Goal: Task Accomplishment & Management: Manage account settings

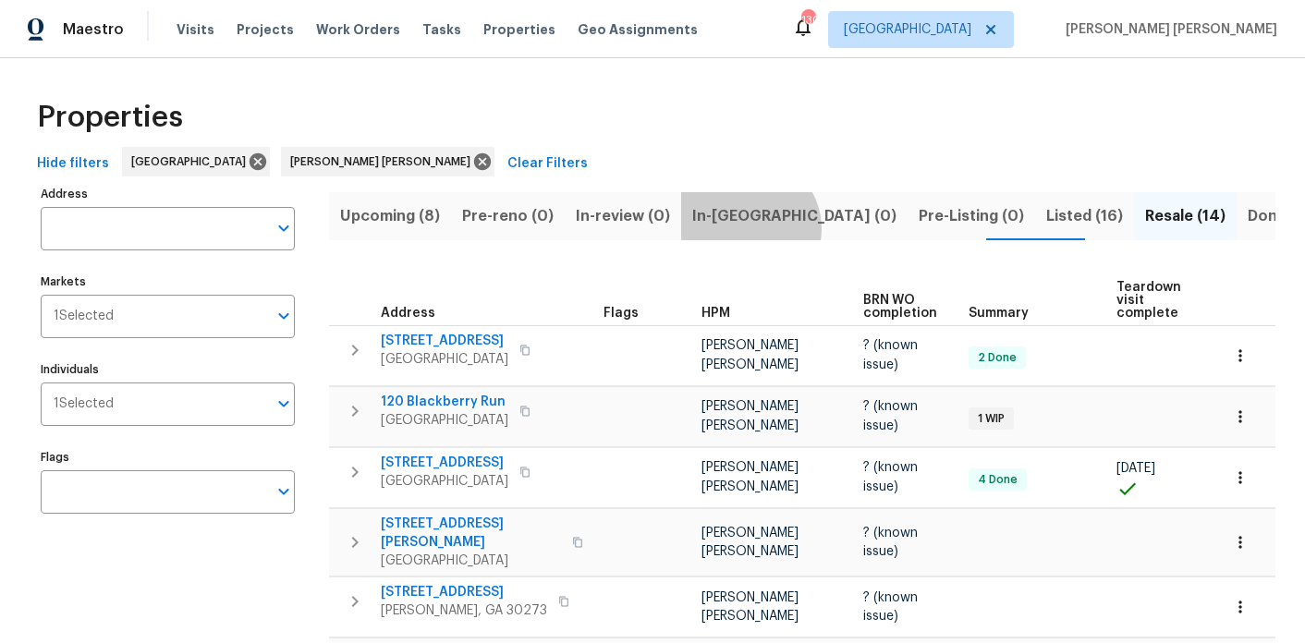
click at [734, 228] on button "In-reno (0)" at bounding box center [794, 216] width 226 height 48
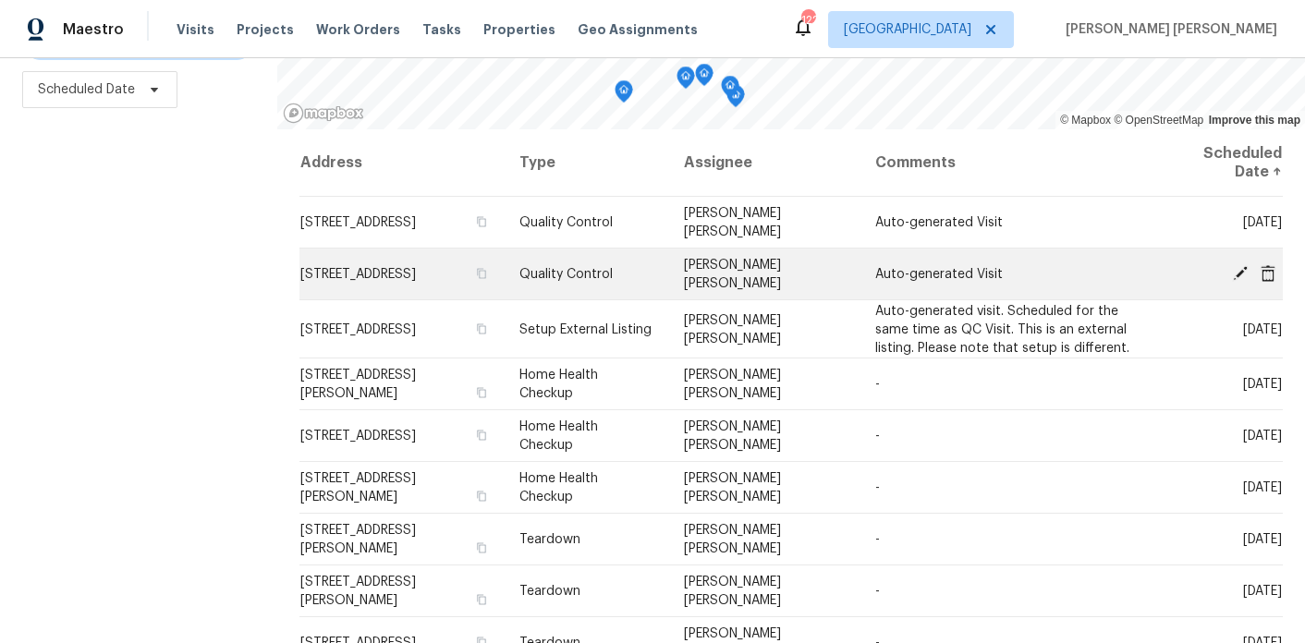
click at [1237, 270] on icon at bounding box center [1240, 272] width 17 height 17
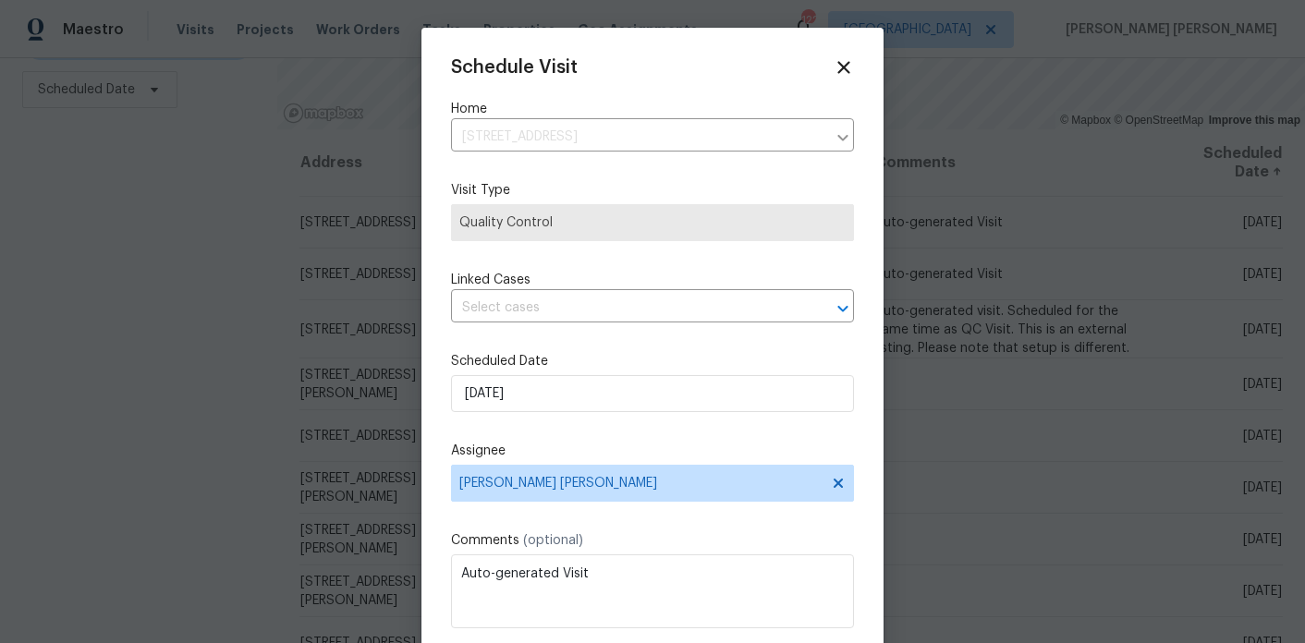
click at [548, 328] on div "Schedule Visit Home 3117 Jodeco Dr, Jonesboro, GA 30236 ​ Visit Type Quality Co…" at bounding box center [652, 367] width 403 height 620
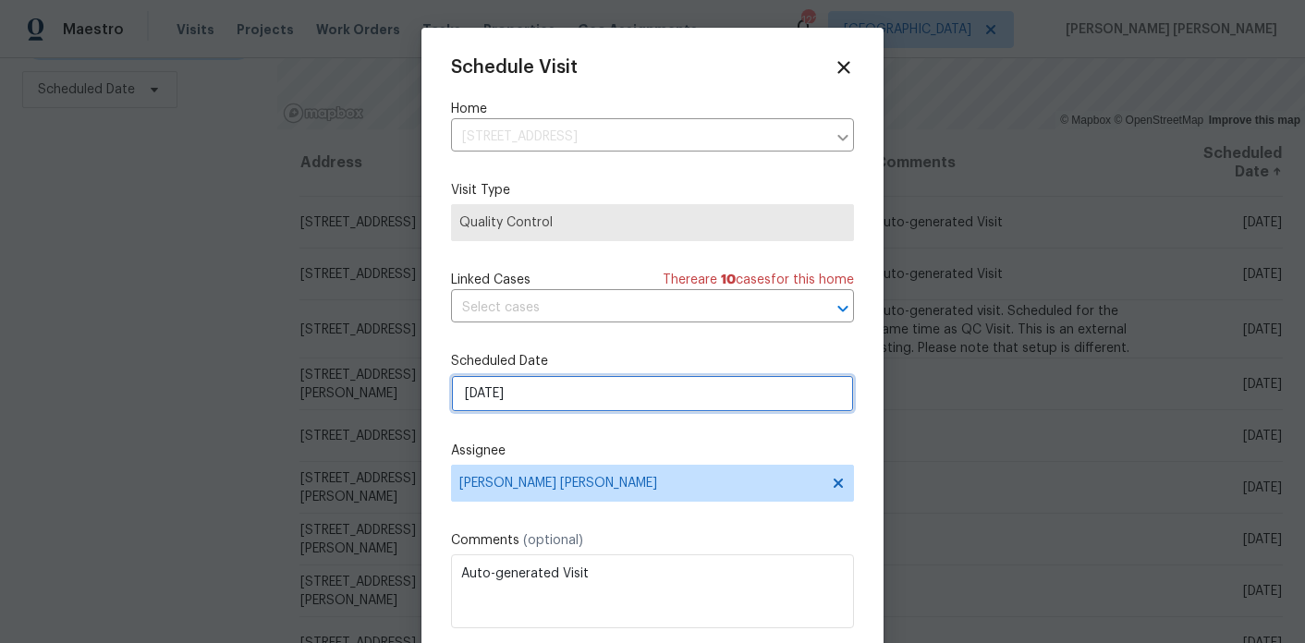
click at [542, 394] on input "[DATE]" at bounding box center [652, 393] width 403 height 37
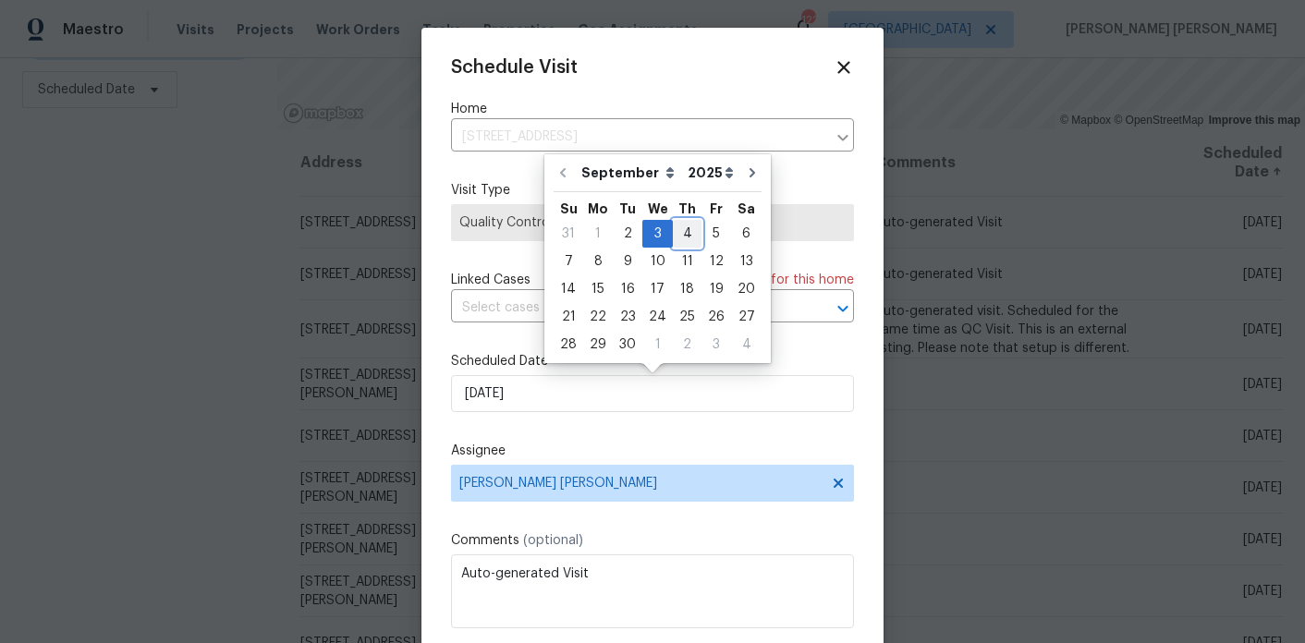
click at [683, 223] on div "4" at bounding box center [687, 234] width 29 height 26
type input "9/4/2025"
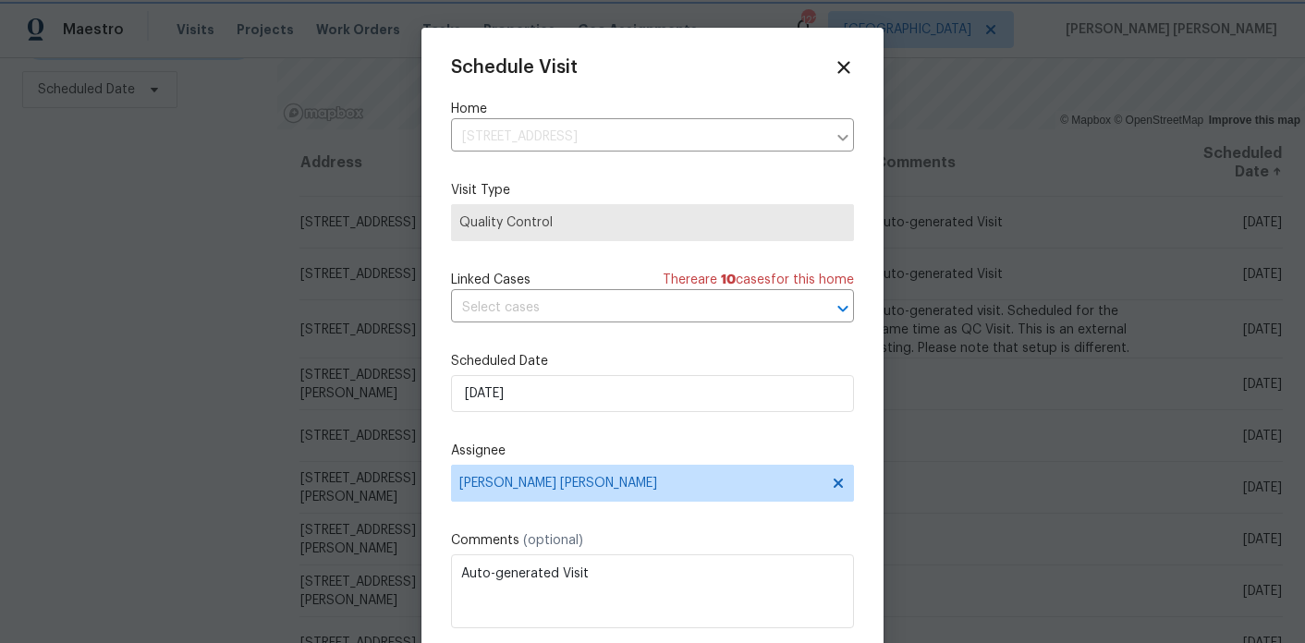
scroll to position [33, 0]
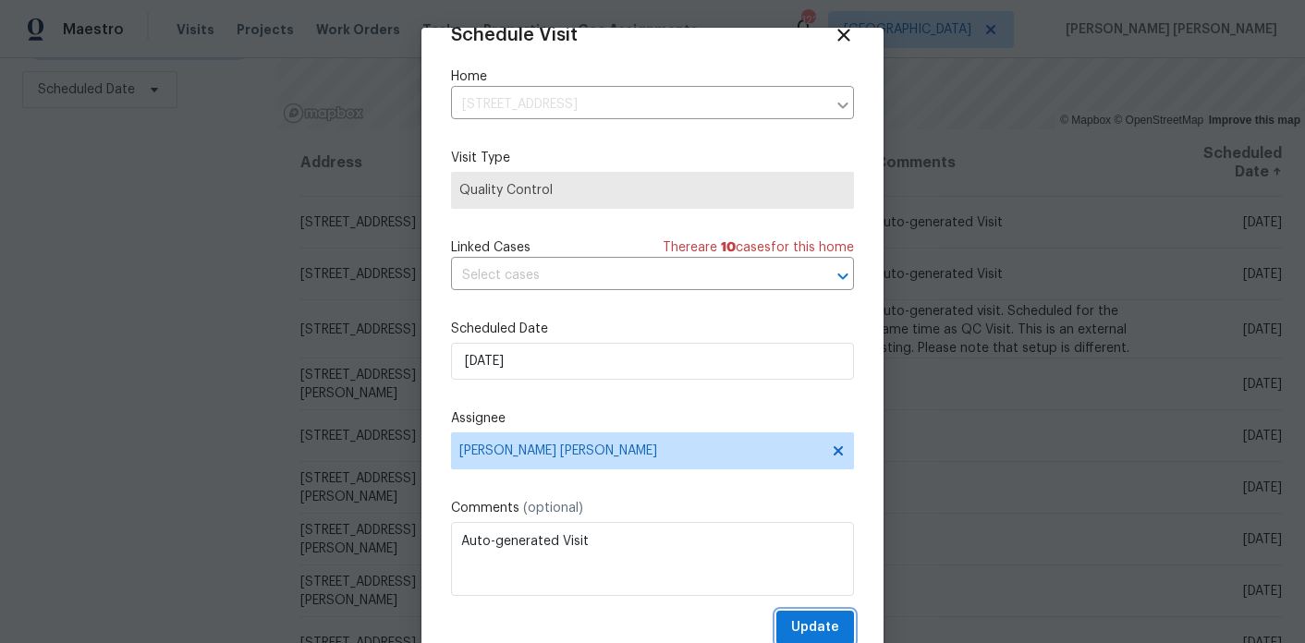
click at [820, 624] on span "Update" at bounding box center [815, 627] width 48 height 23
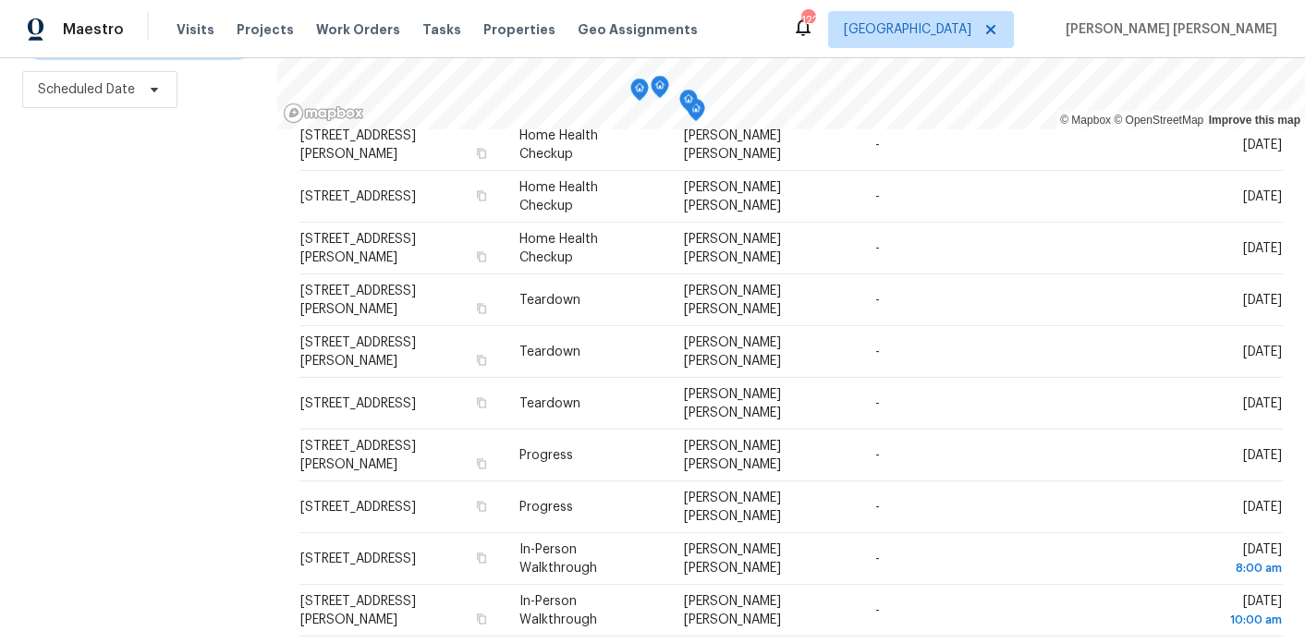
scroll to position [180, 0]
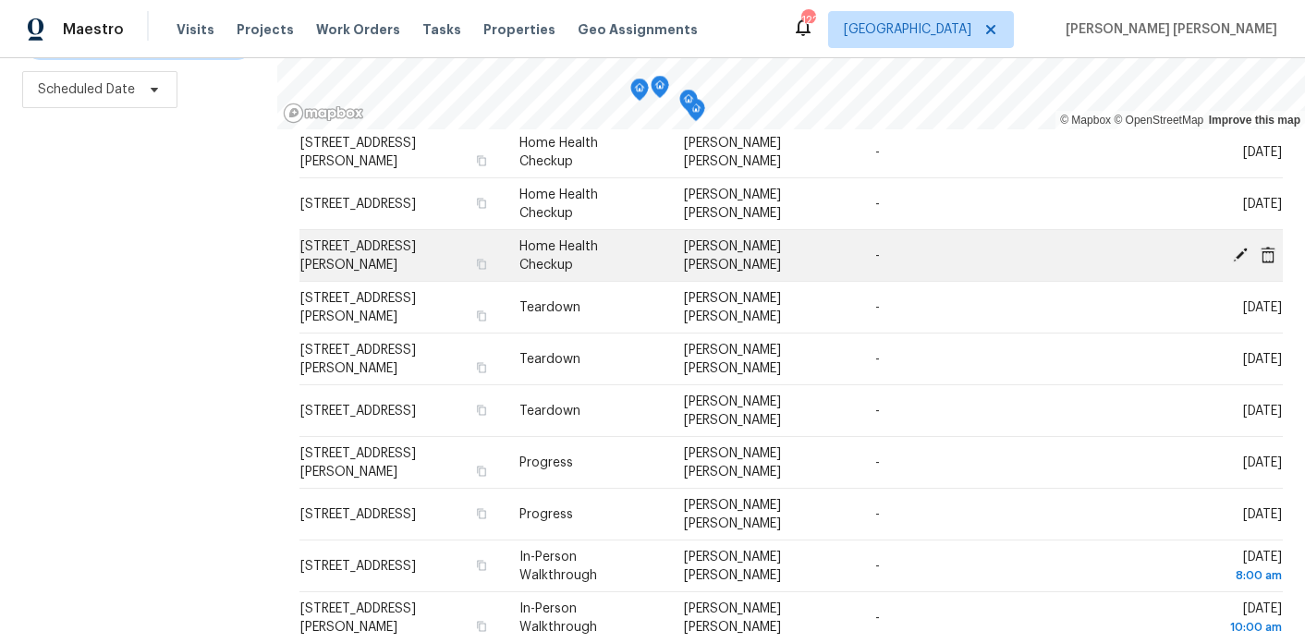
click at [1238, 252] on icon at bounding box center [1240, 254] width 17 height 17
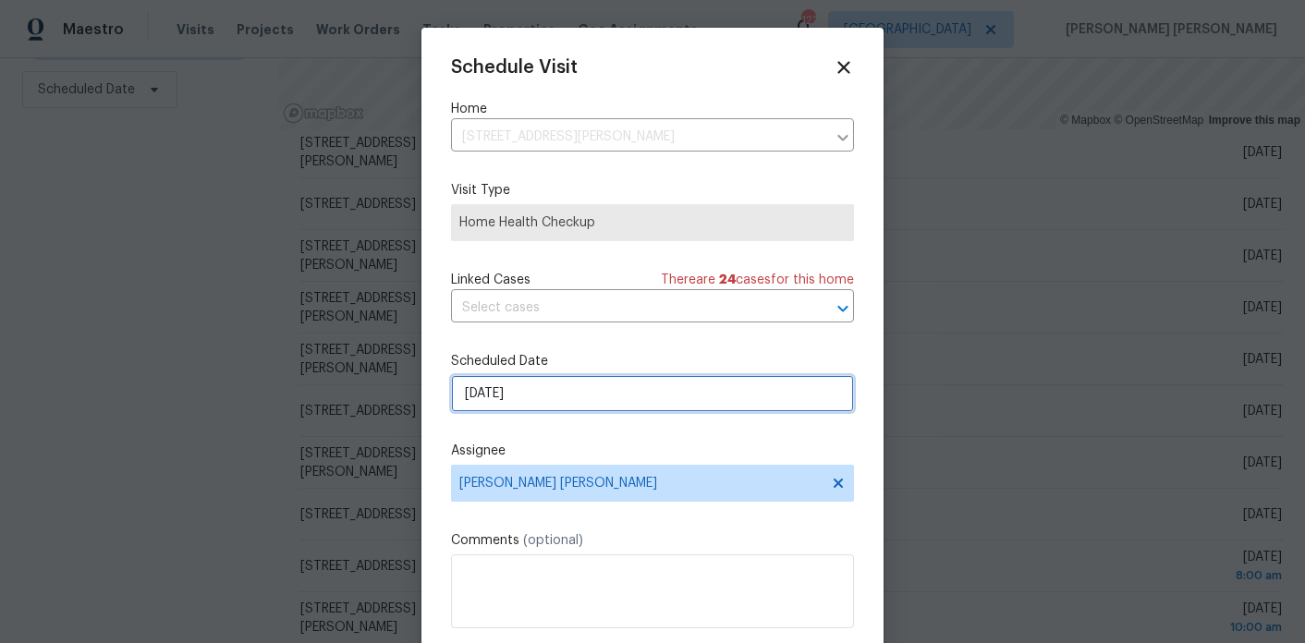
click at [495, 397] on input "[DATE]" at bounding box center [652, 393] width 403 height 37
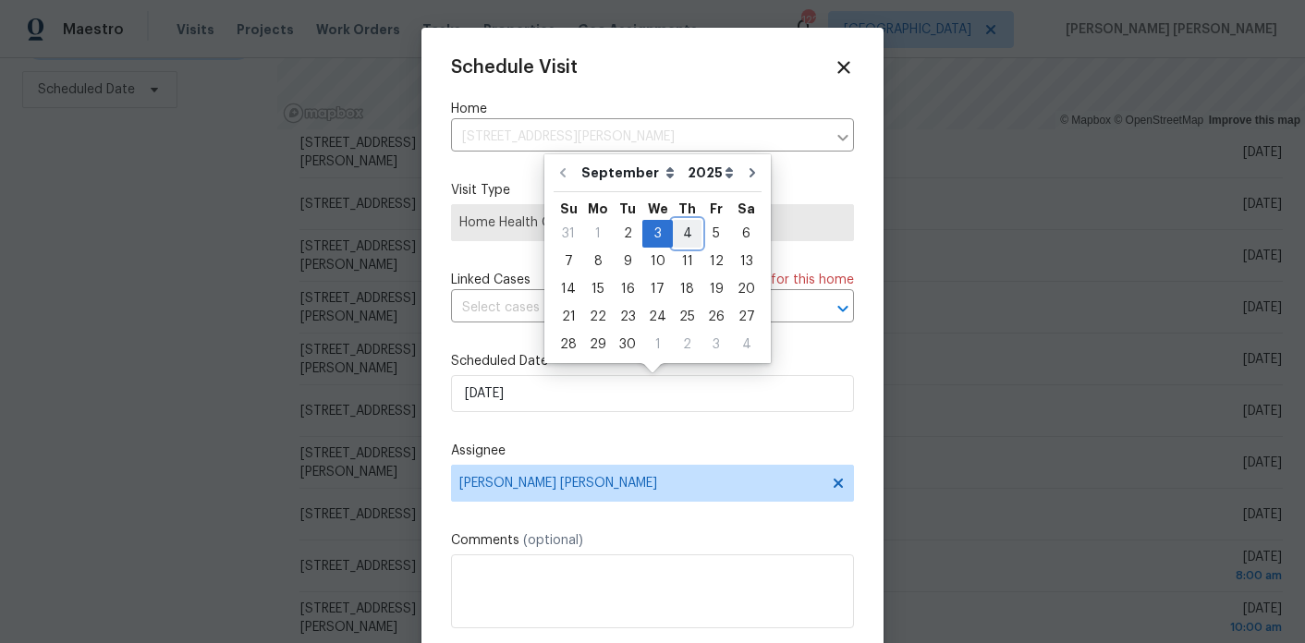
click at [678, 238] on div "4" at bounding box center [687, 234] width 29 height 26
type input "9/4/2025"
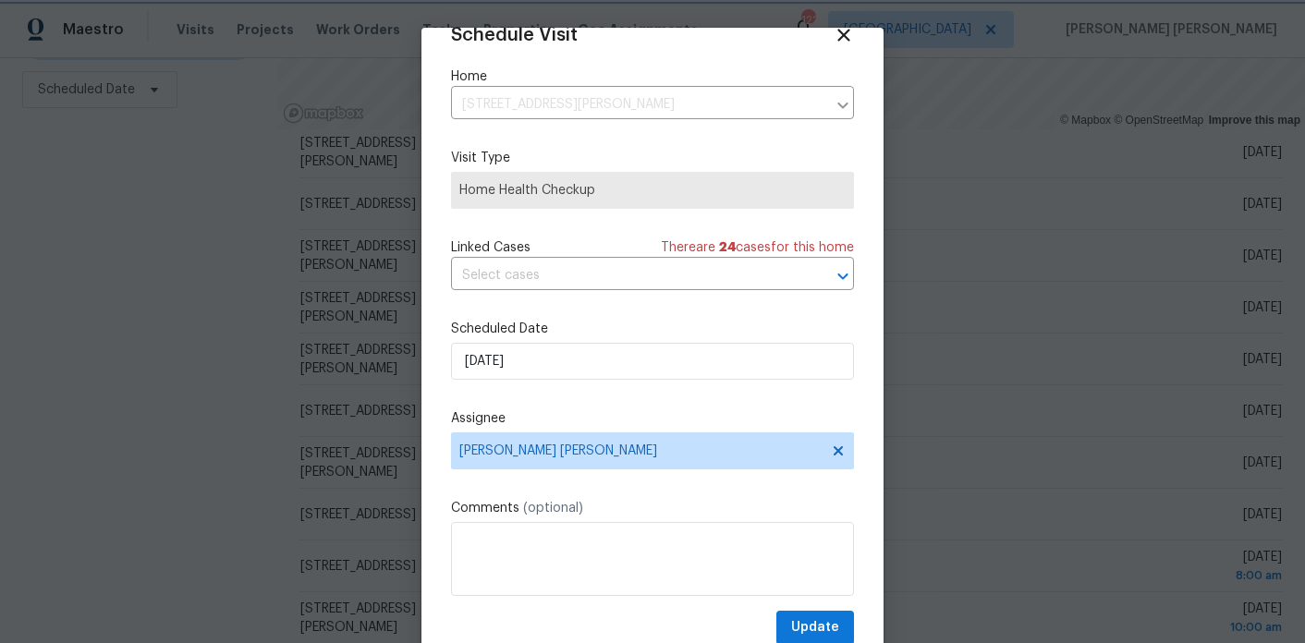
scroll to position [59, 0]
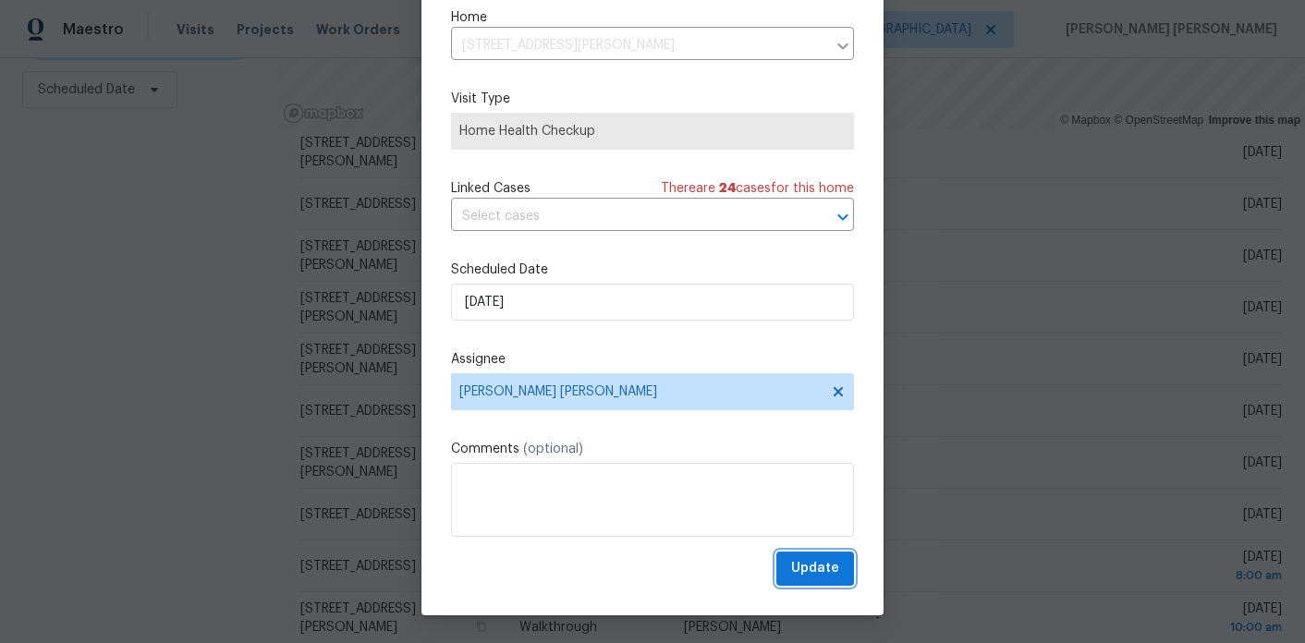
click at [820, 572] on span "Update" at bounding box center [815, 568] width 48 height 23
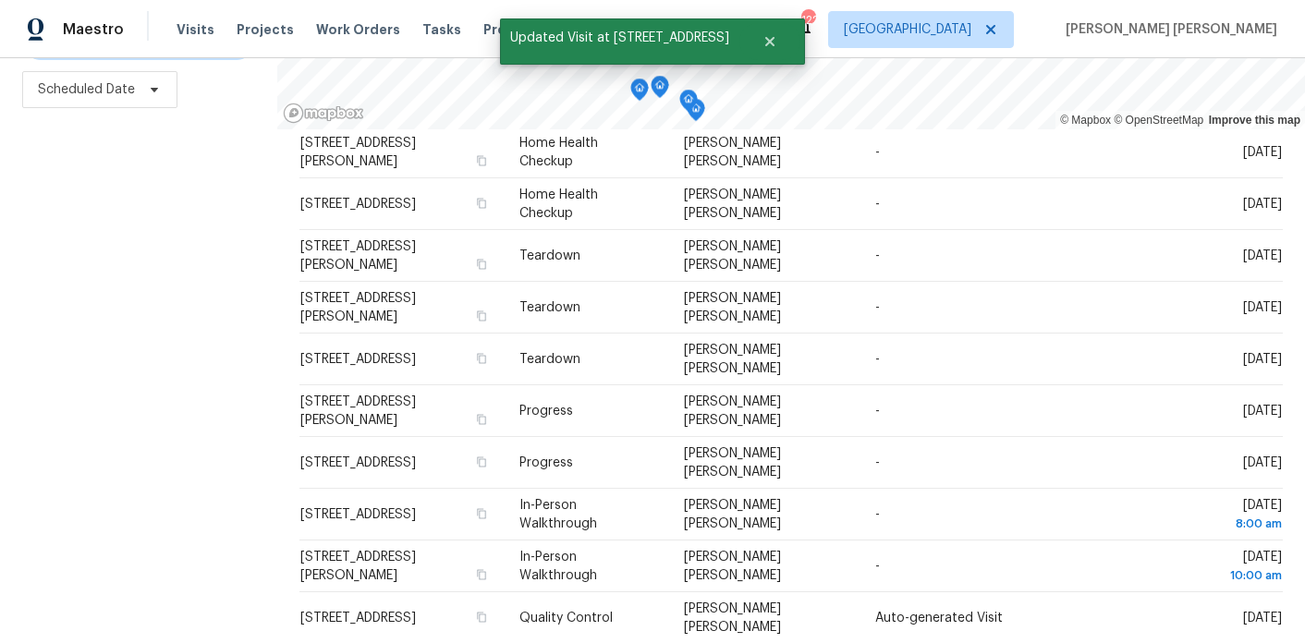
scroll to position [650, 0]
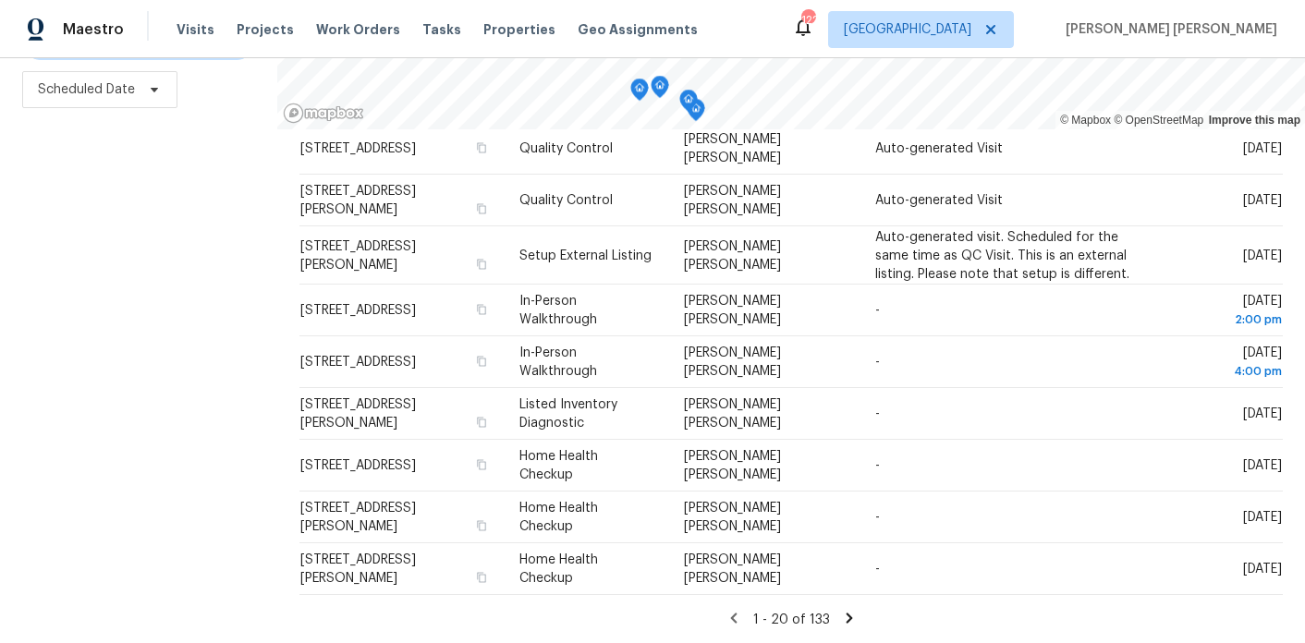
click at [846, 615] on icon at bounding box center [849, 618] width 6 height 10
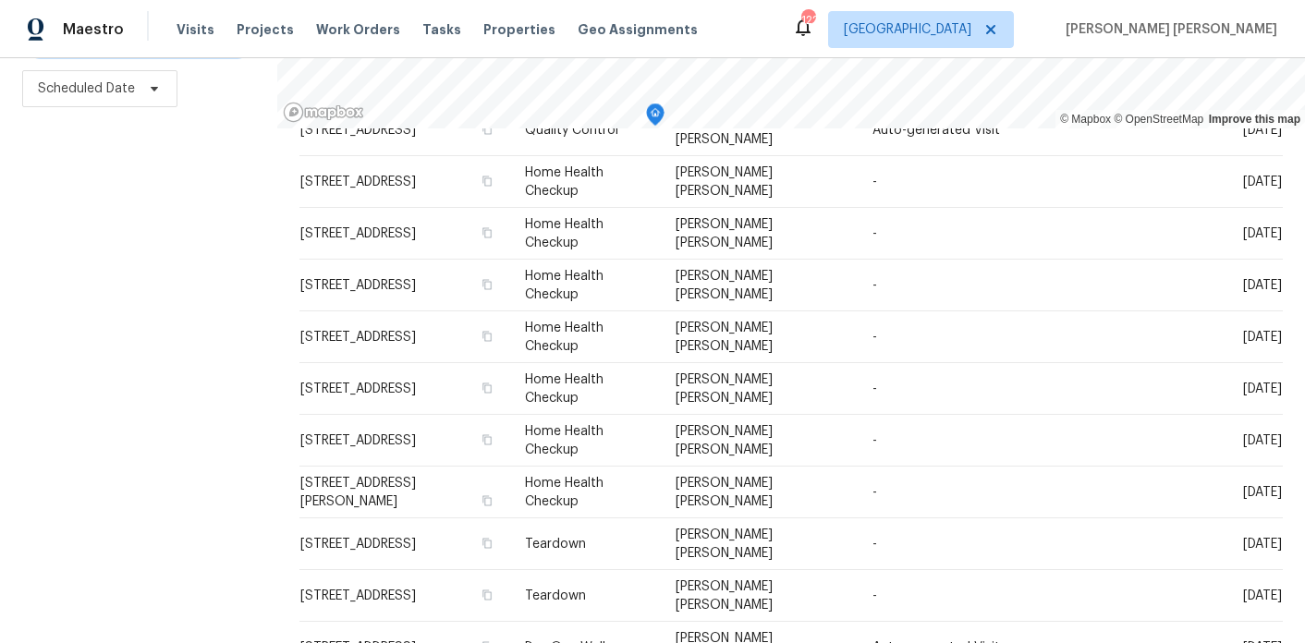
scroll to position [637, 0]
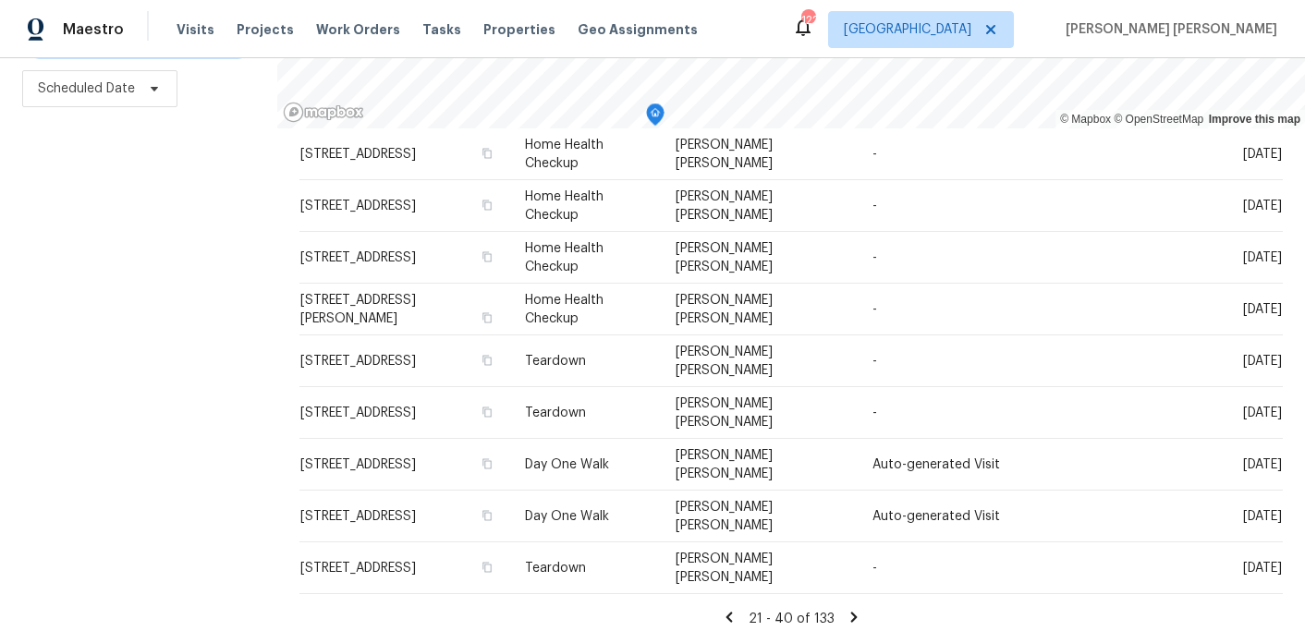
click at [725, 616] on icon at bounding box center [728, 617] width 6 height 10
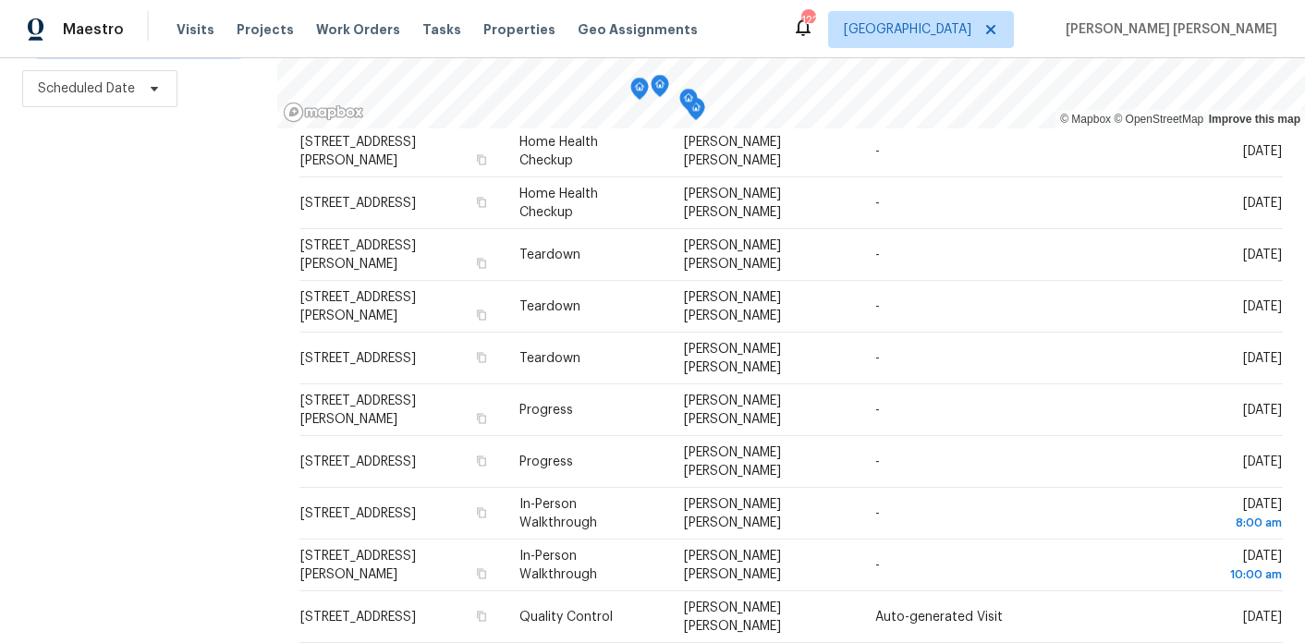
scroll to position [122, 0]
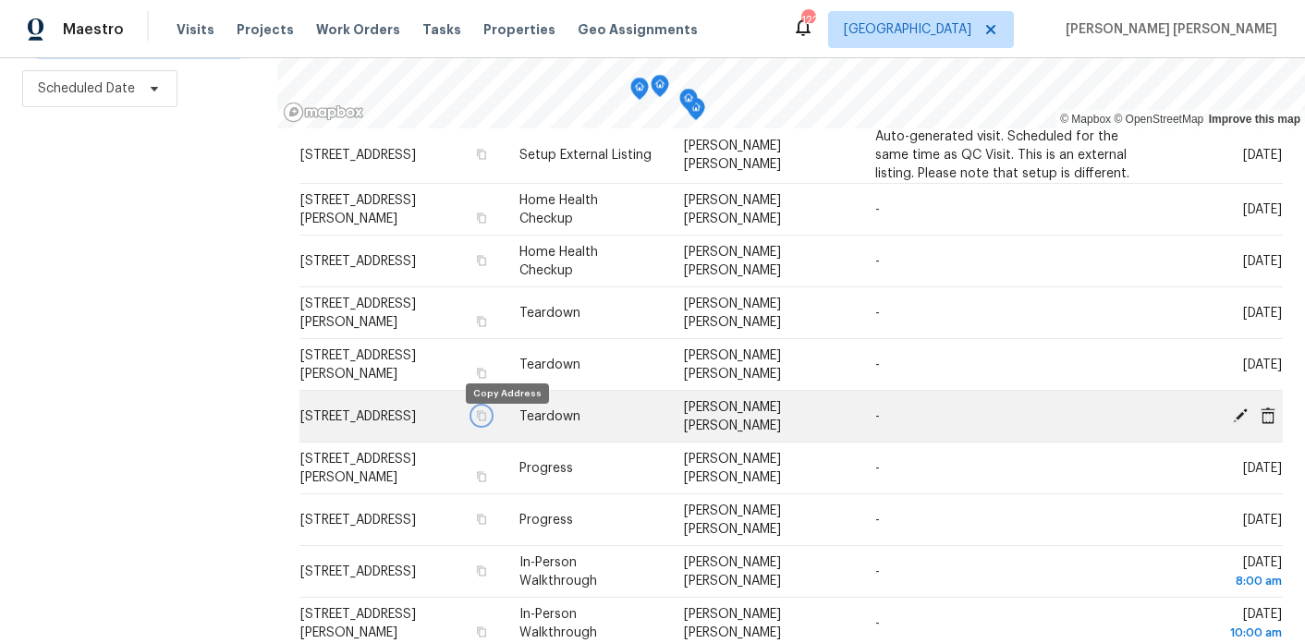
click at [490, 424] on button "button" at bounding box center [481, 416] width 17 height 17
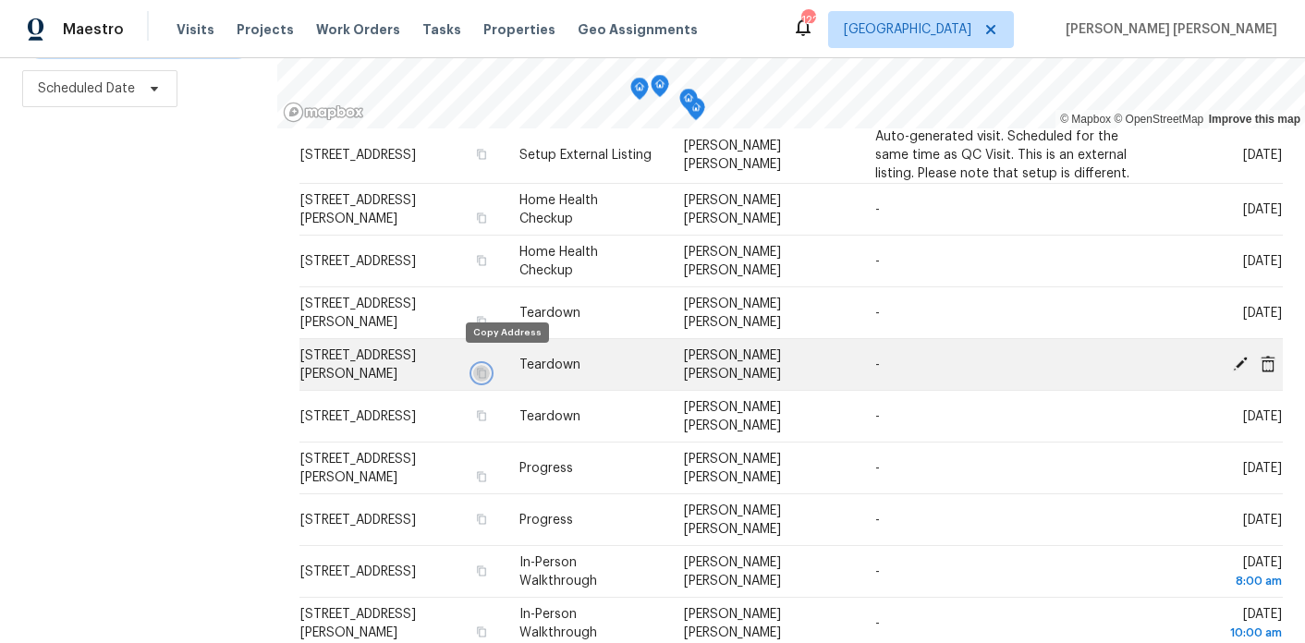
click at [486, 368] on icon "button" at bounding box center [481, 373] width 9 height 10
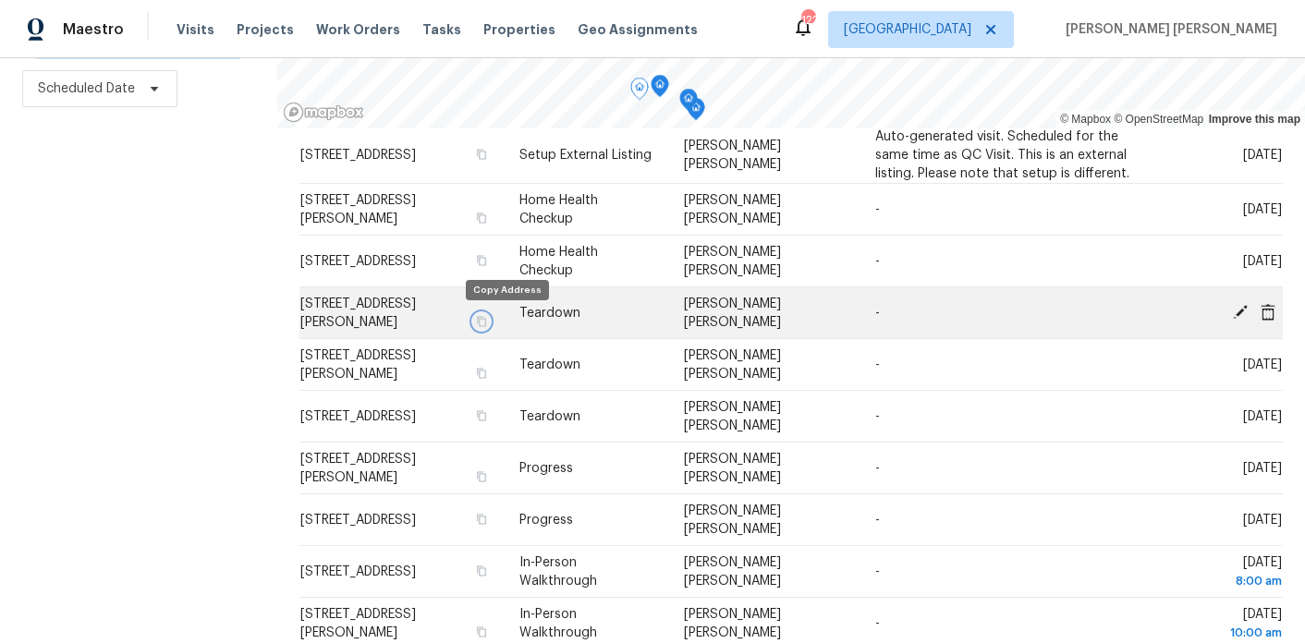
click at [487, 322] on icon "button" at bounding box center [481, 321] width 11 height 11
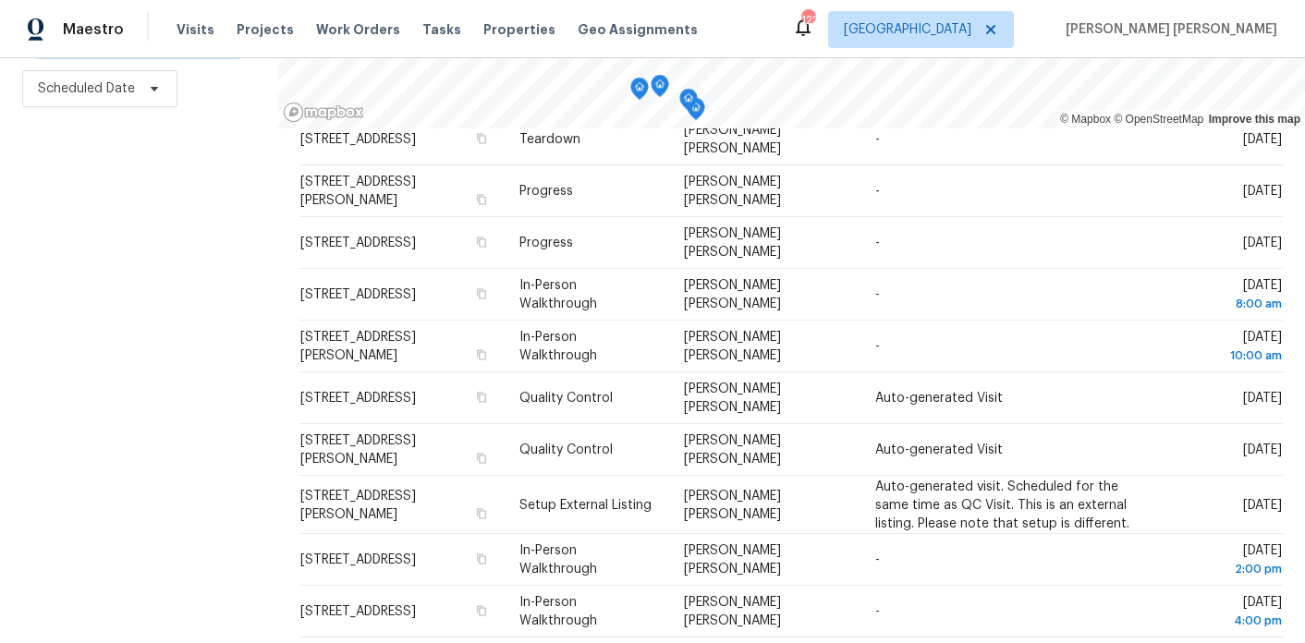
scroll to position [402, 0]
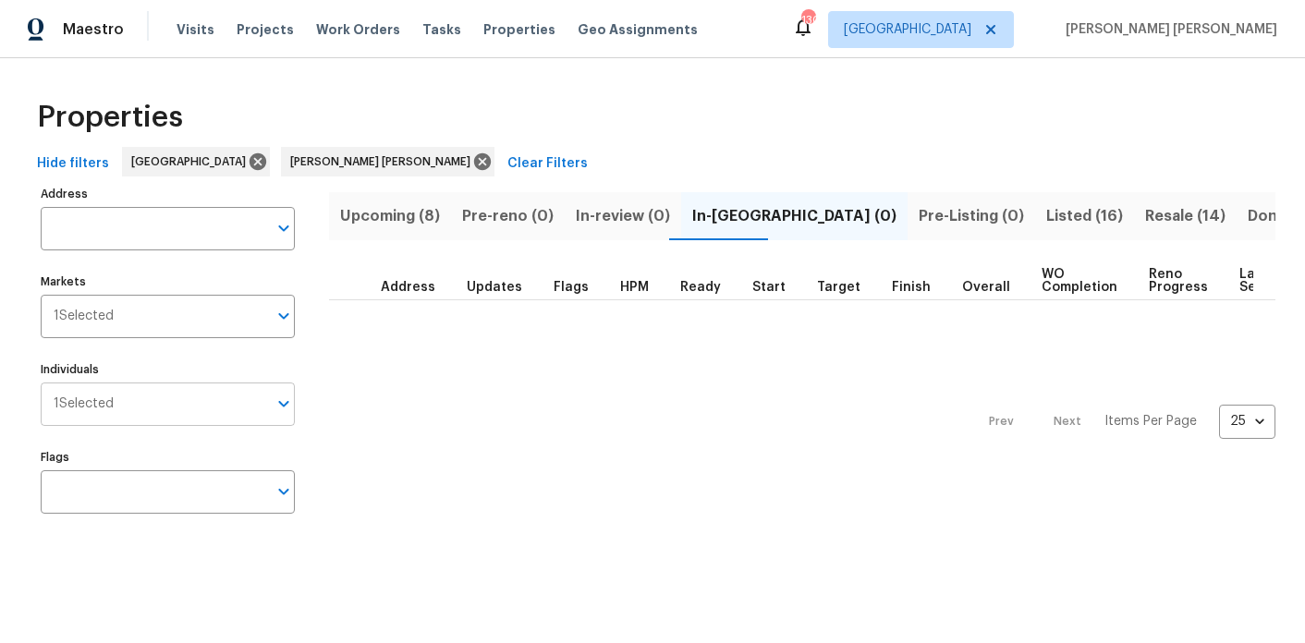
click at [159, 394] on input "Individuals" at bounding box center [190, 404] width 153 height 43
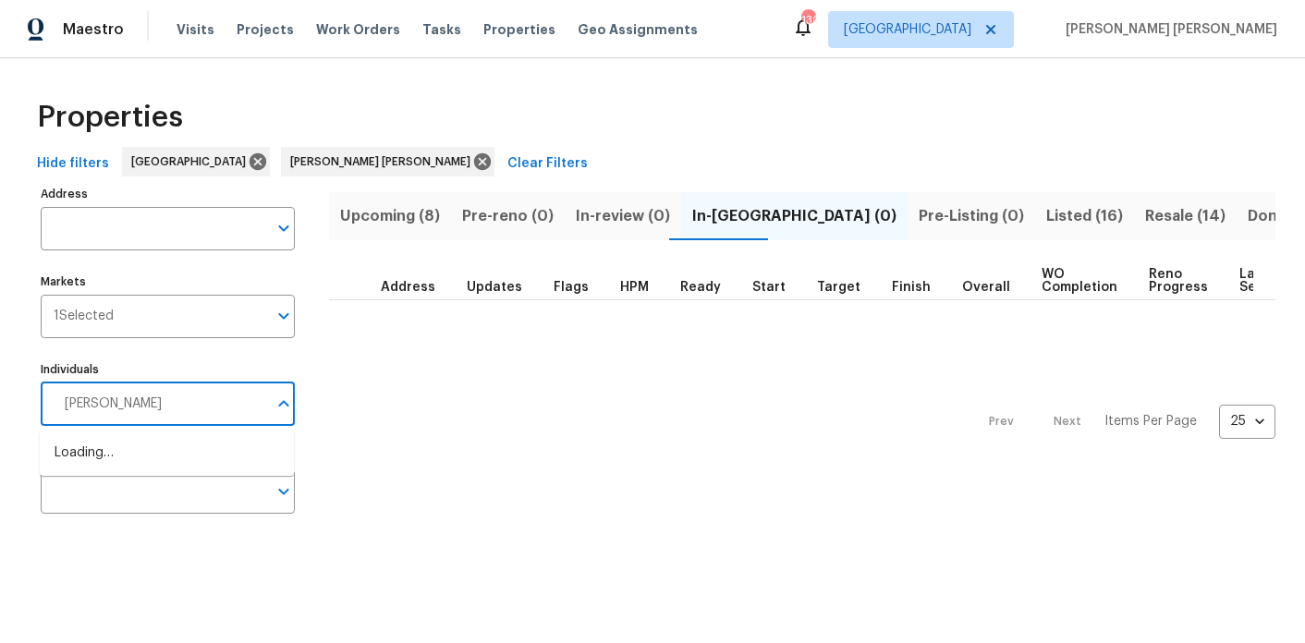
type input "cynthia"
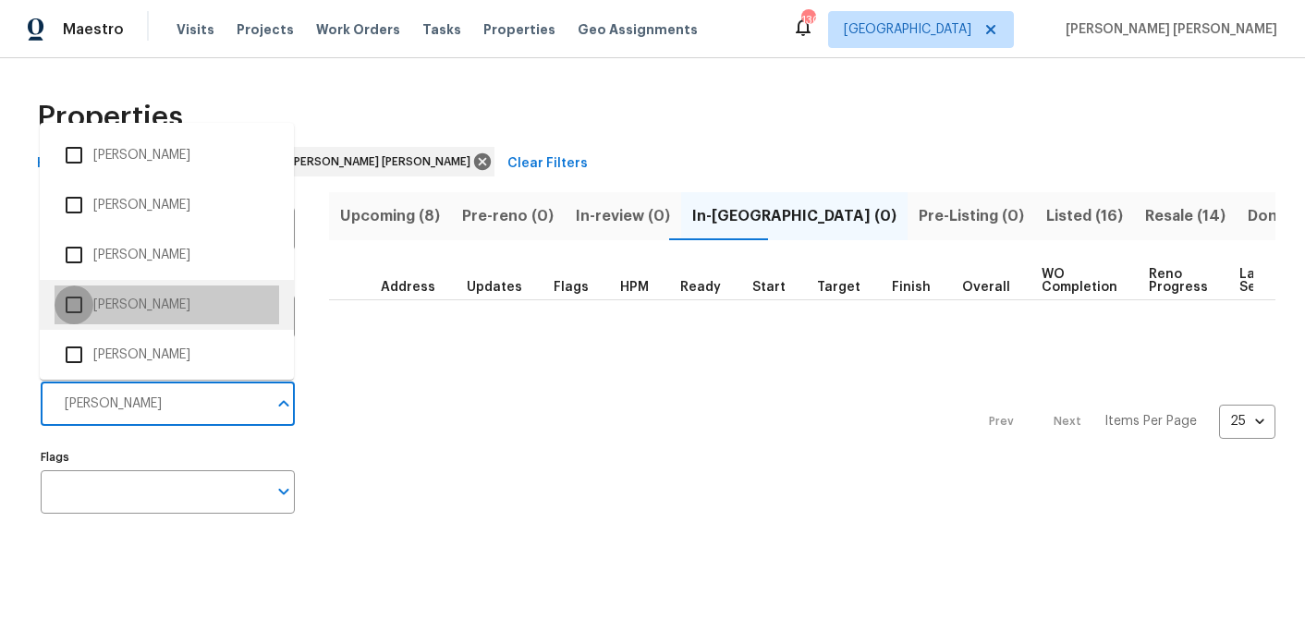
click at [66, 307] on input "checkbox" at bounding box center [74, 305] width 39 height 39
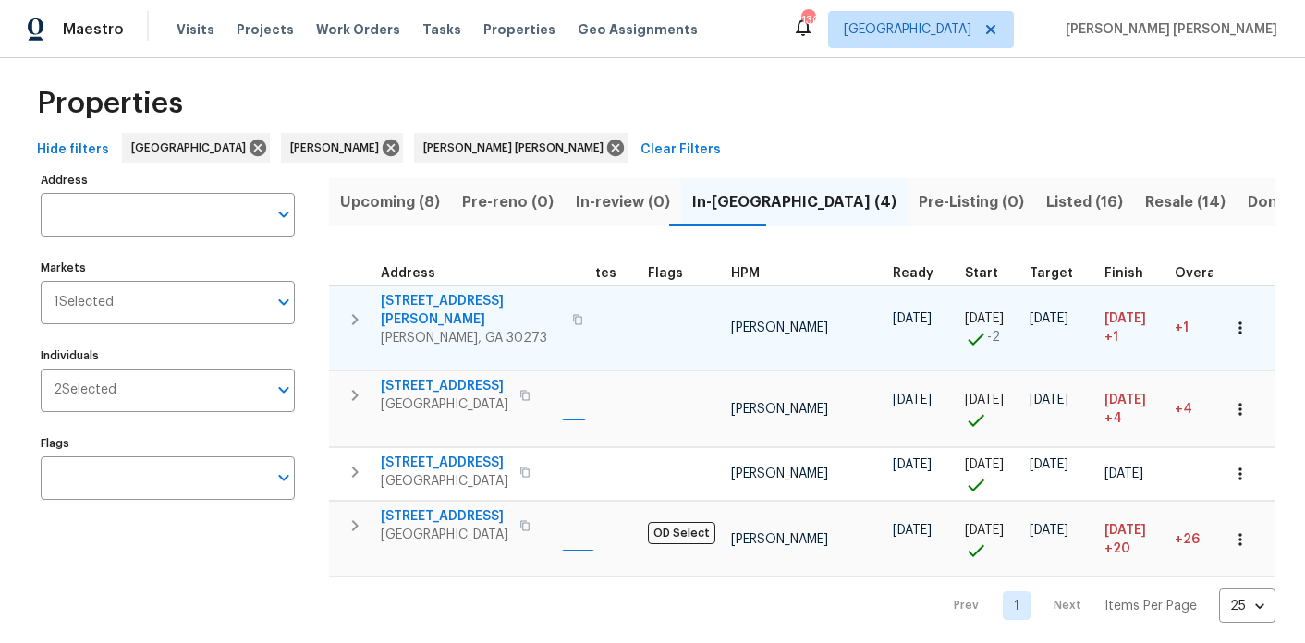
scroll to position [0, 59]
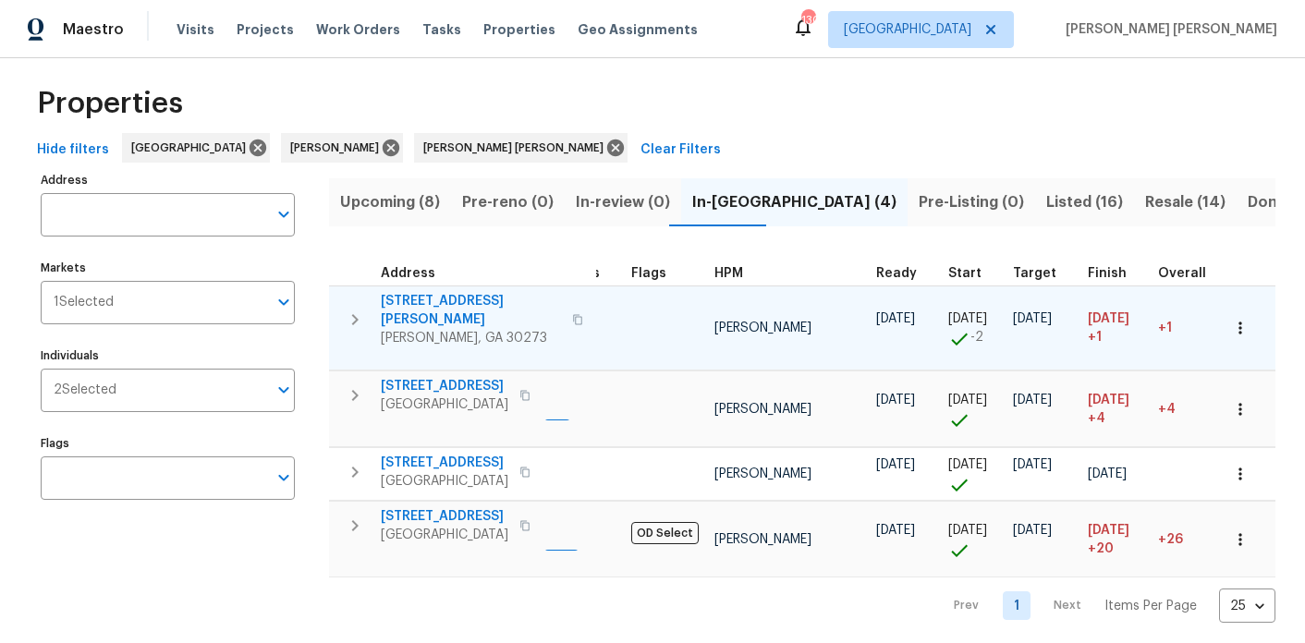
click at [445, 305] on span "6154 Lauren Ln" at bounding box center [471, 310] width 180 height 37
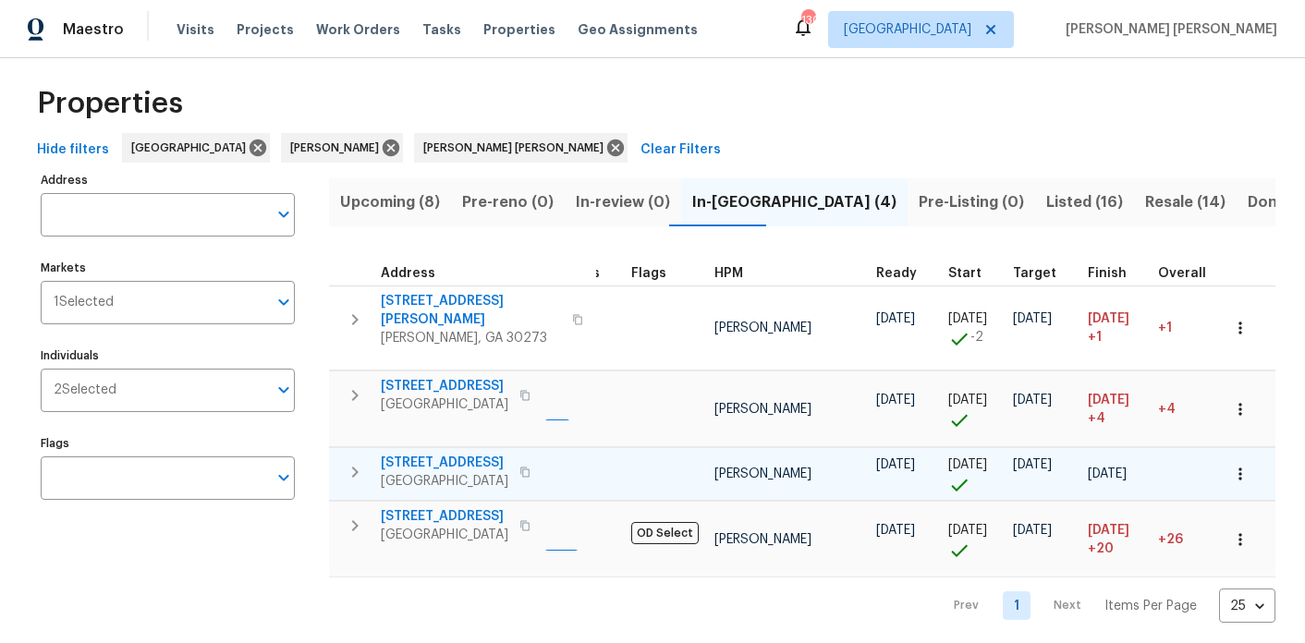
click at [430, 454] on span "[STREET_ADDRESS]" at bounding box center [445, 463] width 128 height 18
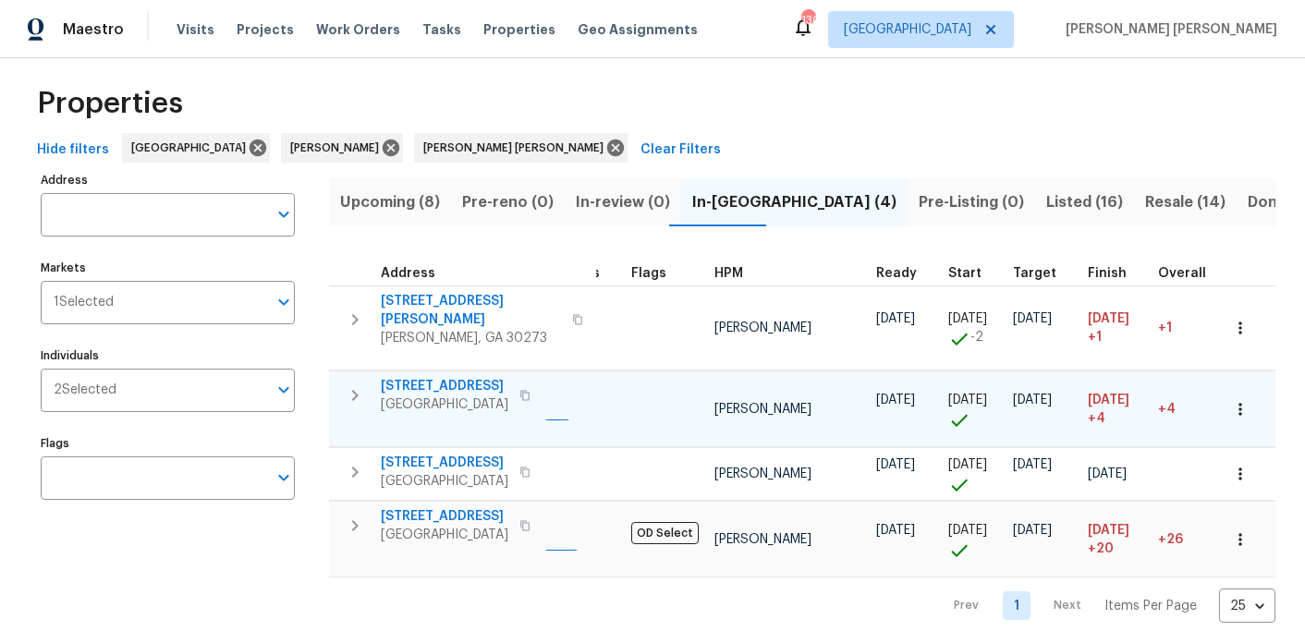
click at [453, 378] on span "810 River Valley Dr" at bounding box center [445, 386] width 128 height 18
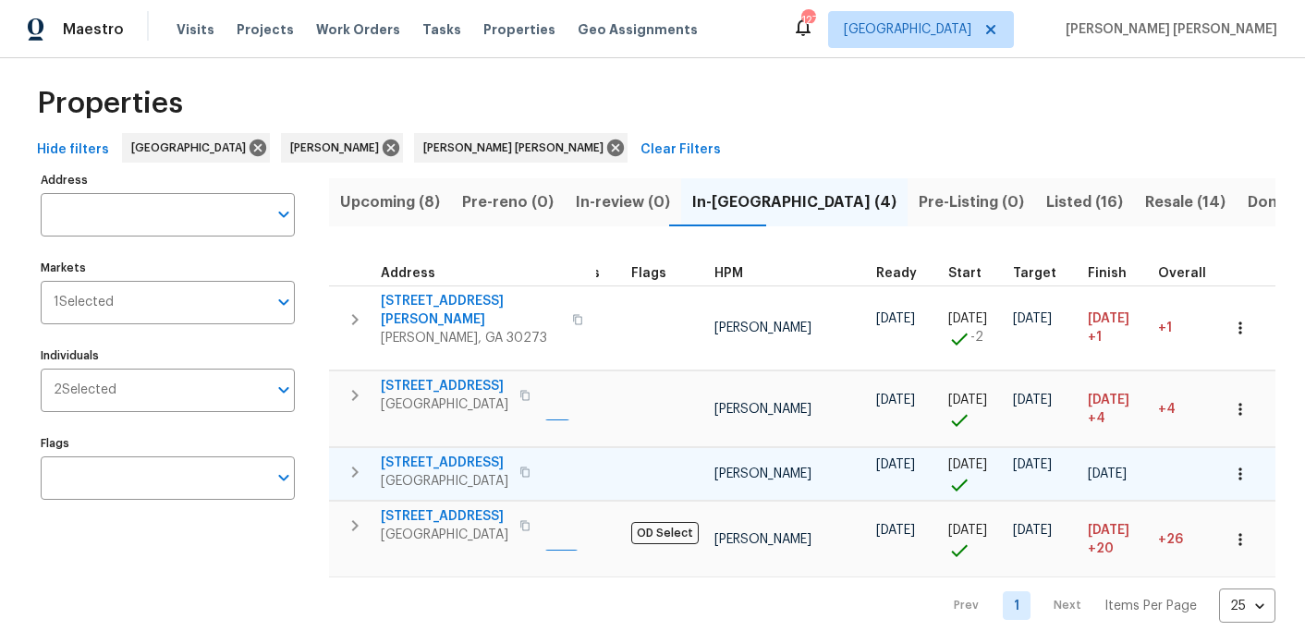
click at [1241, 473] on icon "button" at bounding box center [1240, 474] width 18 height 18
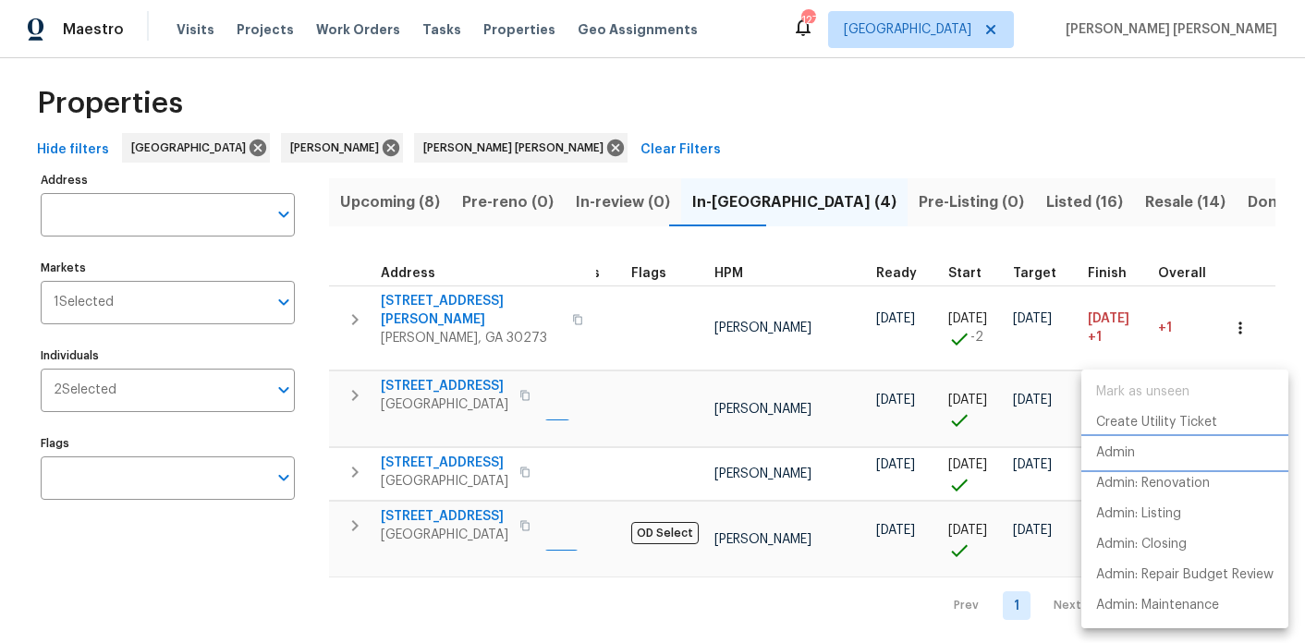
click at [1120, 454] on p "Admin" at bounding box center [1115, 453] width 39 height 19
click at [420, 600] on div at bounding box center [652, 321] width 1305 height 643
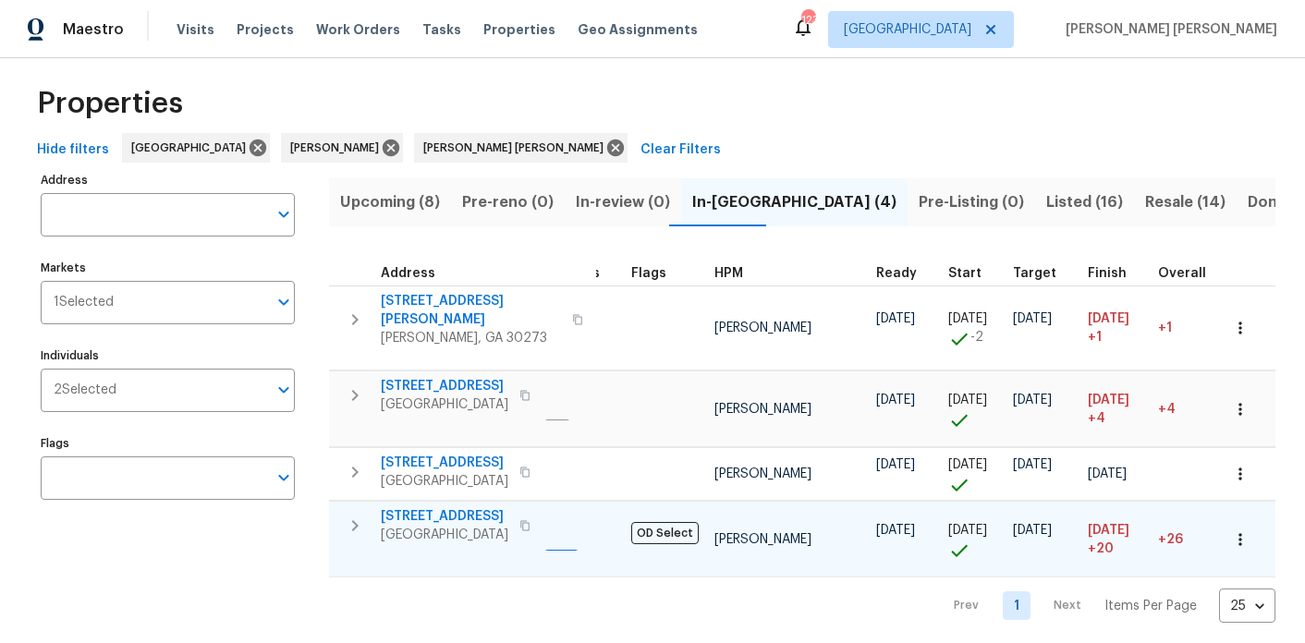
click at [444, 507] on span "3117 Jodeco Dr" at bounding box center [445, 516] width 128 height 18
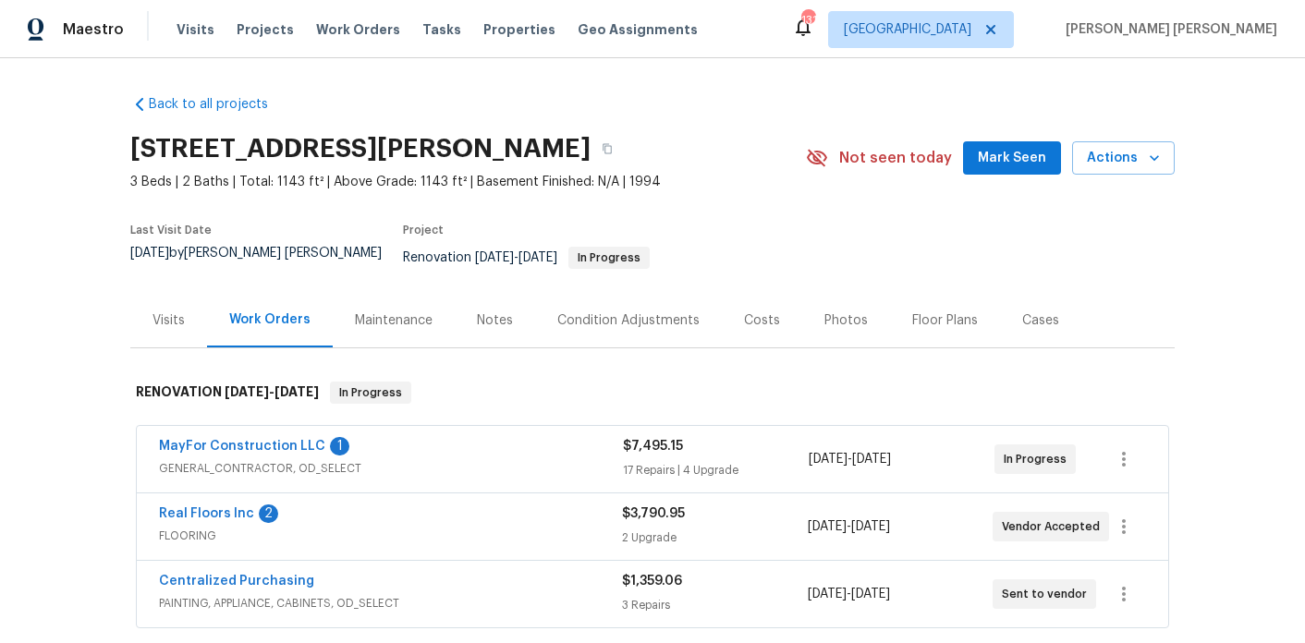
scroll to position [21, 0]
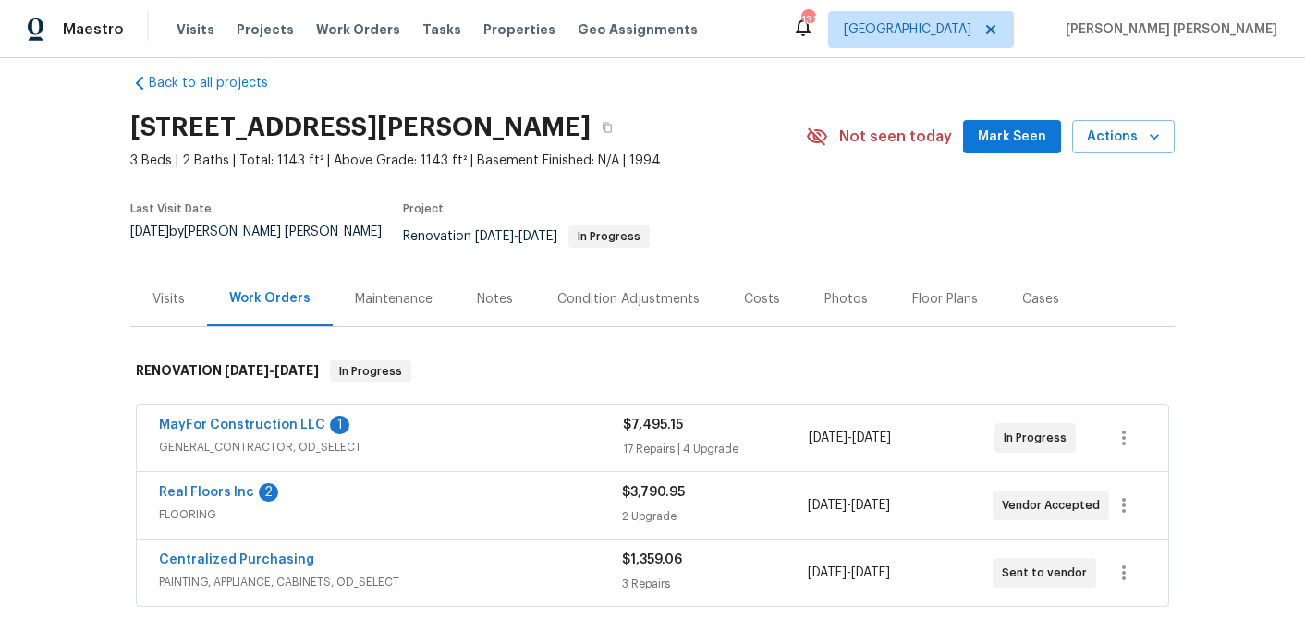
click at [477, 290] on div "Notes" at bounding box center [495, 299] width 36 height 18
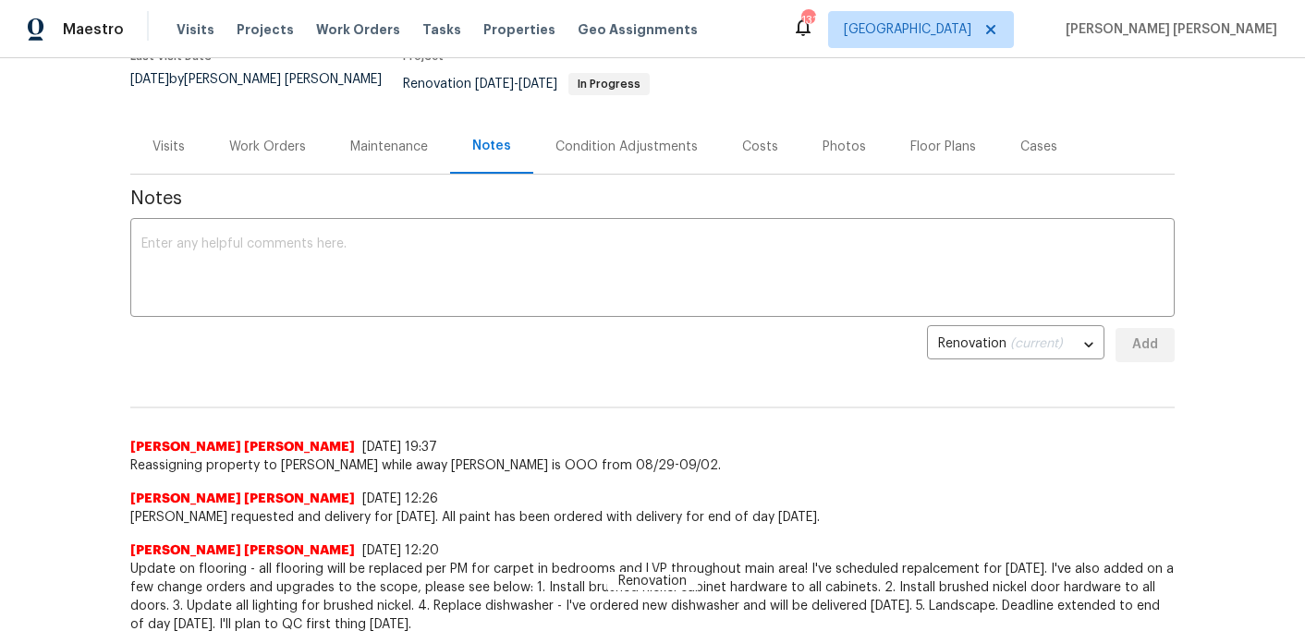
scroll to position [66, 0]
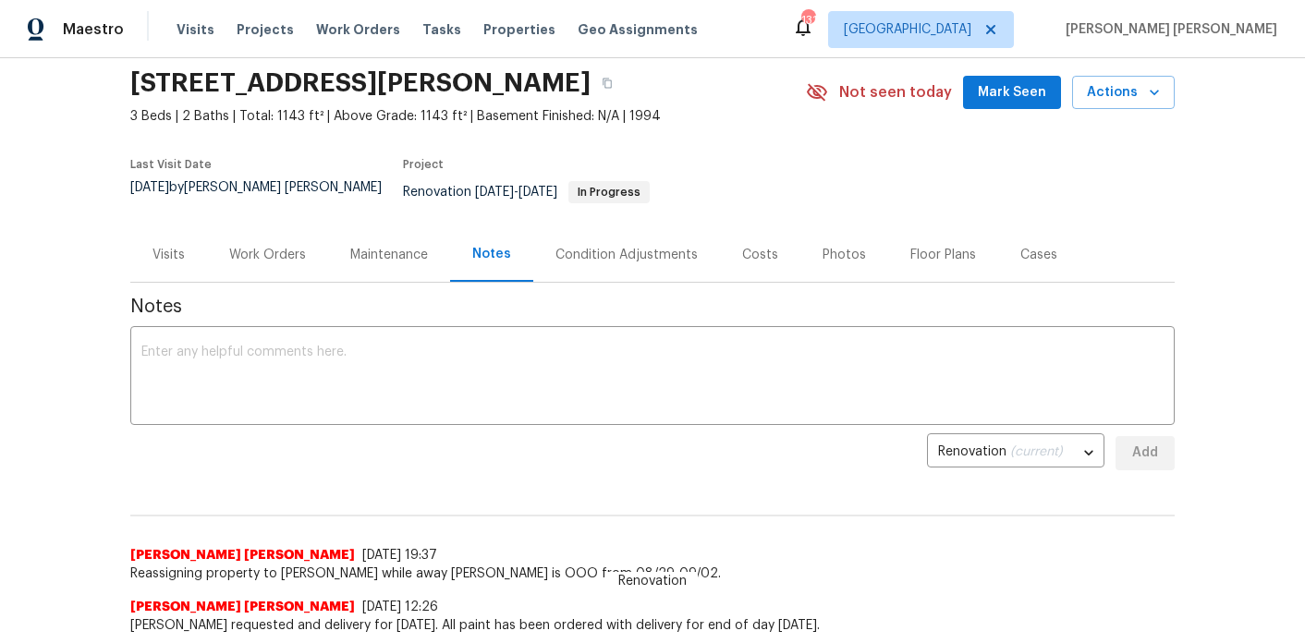
click at [289, 246] on div "Work Orders" at bounding box center [267, 255] width 77 height 18
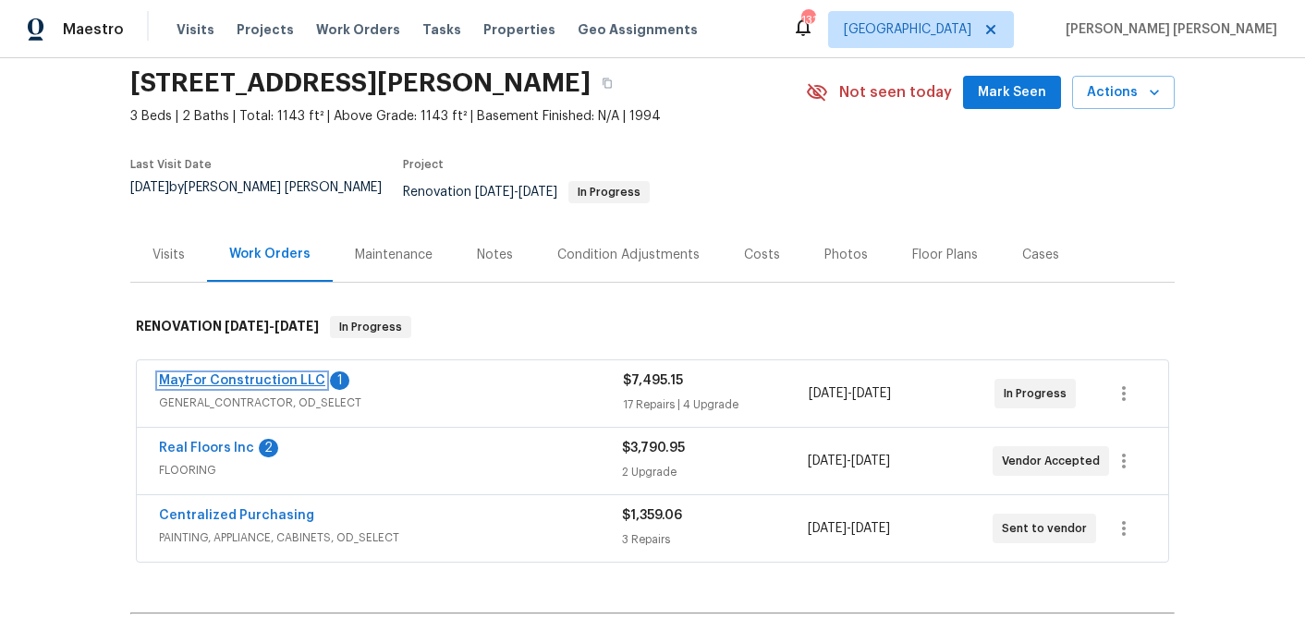
click at [245, 374] on link "MayFor Construction LLC" at bounding box center [242, 380] width 166 height 13
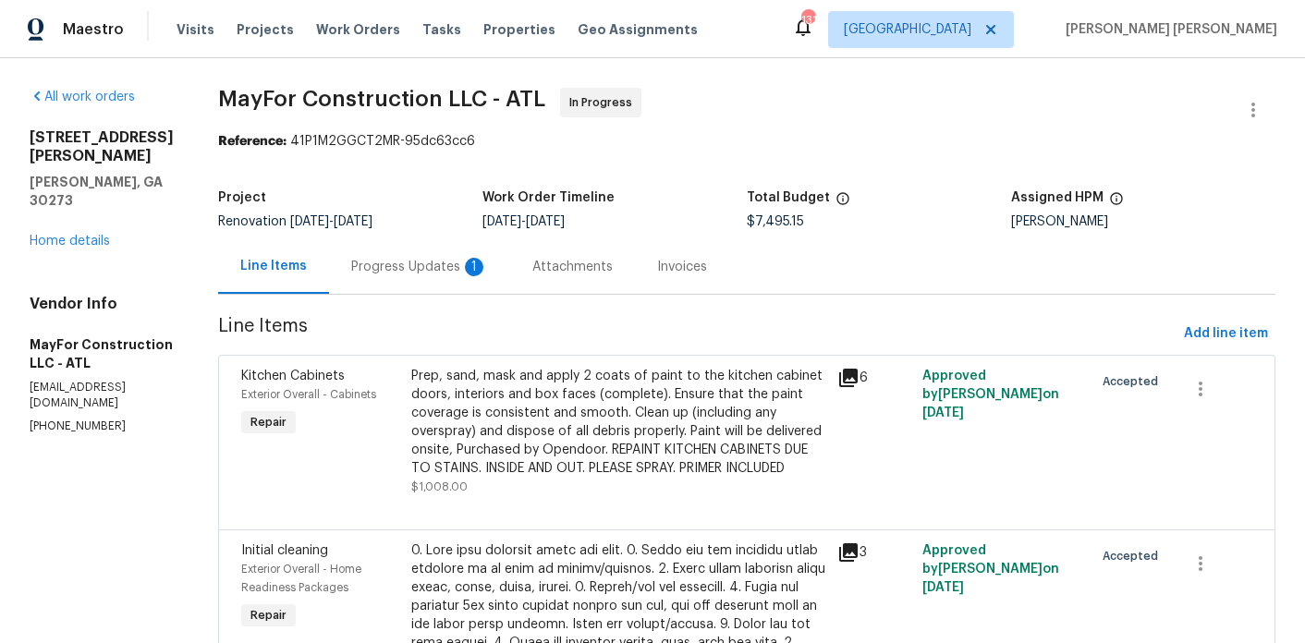
click at [469, 274] on div "Progress Updates 1" at bounding box center [419, 267] width 137 height 18
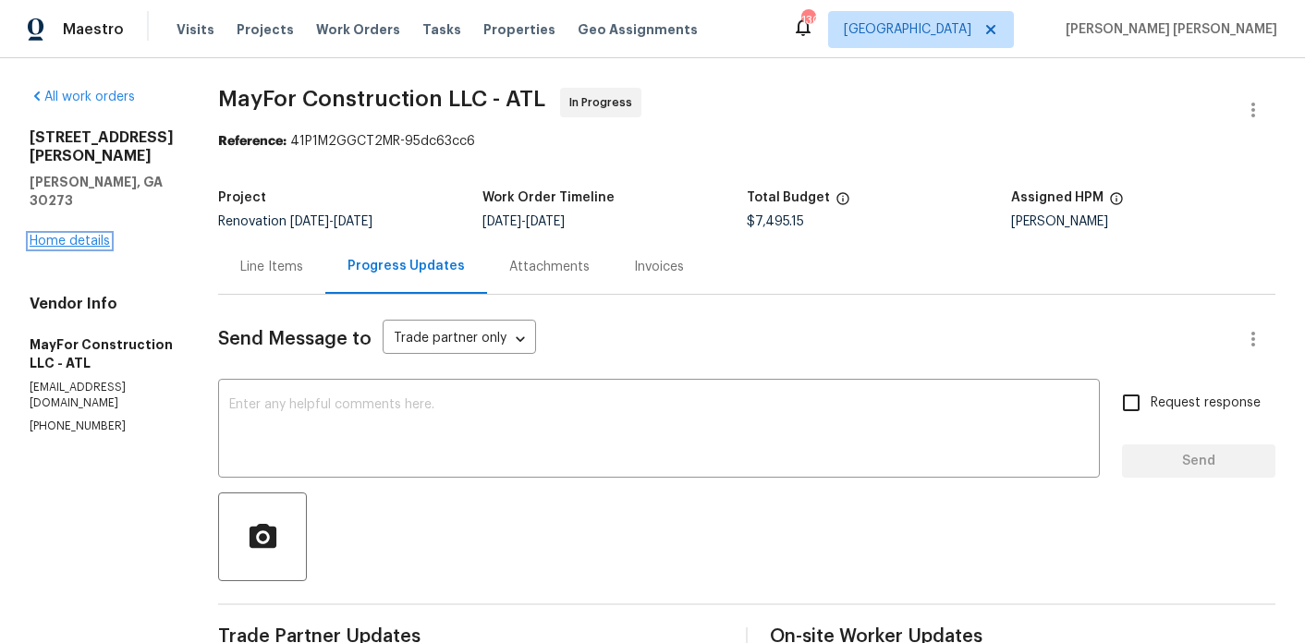
click at [52, 235] on link "Home details" at bounding box center [70, 241] width 80 height 13
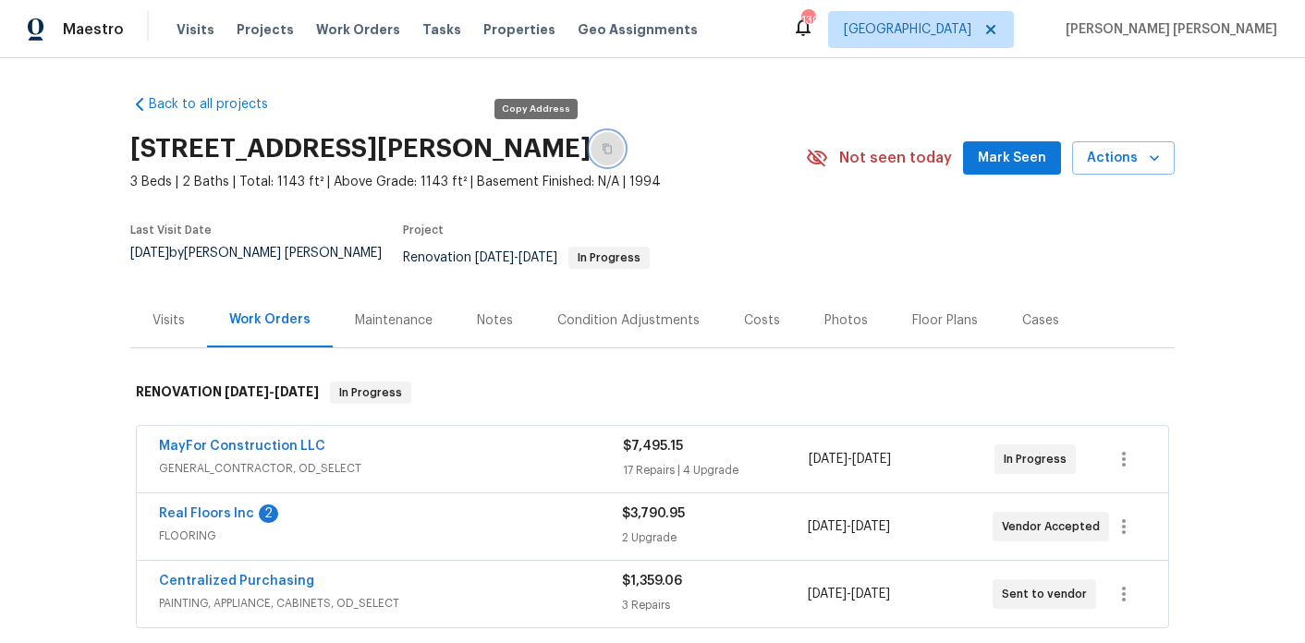
click at [602, 143] on icon "button" at bounding box center [607, 148] width 11 height 11
click at [181, 311] on div "Visits" at bounding box center [168, 320] width 32 height 18
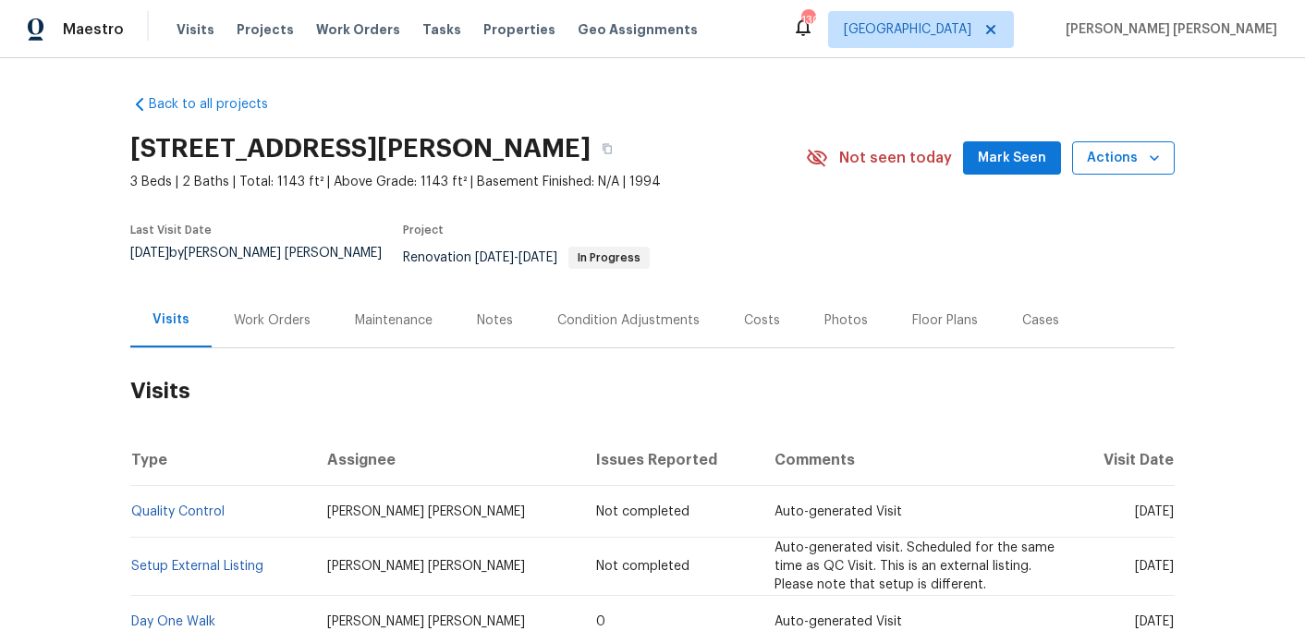
click at [1121, 154] on span "Actions" at bounding box center [1123, 158] width 73 height 23
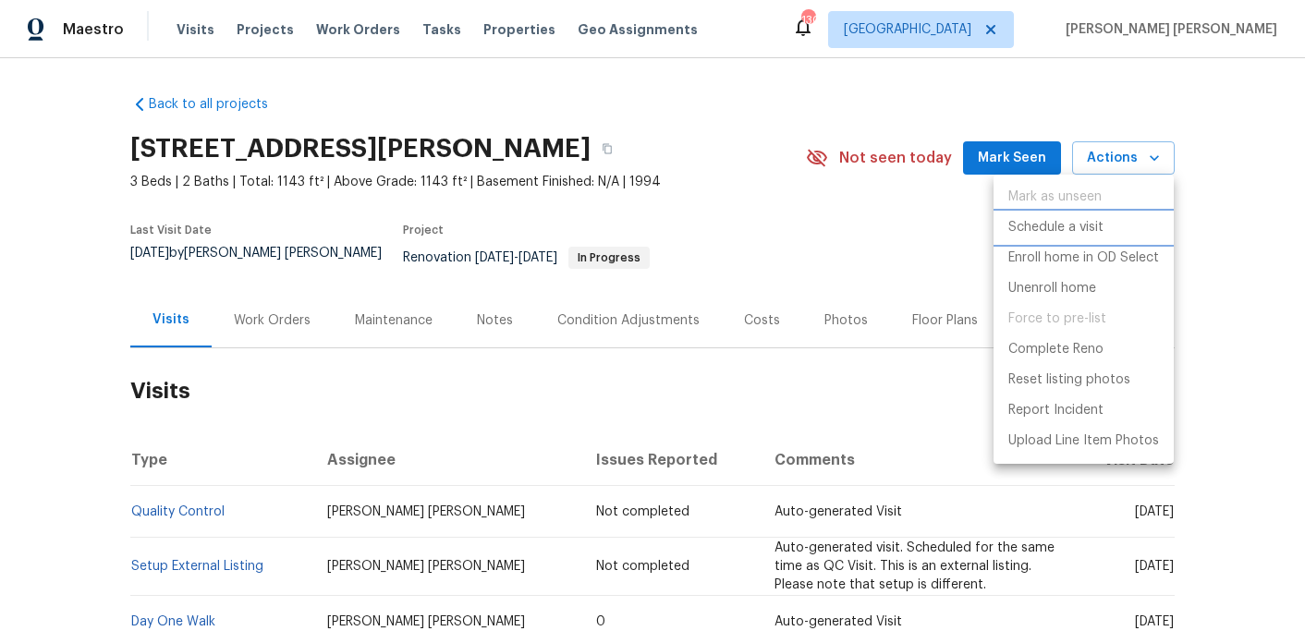
click at [1042, 233] on p "Schedule a visit" at bounding box center [1055, 227] width 95 height 19
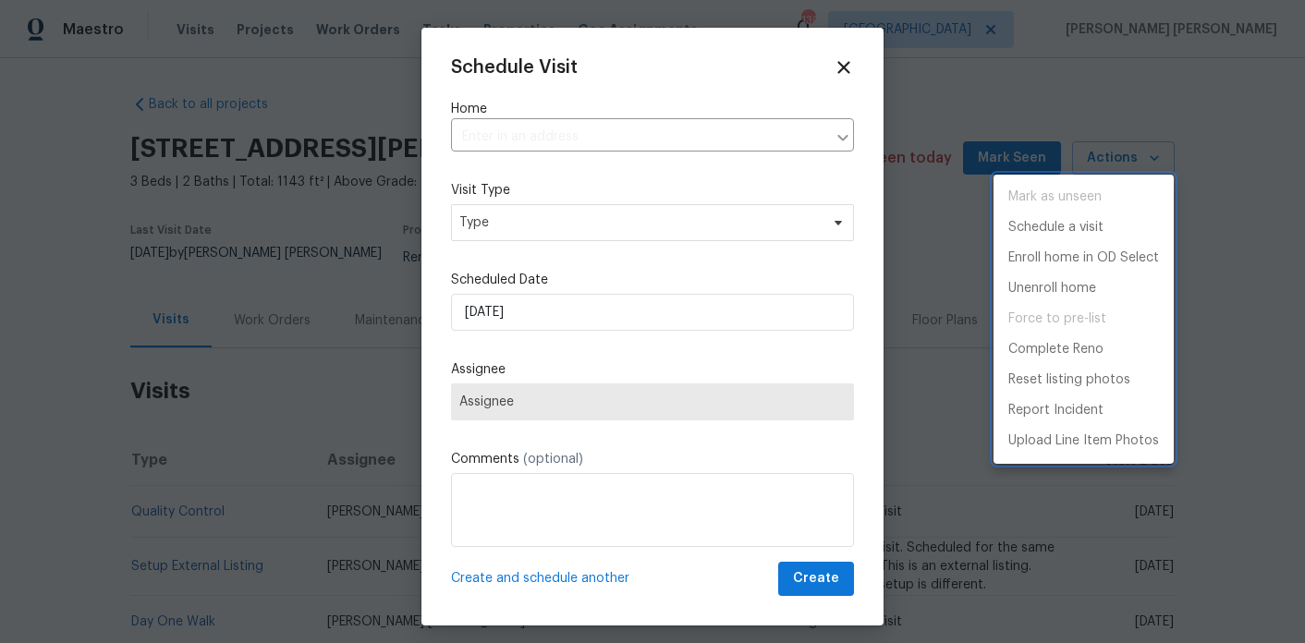
type input "6154 Lauren Ln, Rex, GA 30273"
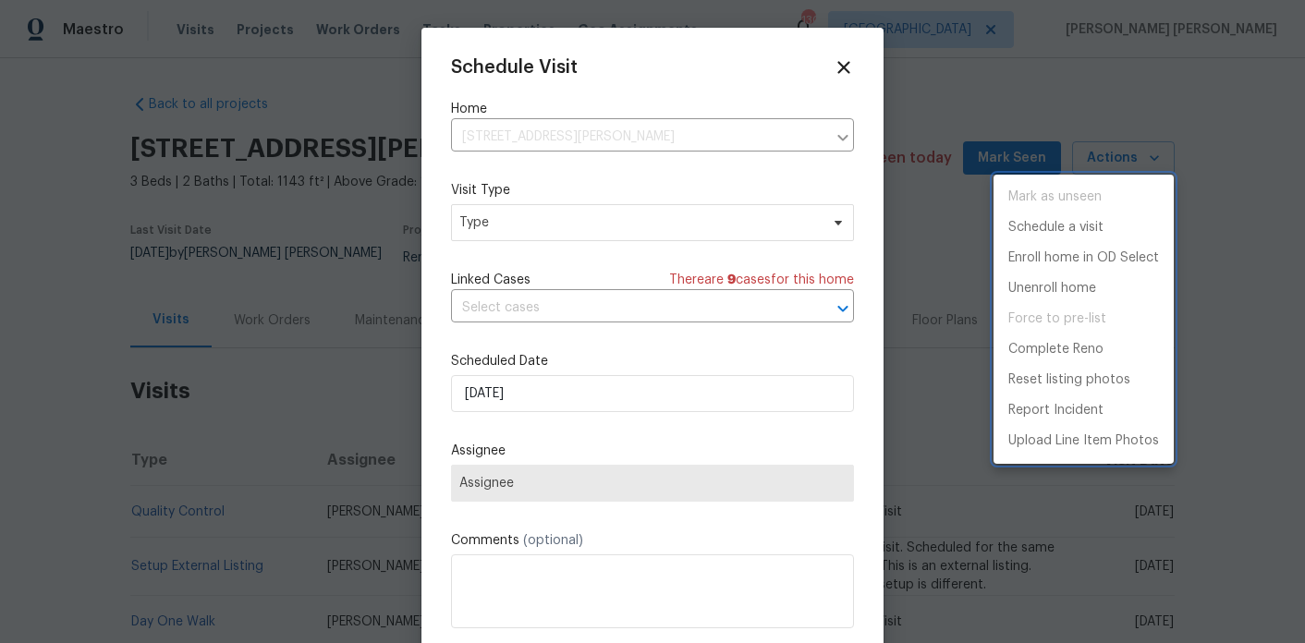
click at [542, 245] on div at bounding box center [652, 321] width 1305 height 643
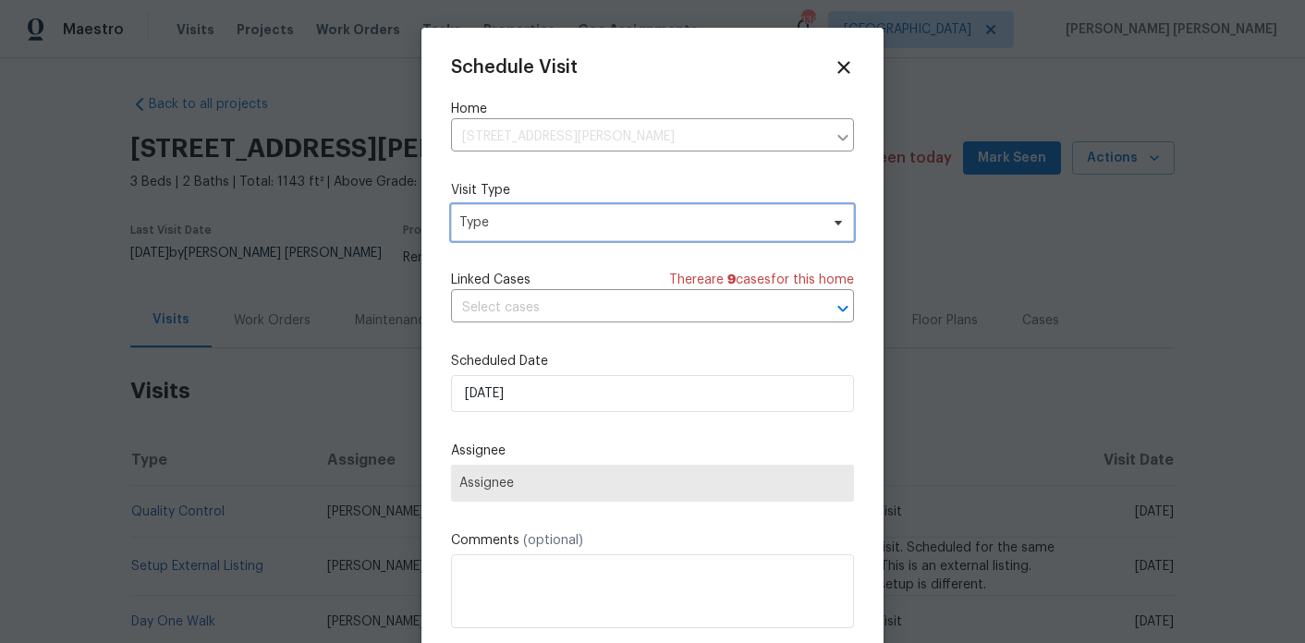
click at [542, 224] on span "Type" at bounding box center [639, 222] width 360 height 18
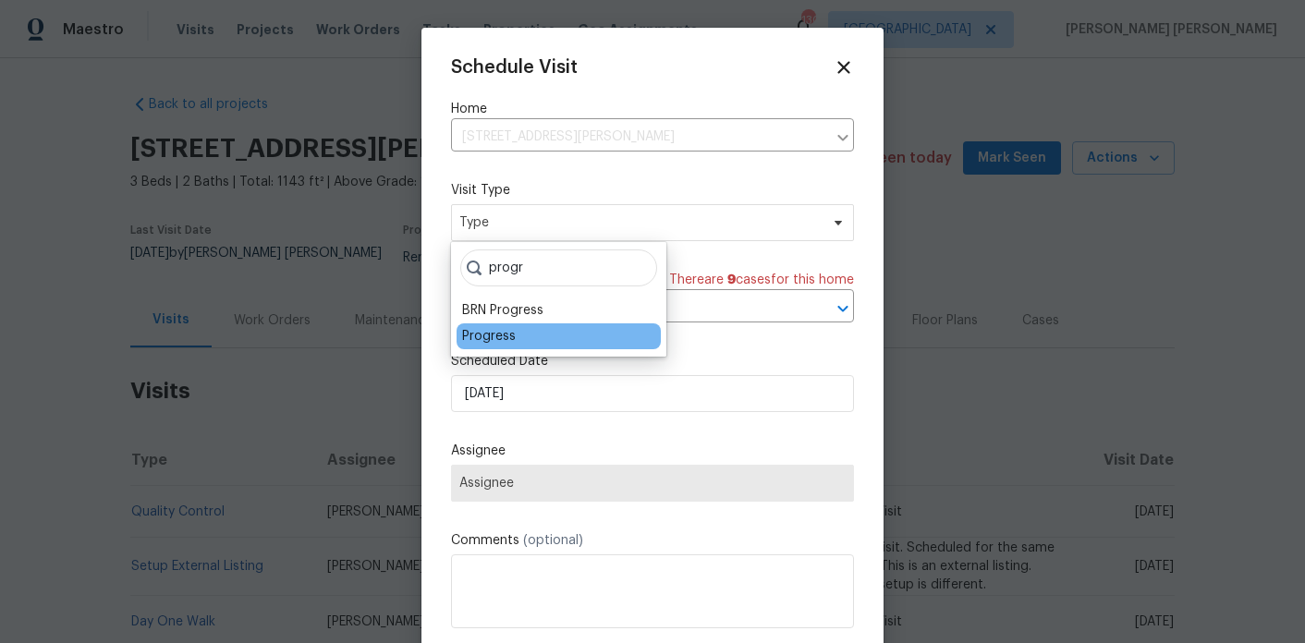
type input "progr"
click at [491, 336] on div "Progress" at bounding box center [489, 336] width 54 height 18
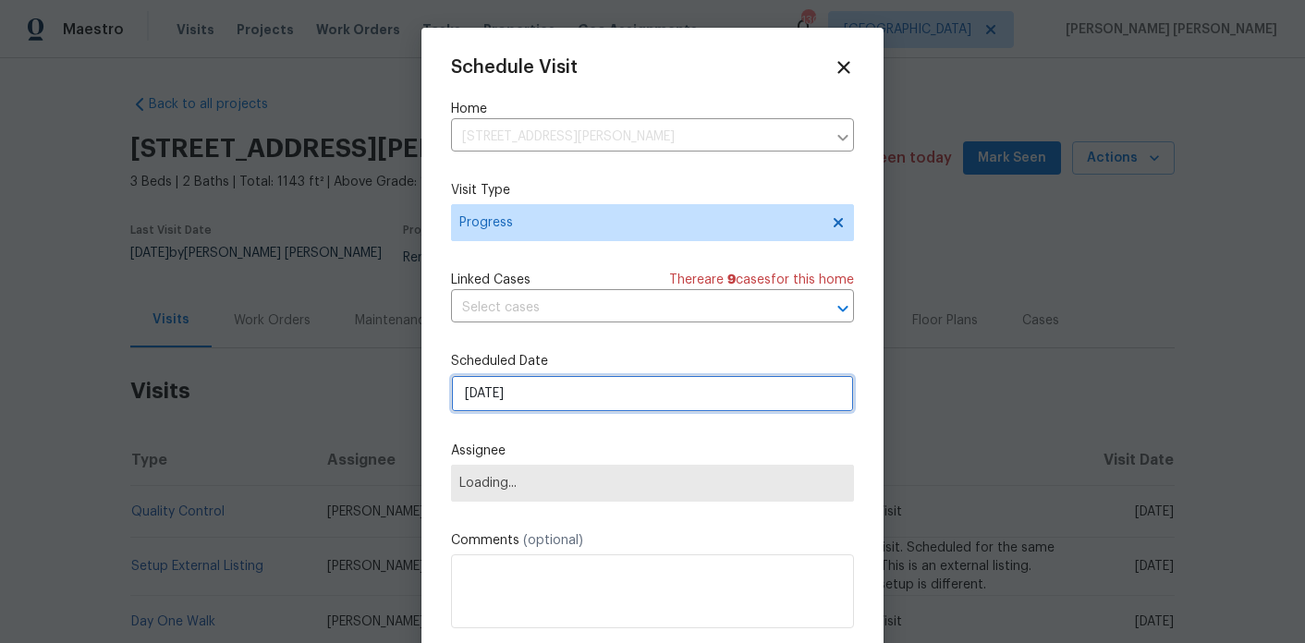
click at [503, 406] on input "[DATE]" at bounding box center [652, 393] width 403 height 37
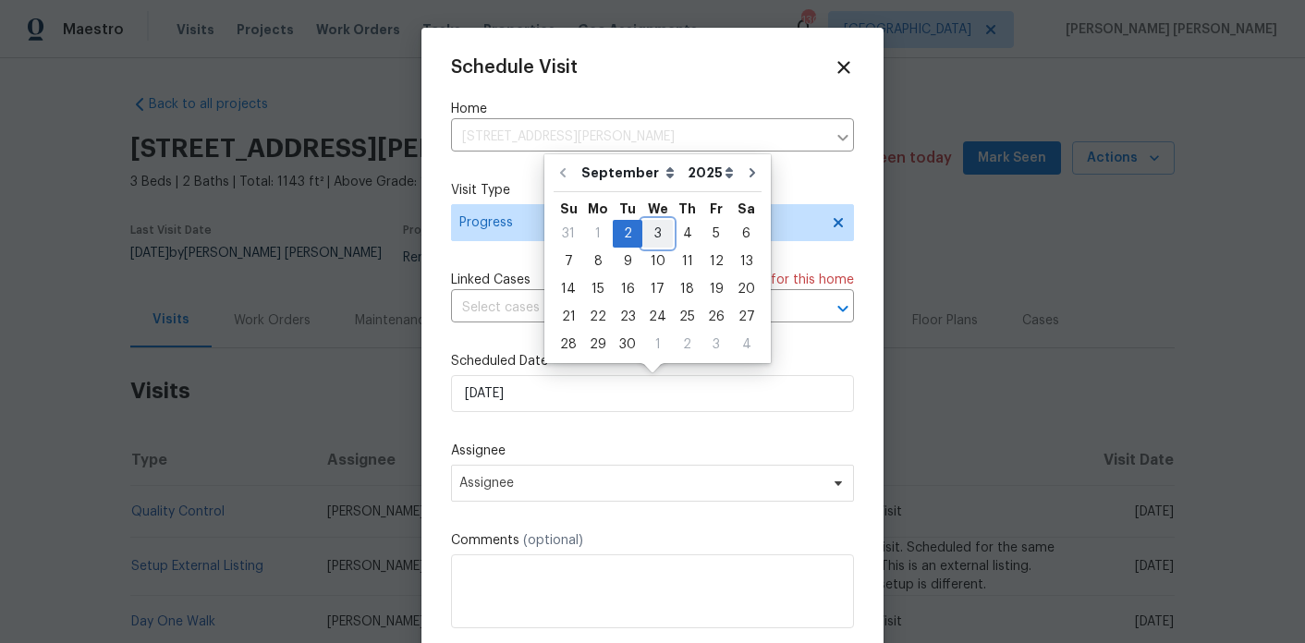
click at [654, 236] on div "3" at bounding box center [657, 234] width 30 height 26
type input "[DATE]"
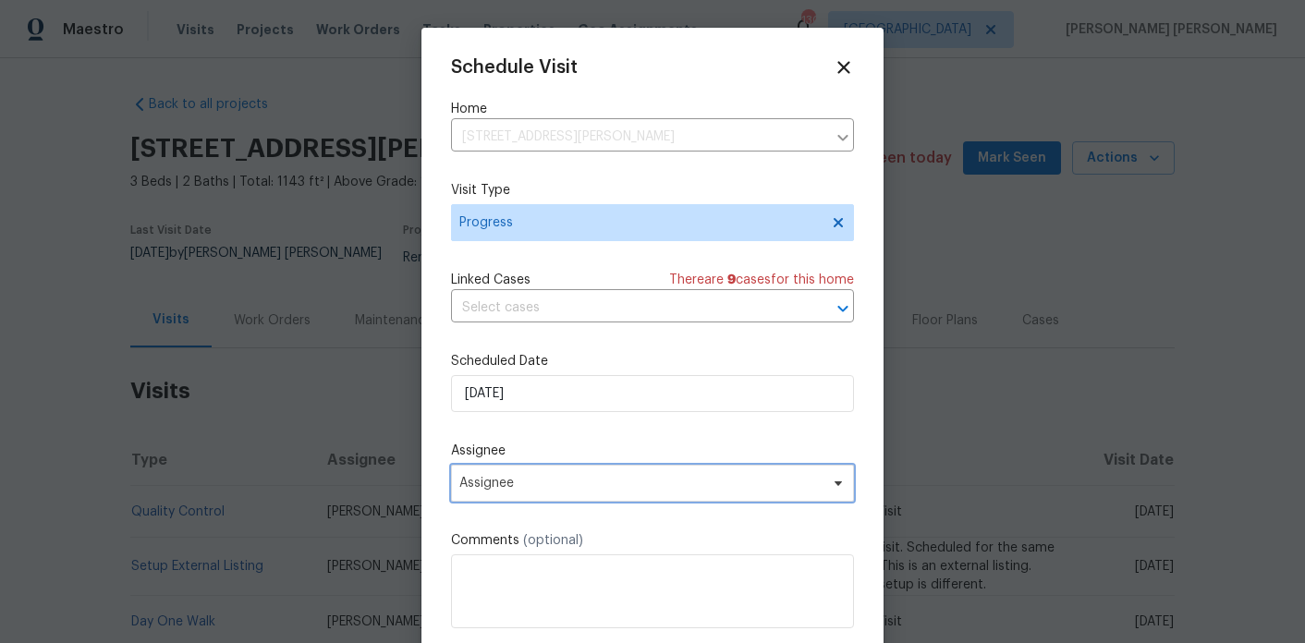
click at [540, 474] on span "Assignee" at bounding box center [652, 483] width 403 height 37
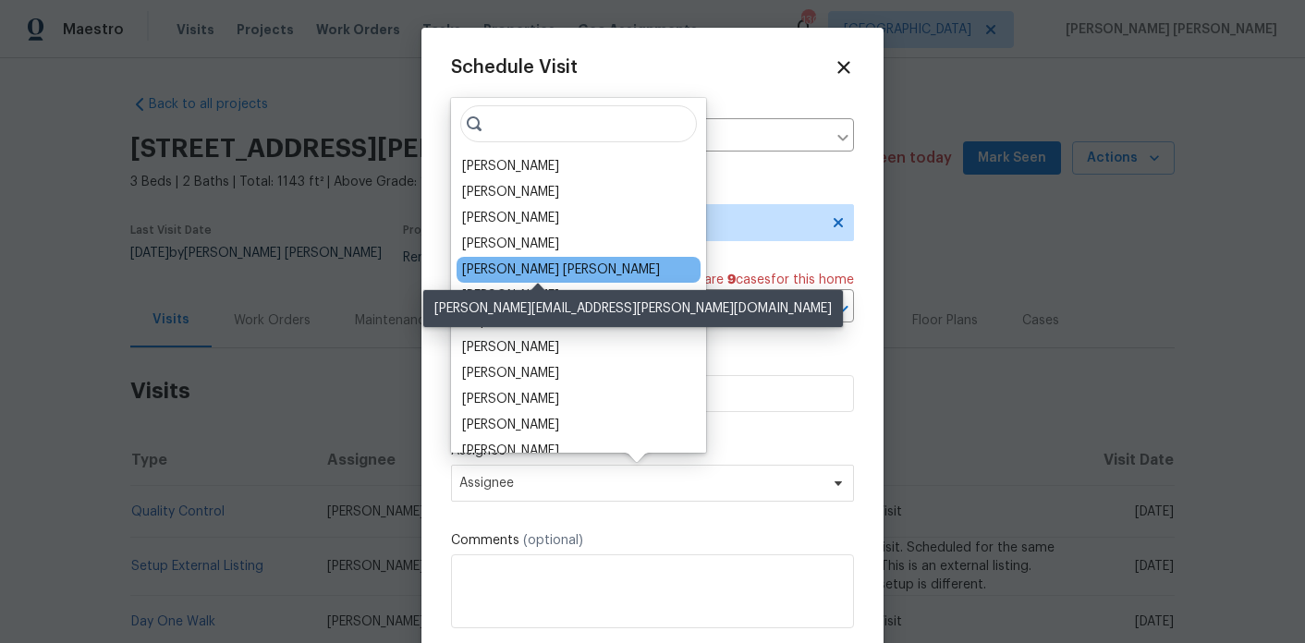
click at [569, 276] on div "[PERSON_NAME] [PERSON_NAME]" at bounding box center [561, 270] width 198 height 18
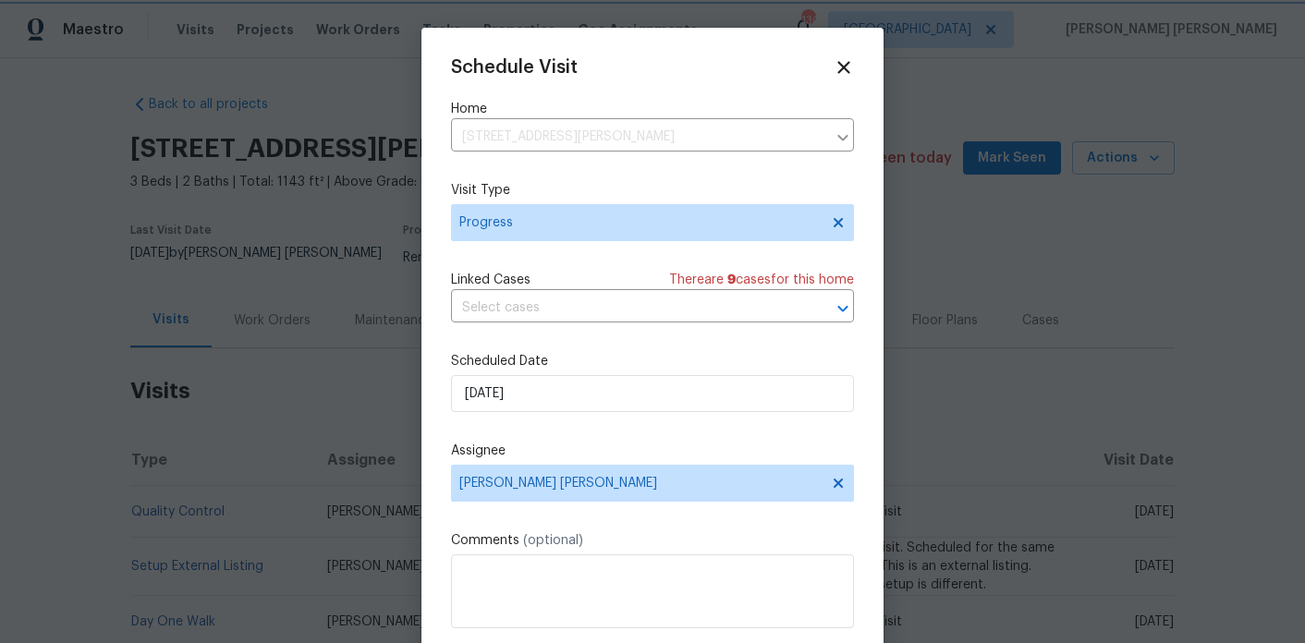
scroll to position [33, 0]
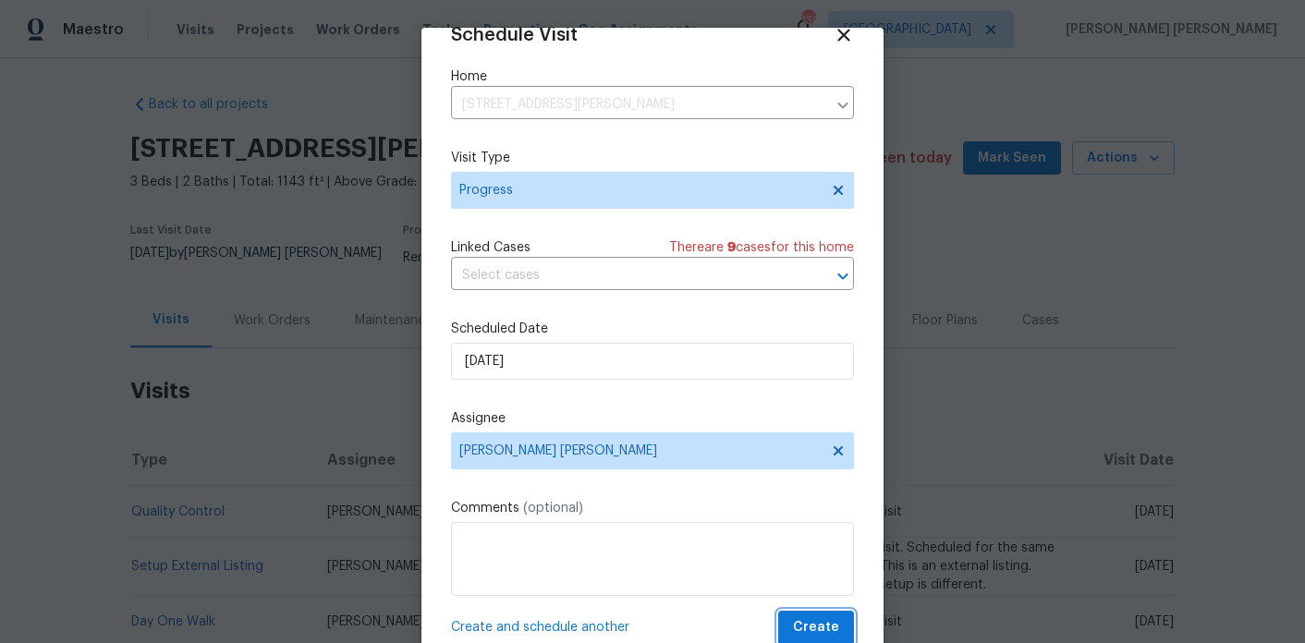
click at [822, 624] on span "Create" at bounding box center [816, 627] width 46 height 23
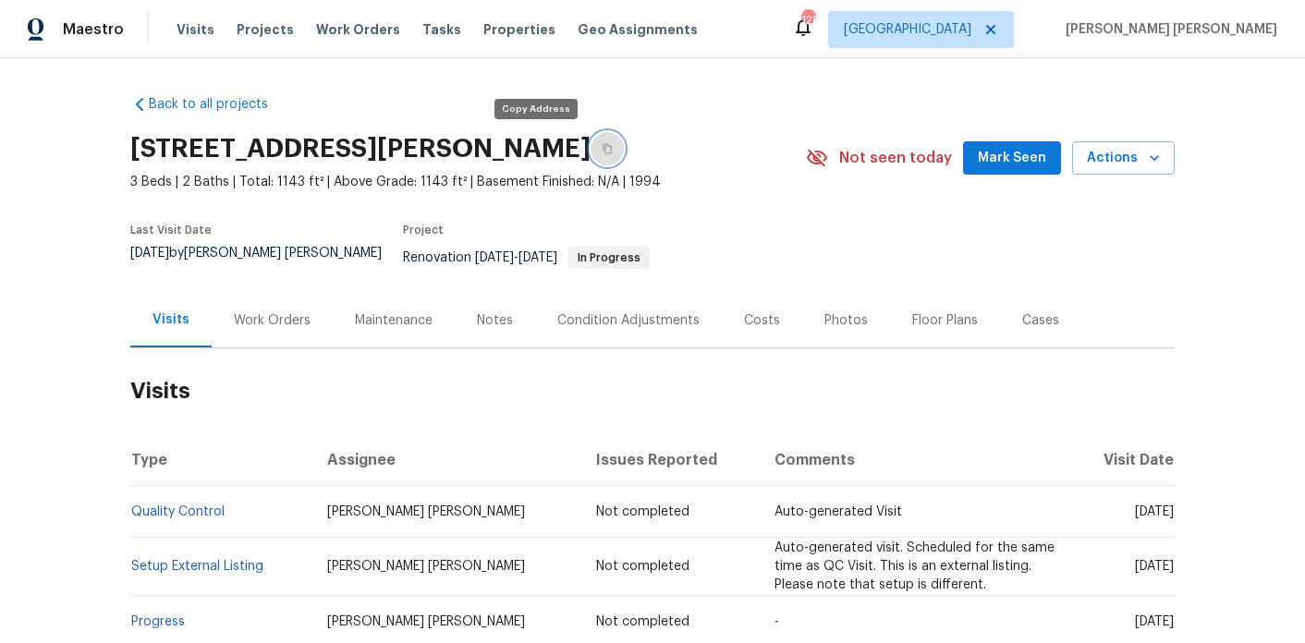
click at [602, 151] on icon "button" at bounding box center [607, 148] width 11 height 11
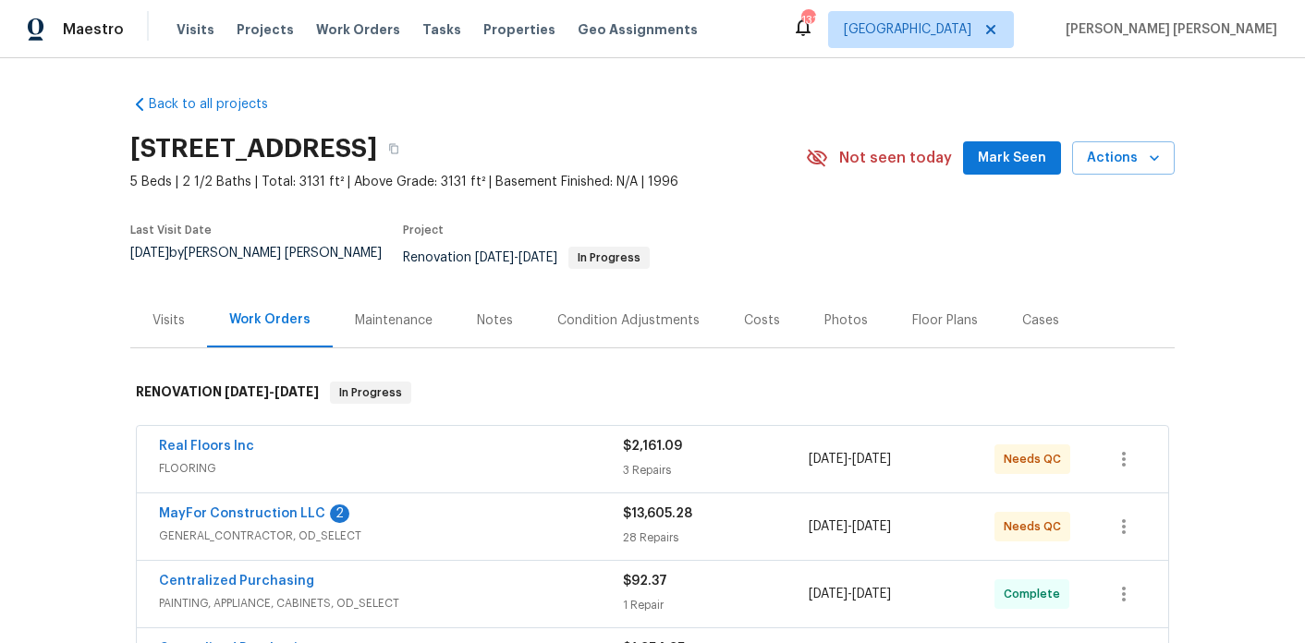
scroll to position [65, 0]
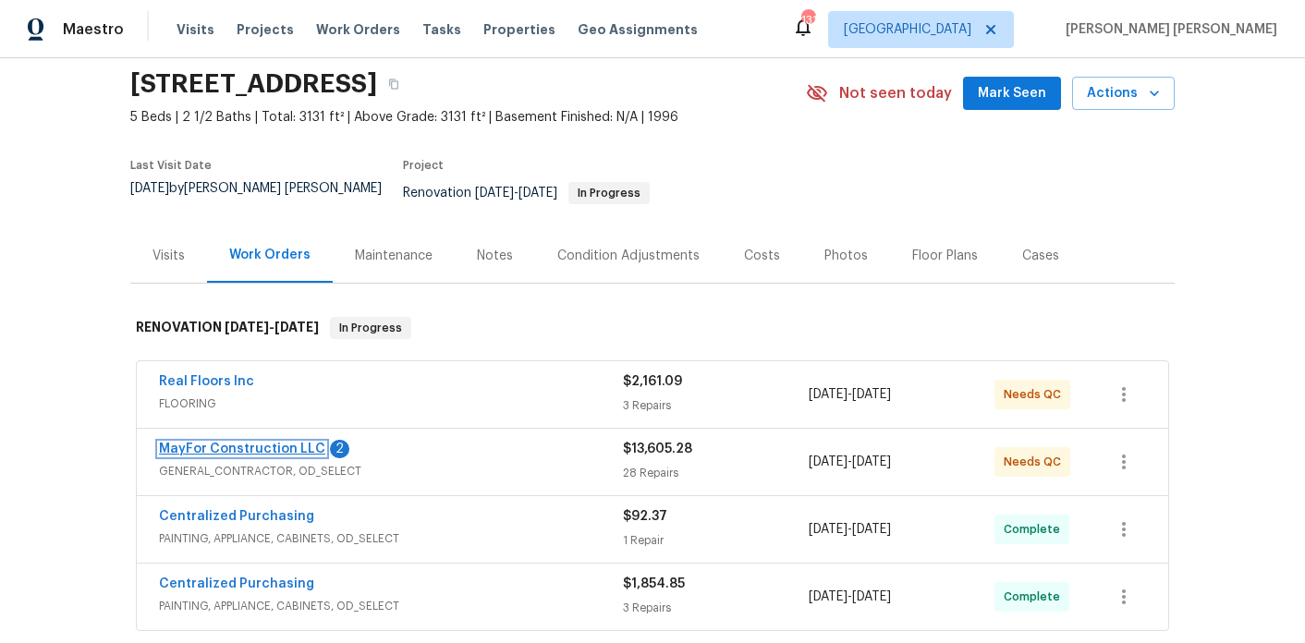
click at [278, 443] on link "MayFor Construction LLC" at bounding box center [242, 449] width 166 height 13
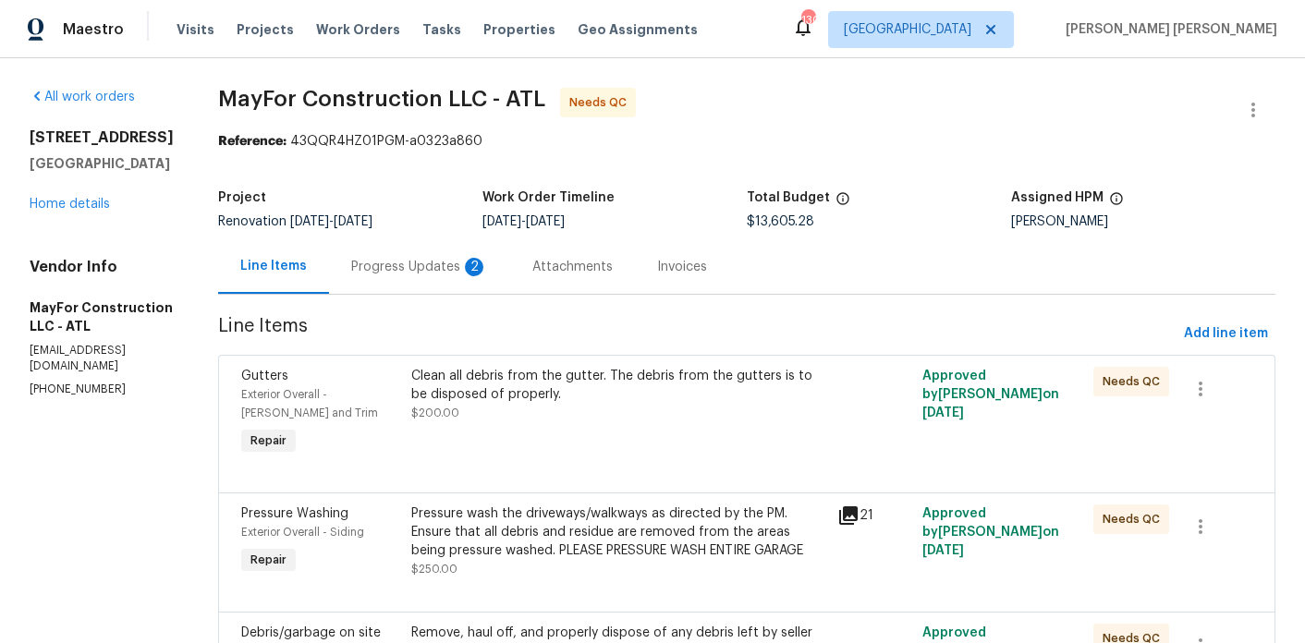
click at [477, 281] on div "Progress Updates 2" at bounding box center [419, 266] width 181 height 55
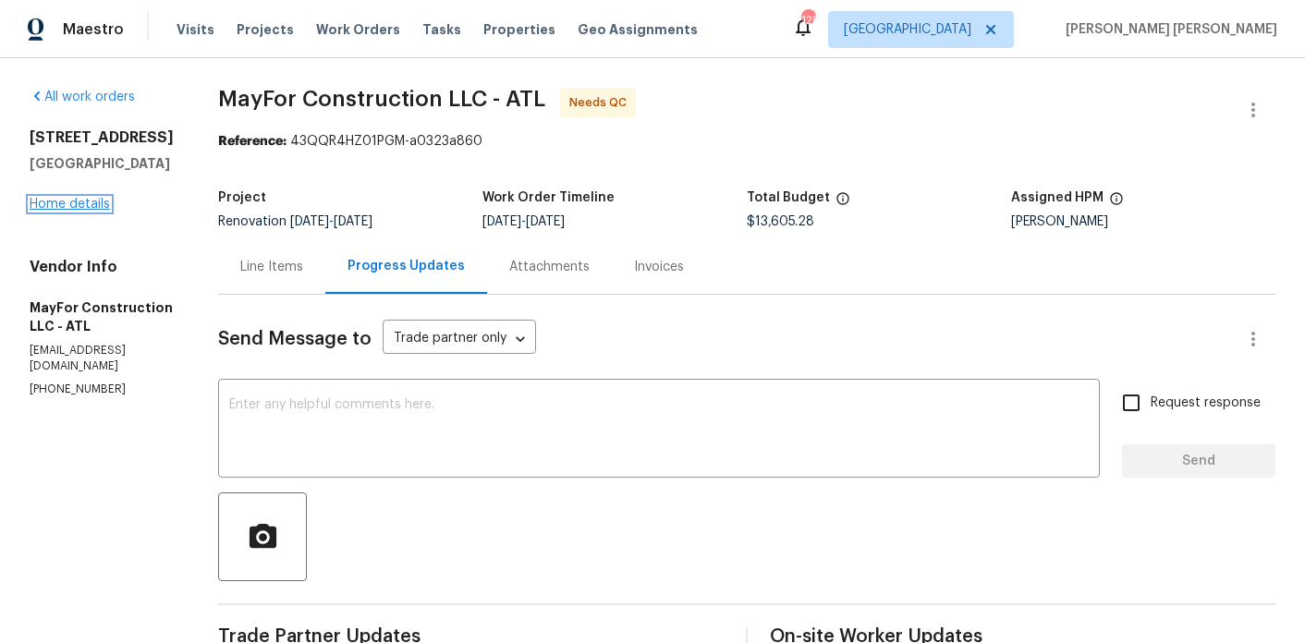
click at [69, 199] on link "Home details" at bounding box center [70, 204] width 80 height 13
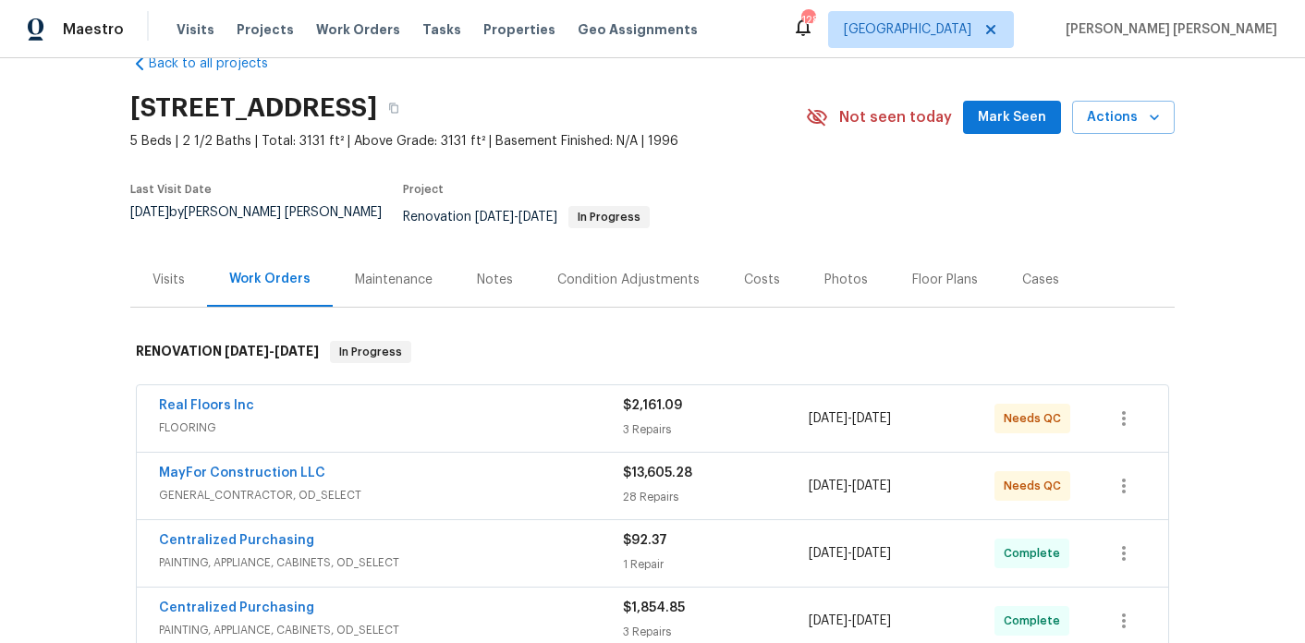
scroll to position [40, 0]
click at [493, 272] on div "Notes" at bounding box center [495, 281] width 36 height 18
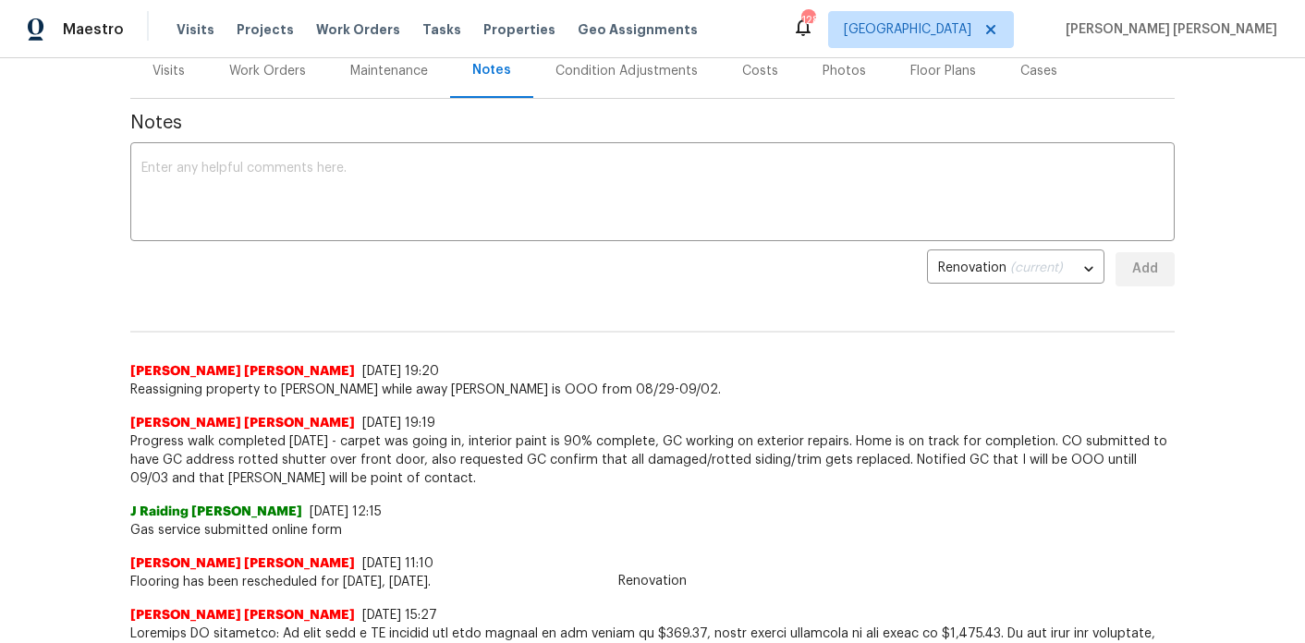
scroll to position [221, 0]
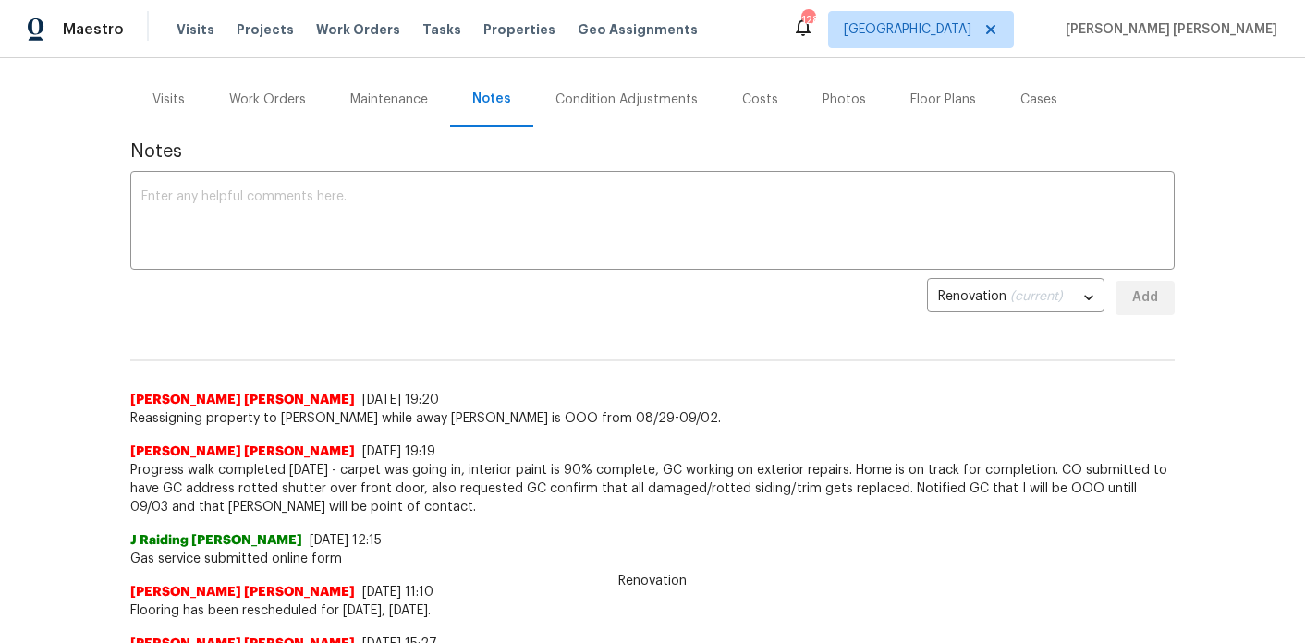
click at [231, 99] on div "Work Orders" at bounding box center [267, 99] width 121 height 55
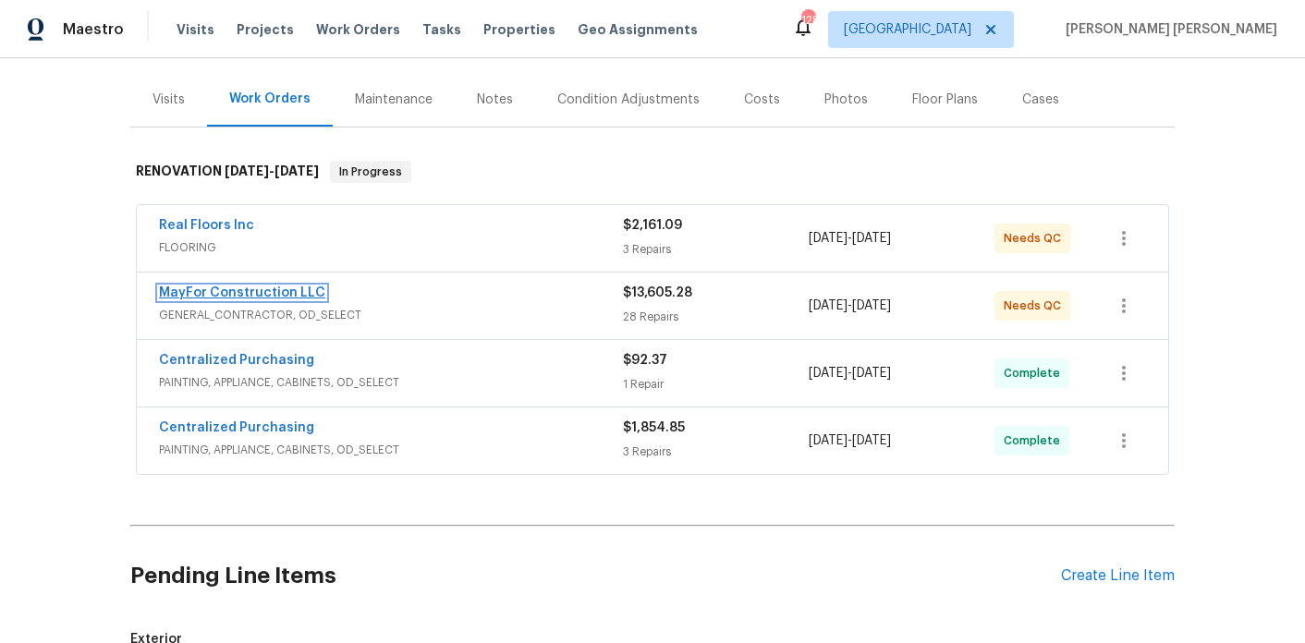
click at [193, 287] on link "MayFor Construction LLC" at bounding box center [242, 293] width 166 height 13
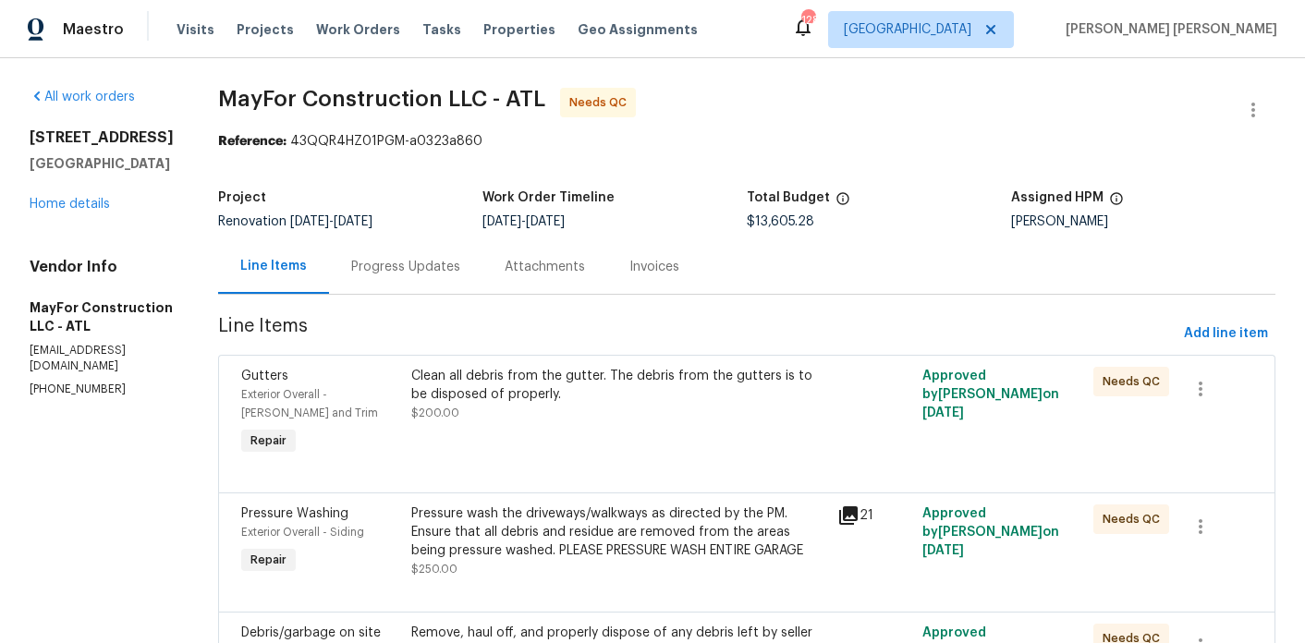
click at [422, 265] on div "Progress Updates" at bounding box center [405, 267] width 109 height 18
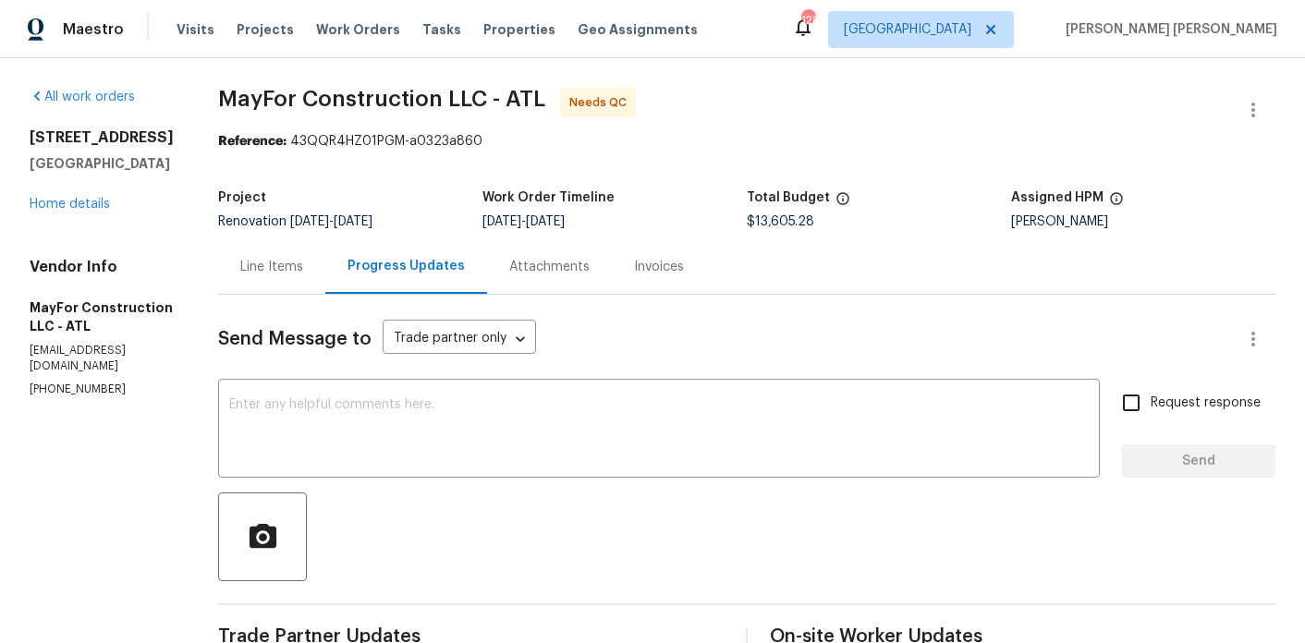
click at [54, 195] on div "[STREET_ADDRESS] Home details" at bounding box center [102, 170] width 144 height 85
click at [54, 198] on link "Home details" at bounding box center [70, 204] width 80 height 13
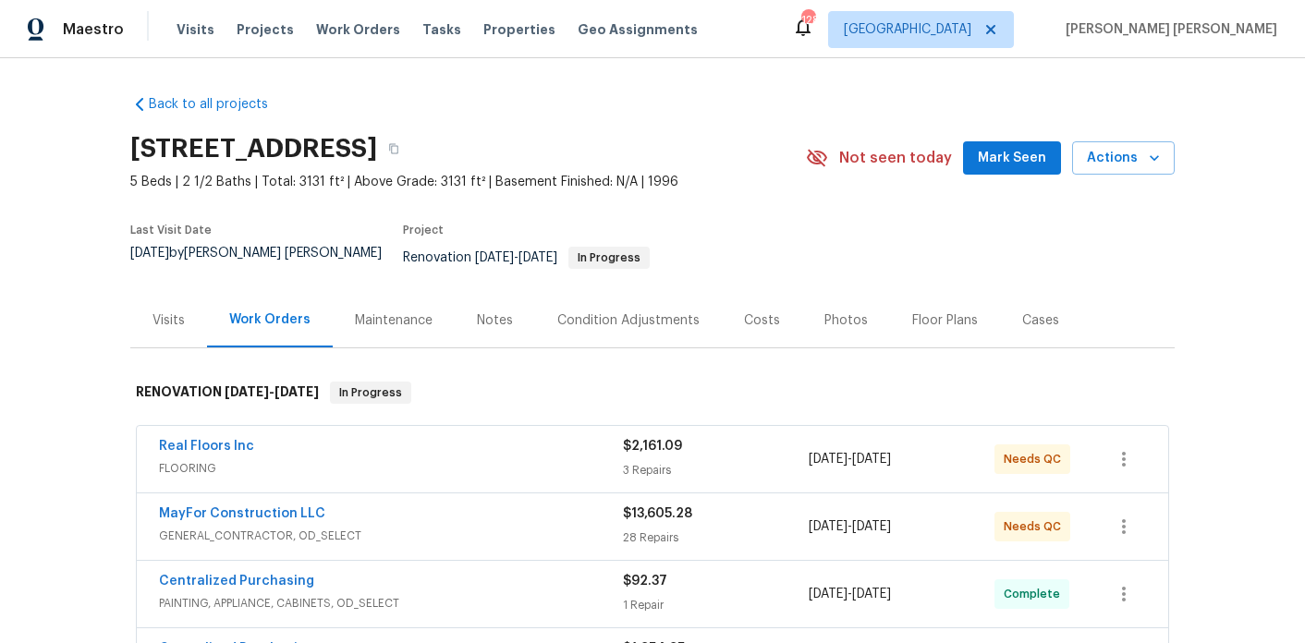
click at [165, 293] on div "Visits" at bounding box center [168, 320] width 77 height 55
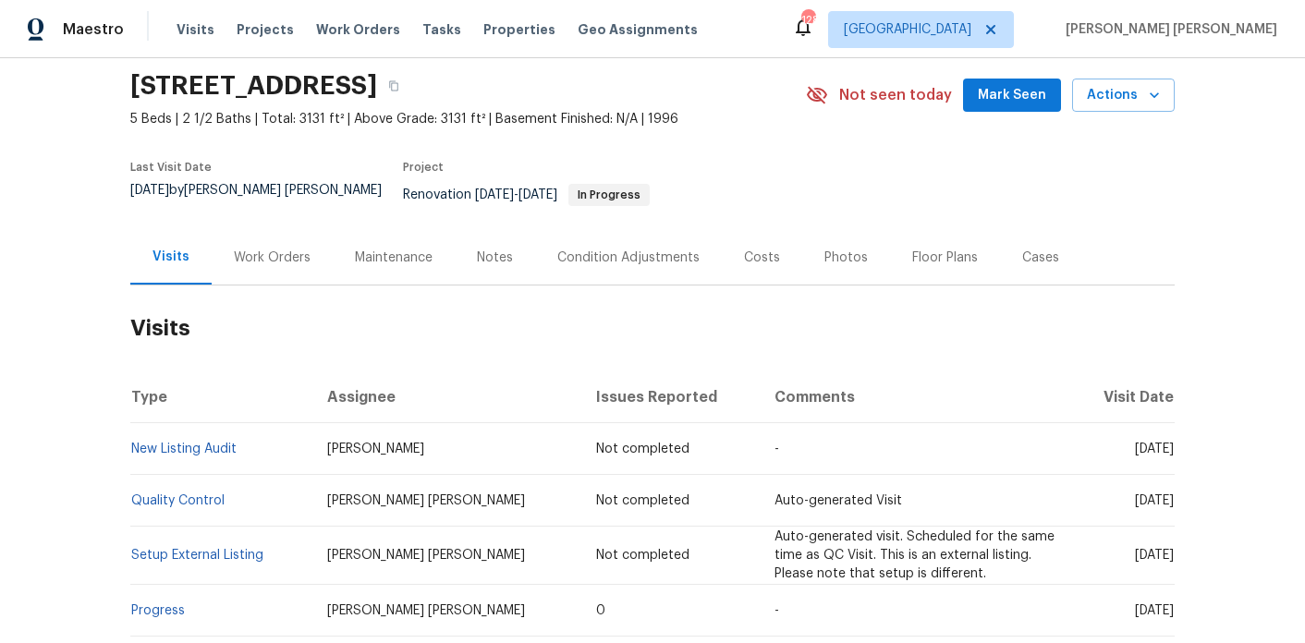
scroll to position [78, 0]
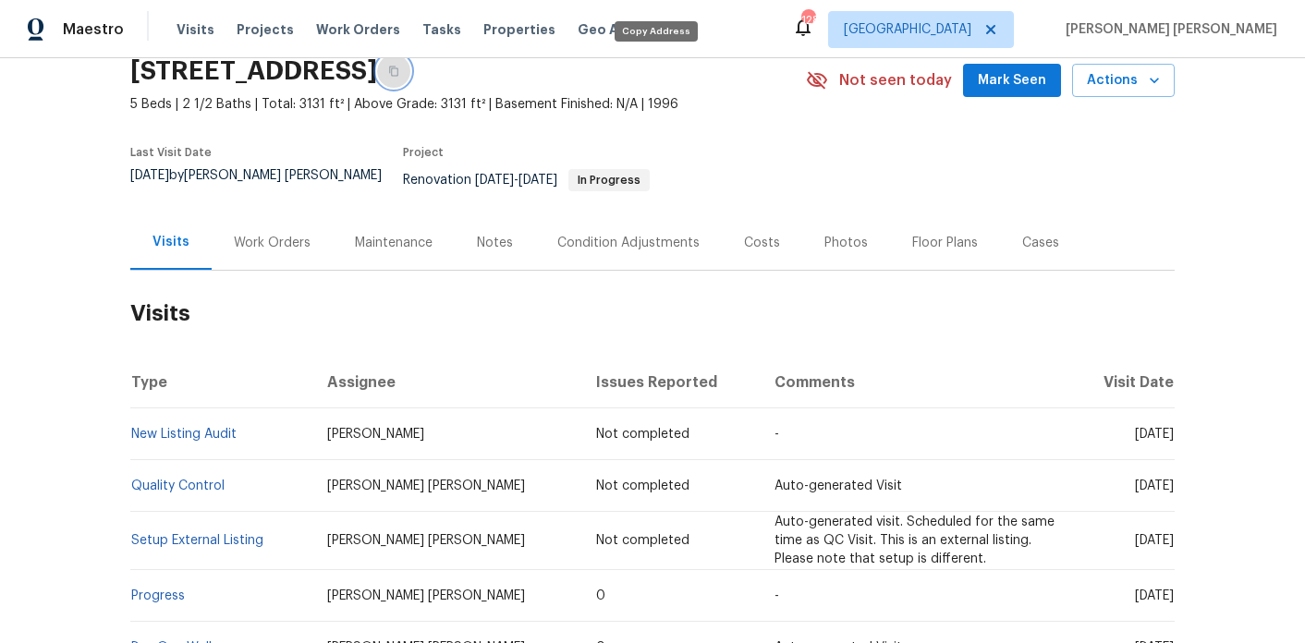
click at [410, 81] on button "button" at bounding box center [393, 71] width 33 height 33
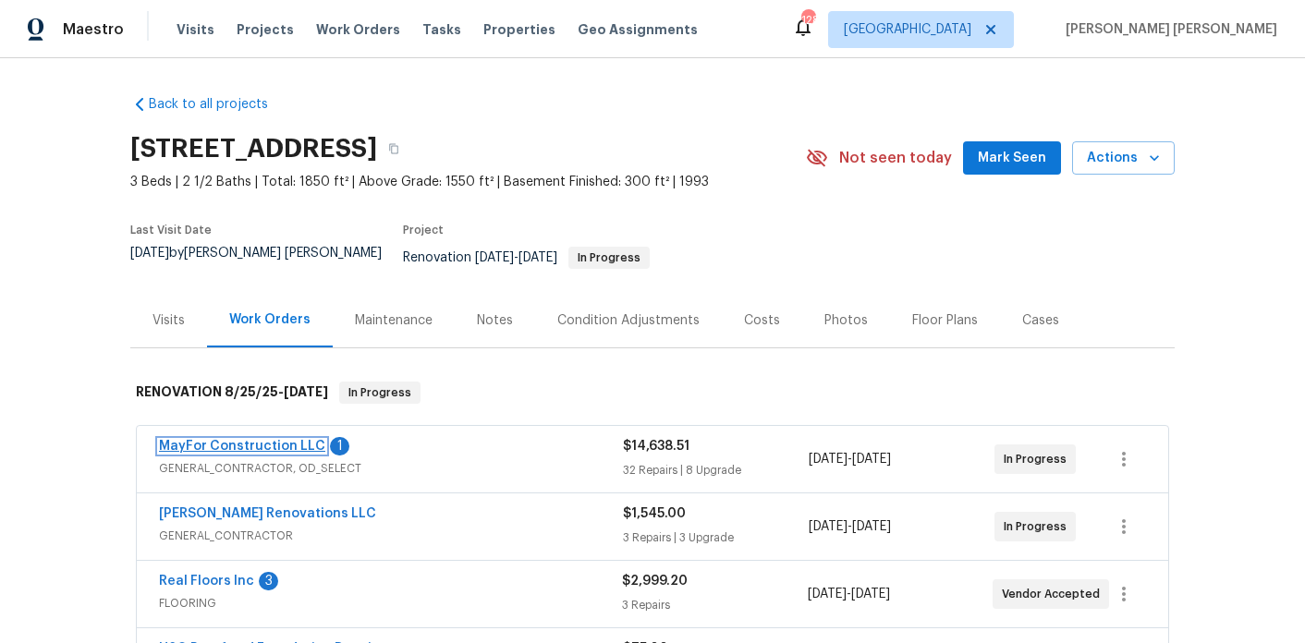
click at [270, 440] on link "MayFor Construction LLC" at bounding box center [242, 446] width 166 height 13
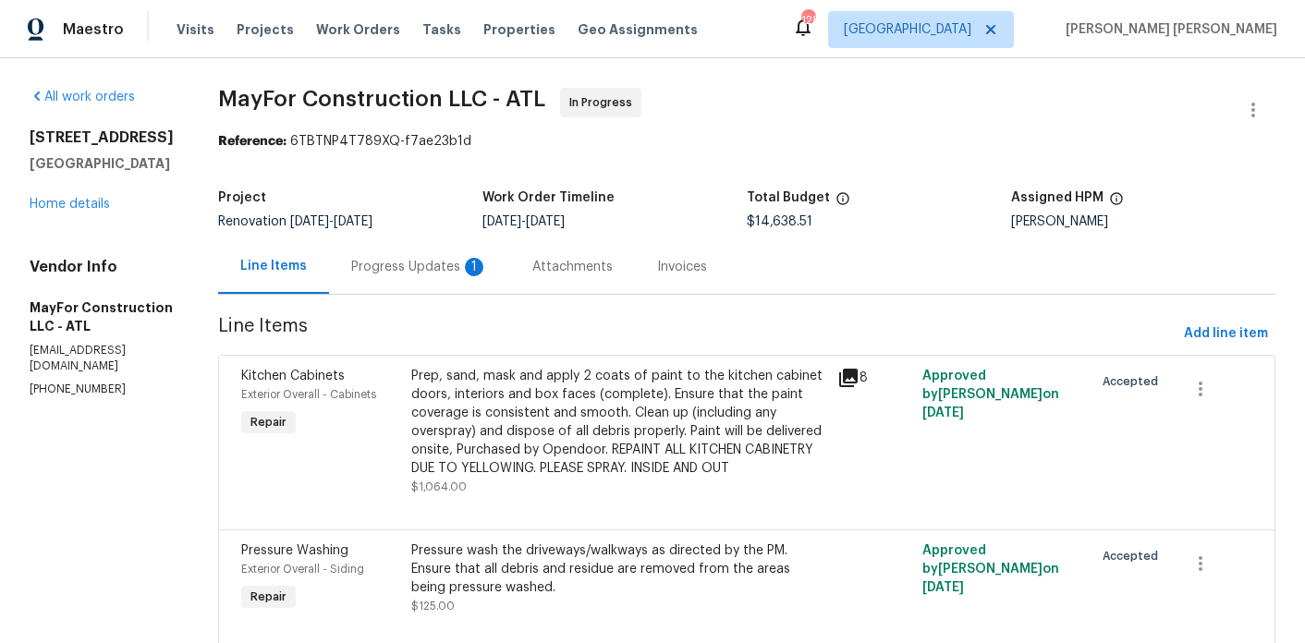
click at [389, 285] on div "Progress Updates 1" at bounding box center [419, 266] width 181 height 55
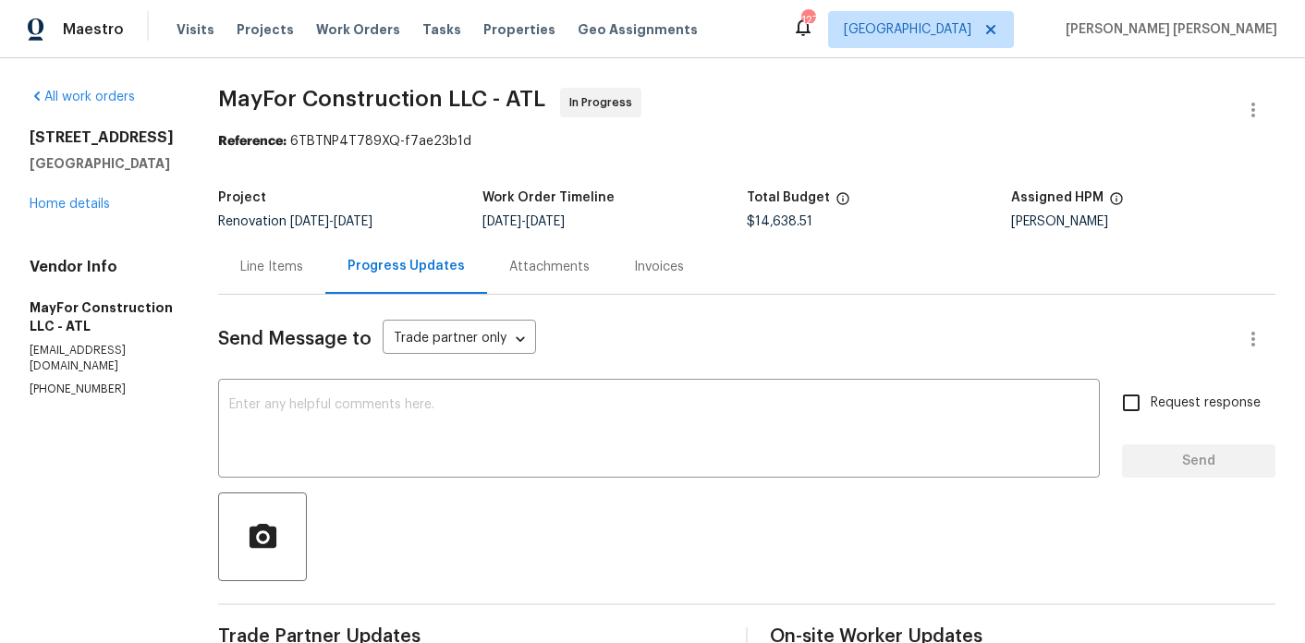
click at [286, 279] on div "Line Items" at bounding box center [271, 266] width 107 height 55
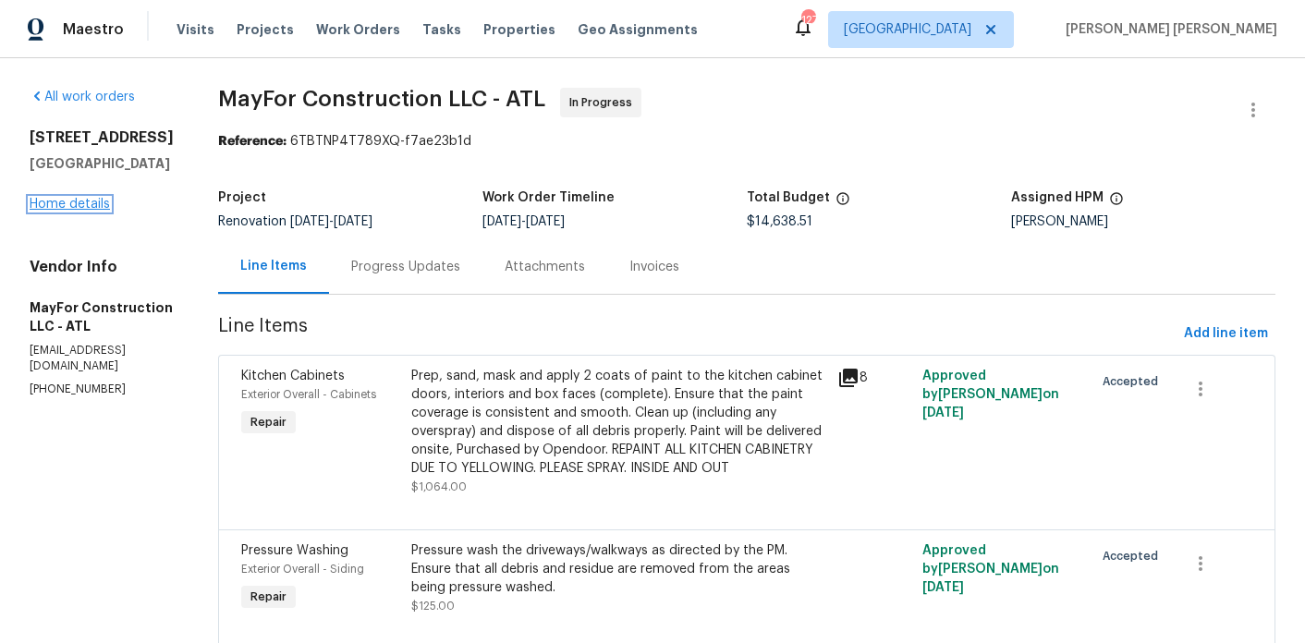
click at [80, 198] on link "Home details" at bounding box center [70, 204] width 80 height 13
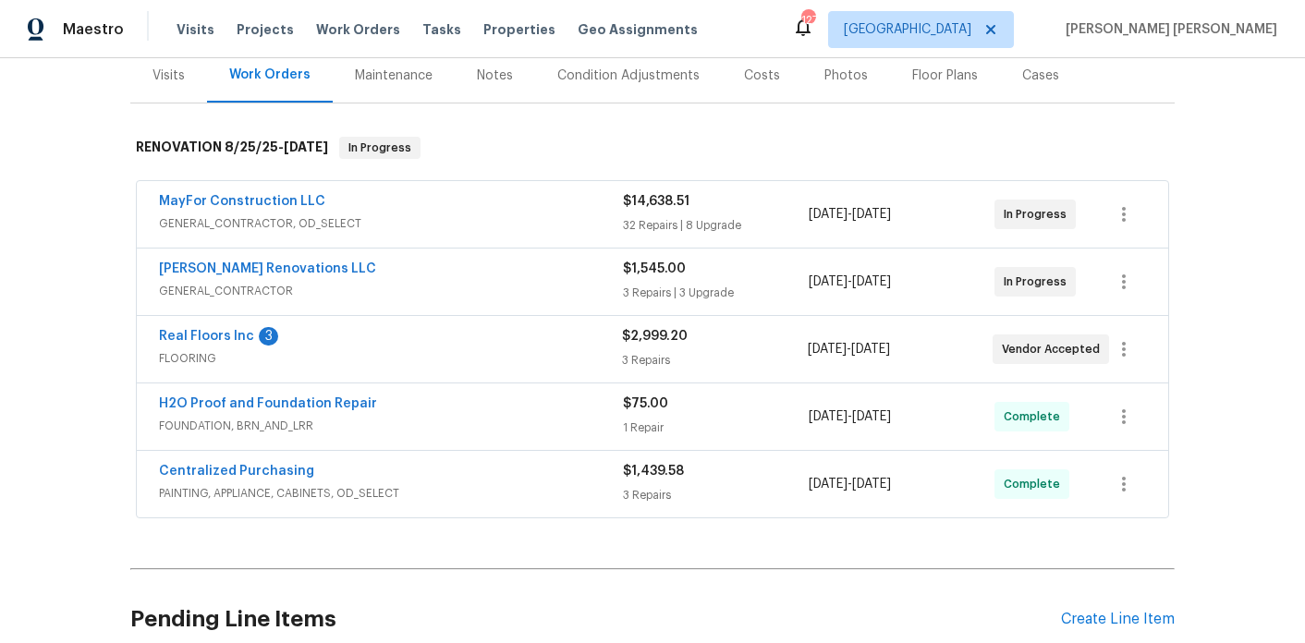
scroll to position [256, 0]
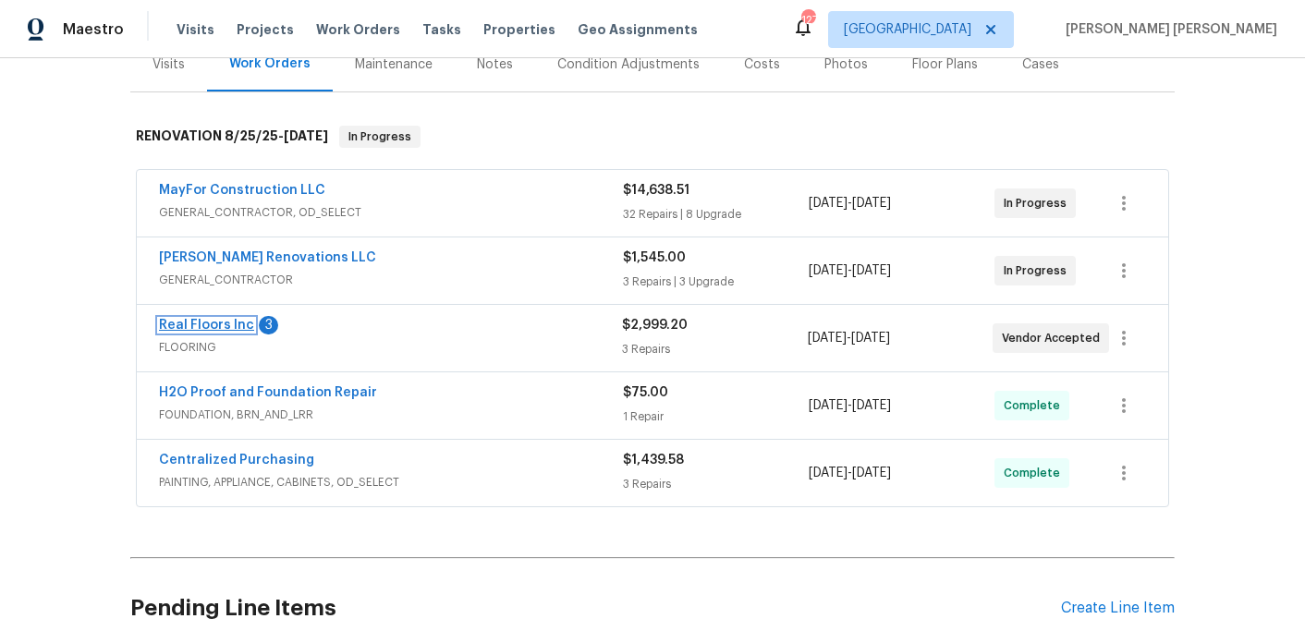
click at [213, 319] on link "Real Floors Inc" at bounding box center [206, 325] width 95 height 13
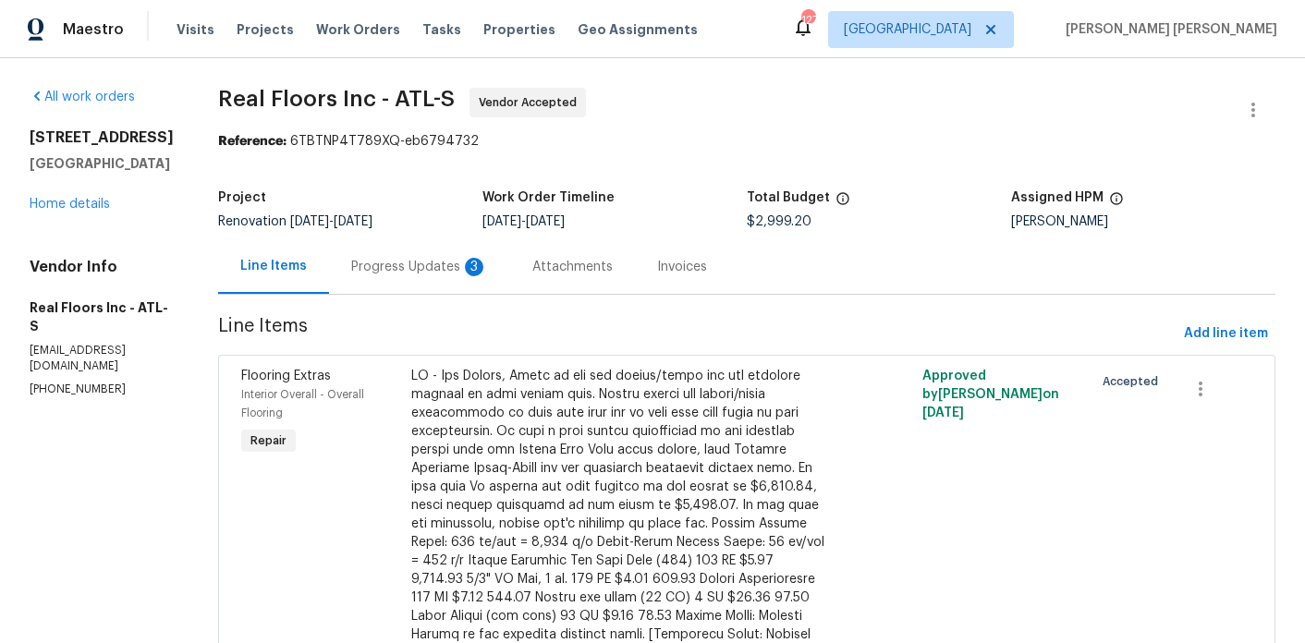
click at [423, 273] on div "Progress Updates 3" at bounding box center [419, 267] width 137 height 18
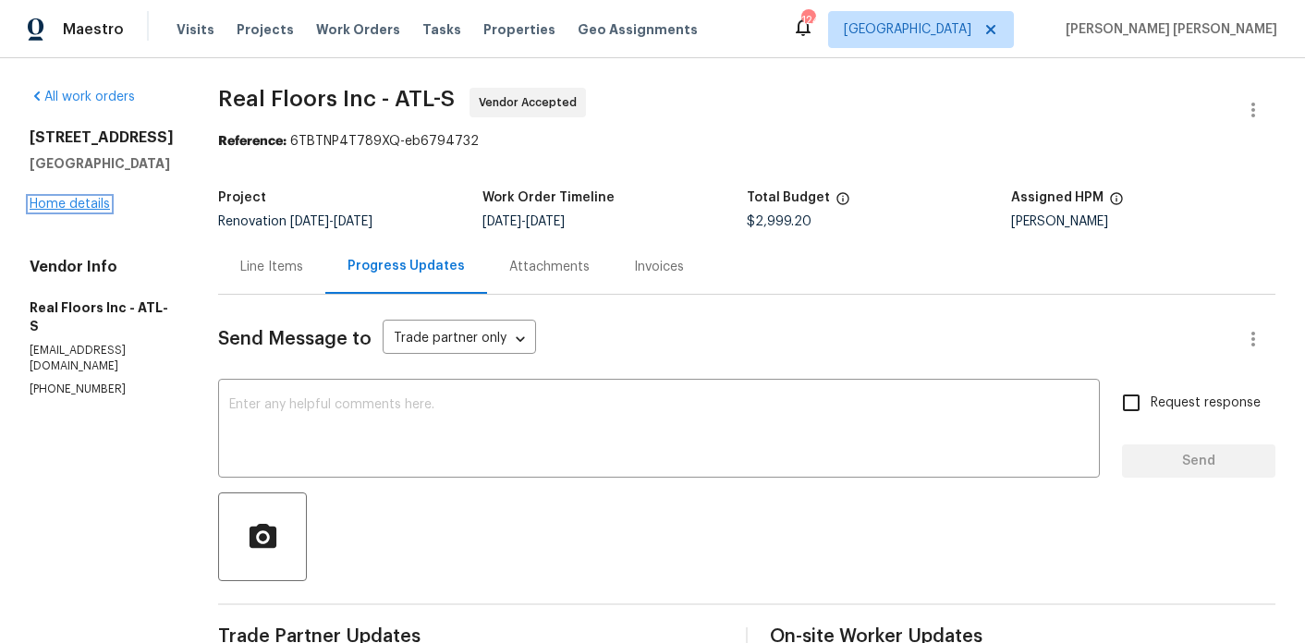
click at [103, 208] on link "Home details" at bounding box center [70, 204] width 80 height 13
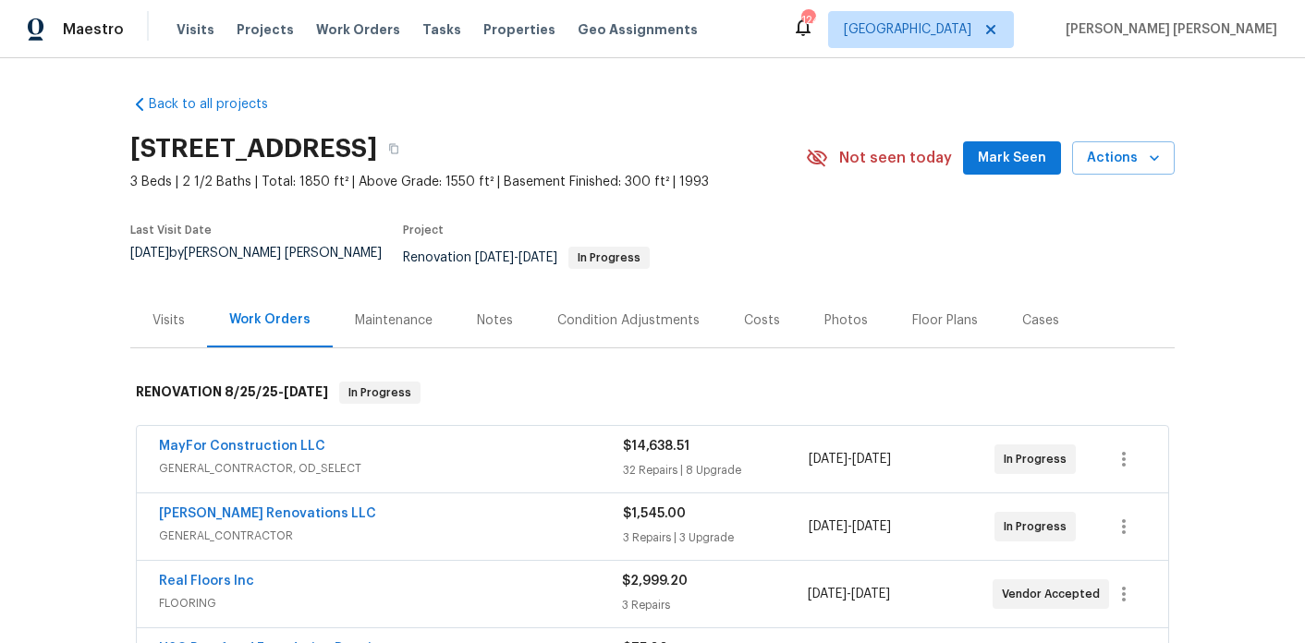
click at [494, 314] on div "Notes" at bounding box center [495, 320] width 36 height 18
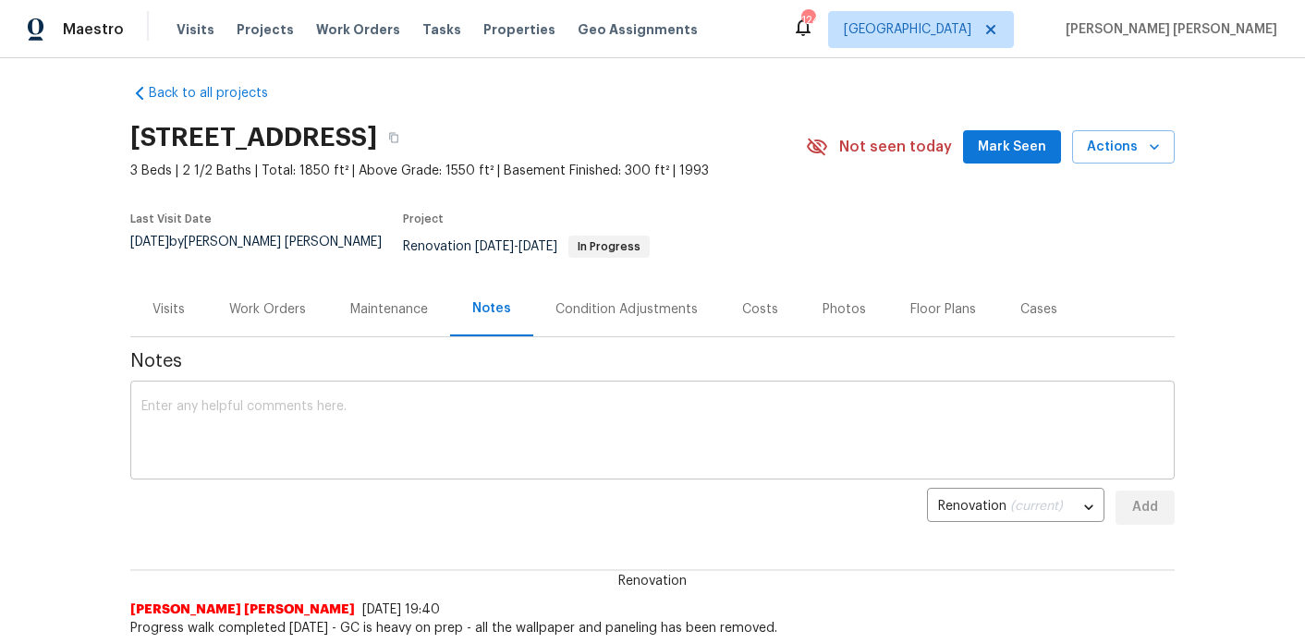
scroll to position [13, 0]
click at [219, 300] on div "Work Orders" at bounding box center [267, 307] width 121 height 55
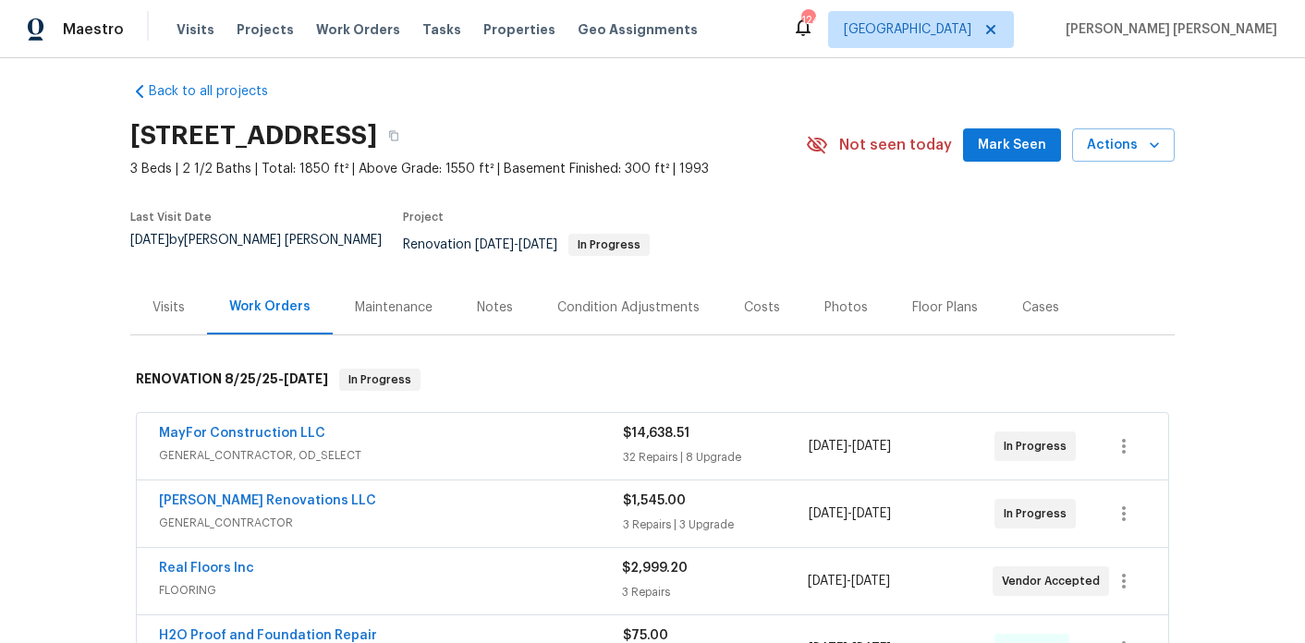
click at [163, 299] on div "Visits" at bounding box center [168, 308] width 32 height 18
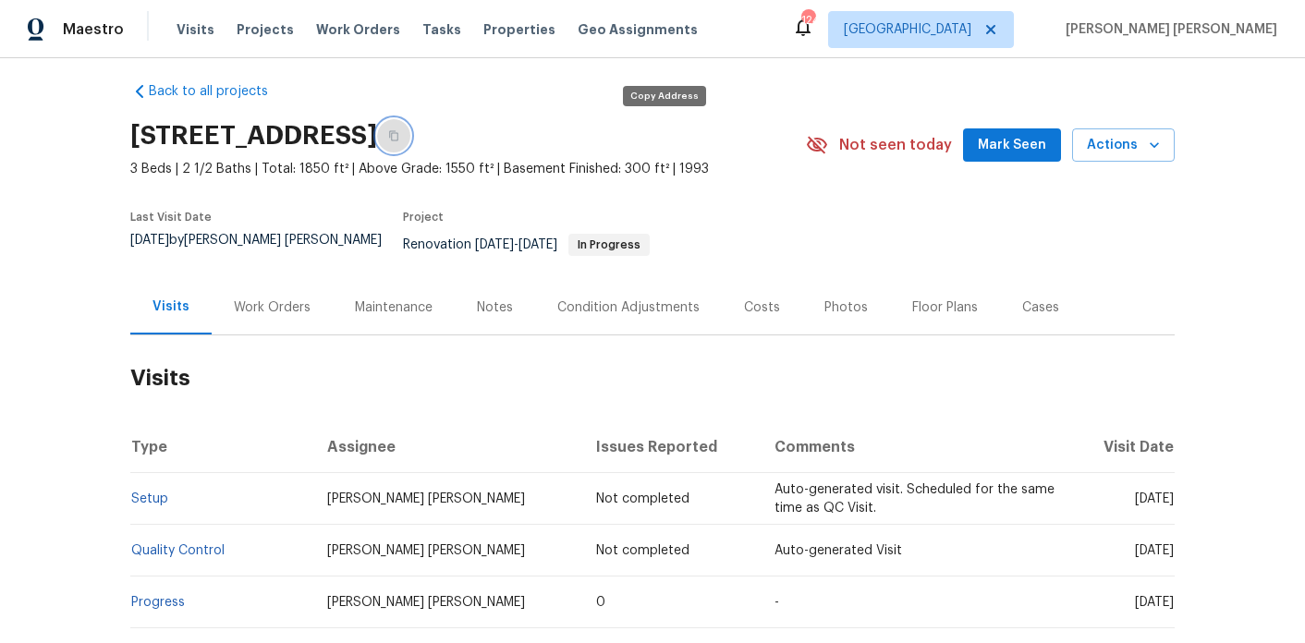
click at [399, 137] on icon "button" at bounding box center [393, 135] width 11 height 11
click at [1108, 154] on span "Actions" at bounding box center [1123, 145] width 73 height 23
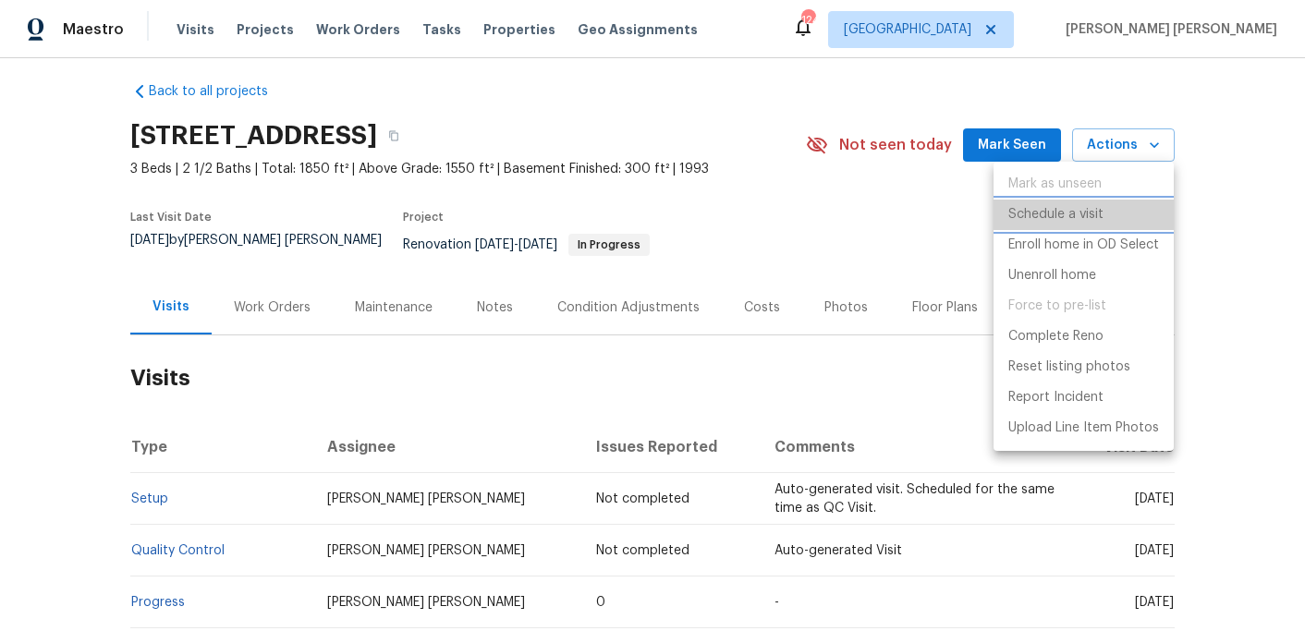
click at [1057, 207] on p "Schedule a visit" at bounding box center [1055, 214] width 95 height 19
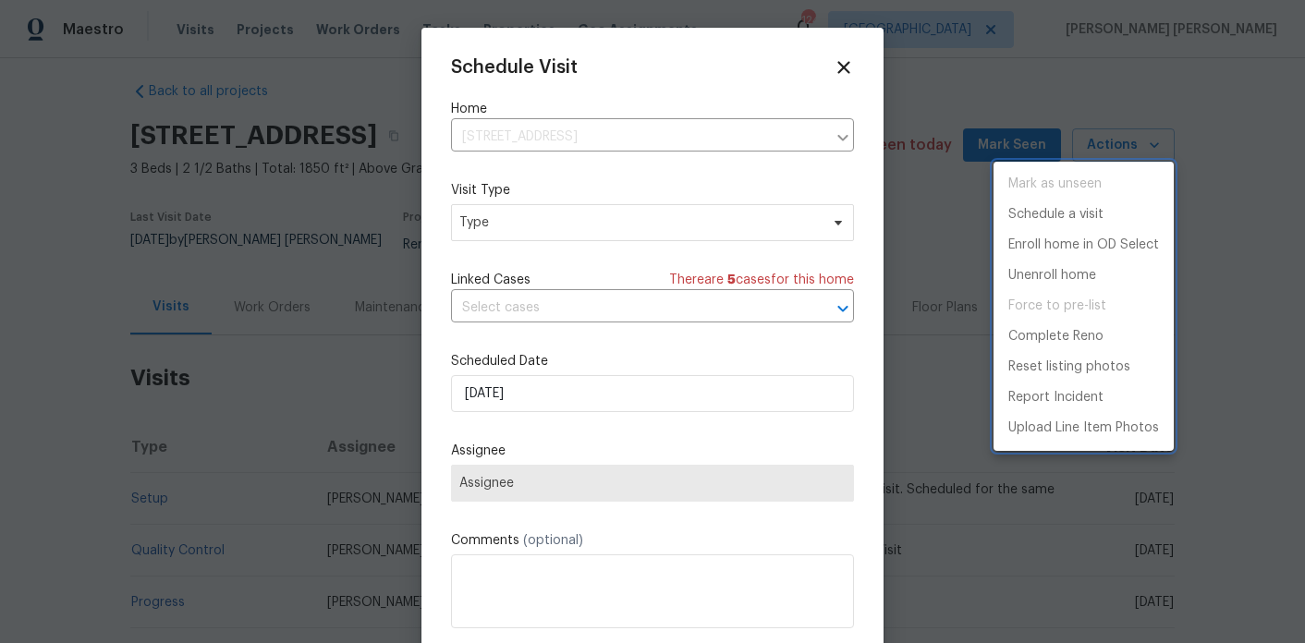
click at [507, 234] on div at bounding box center [652, 321] width 1305 height 643
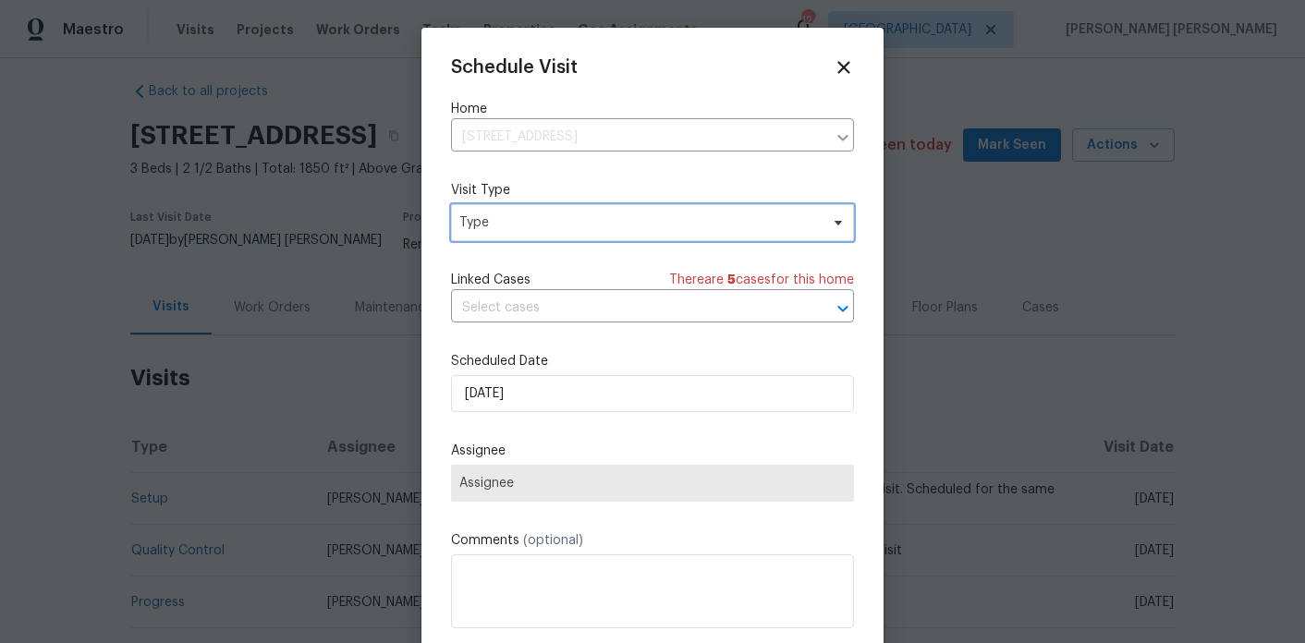
click at [507, 234] on span "Type" at bounding box center [652, 222] width 403 height 37
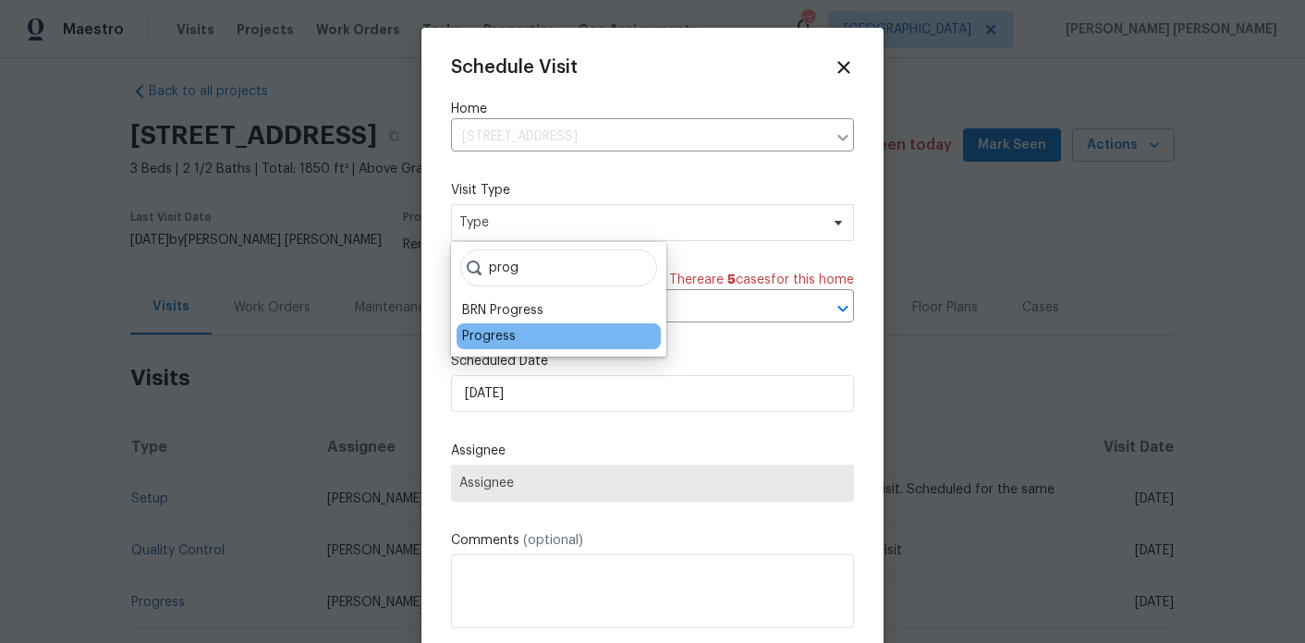
type input "prog"
click at [504, 335] on div "Progress" at bounding box center [489, 336] width 54 height 18
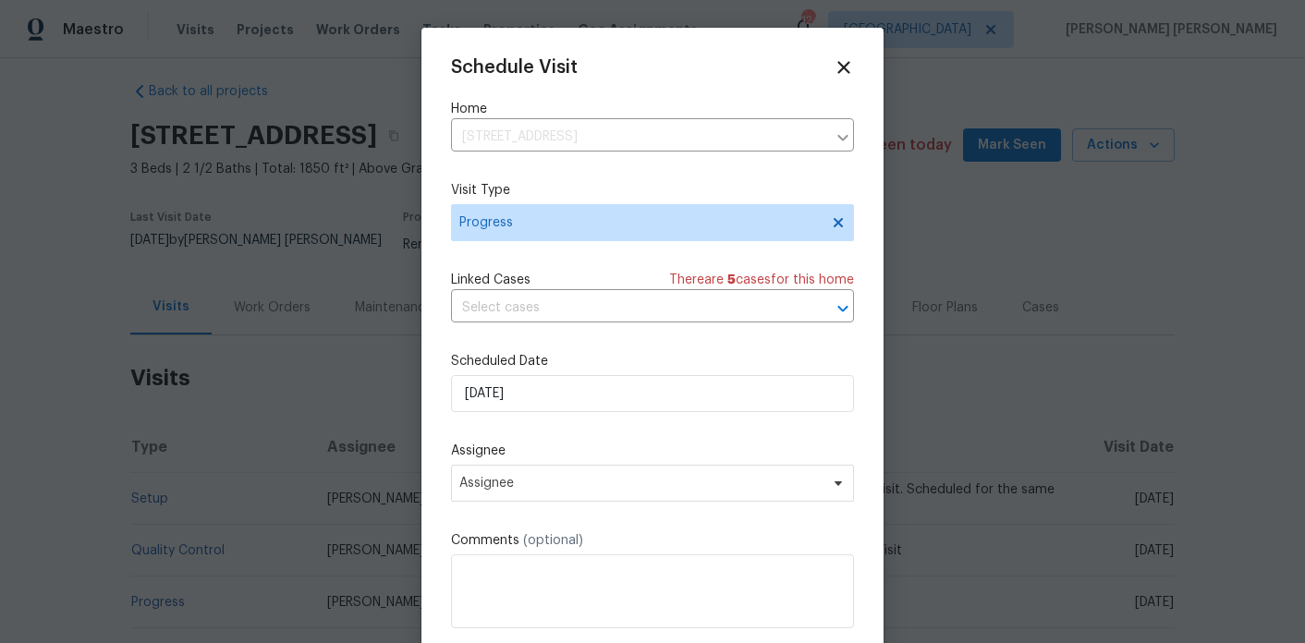
click at [502, 421] on div "Schedule Visit Home 810 River Valley Dr, Jonesboro, GA 30238 ​ Visit Type Progr…" at bounding box center [652, 367] width 403 height 620
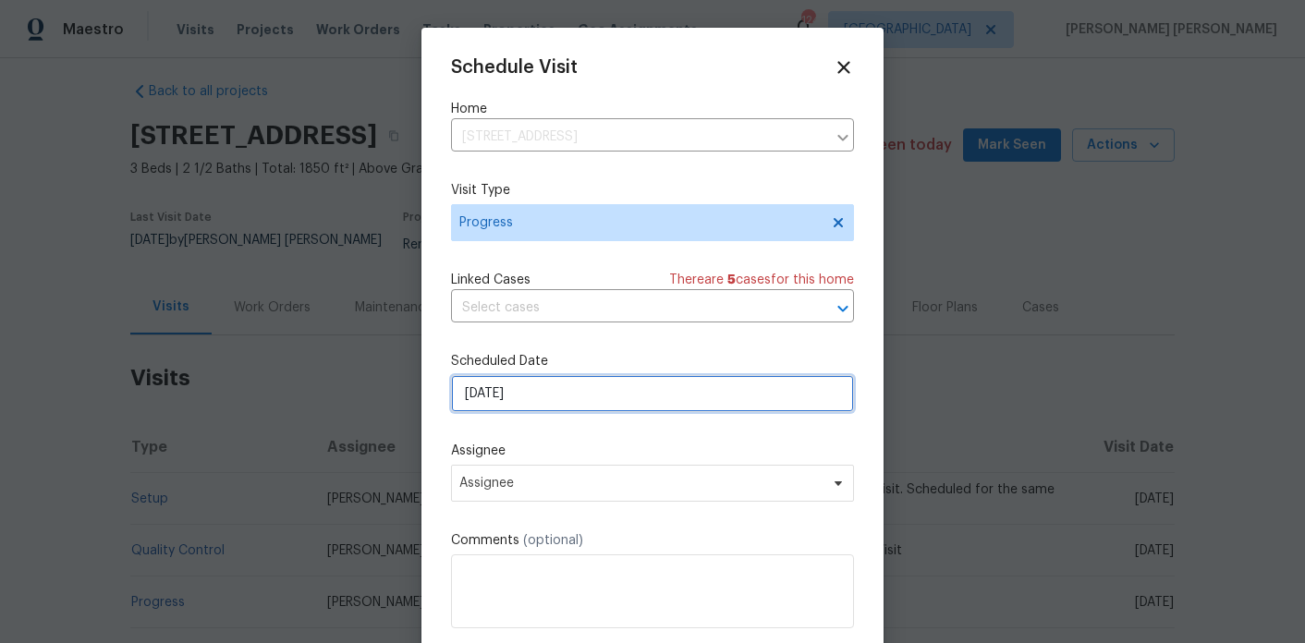
click at [506, 405] on input "9/2/2025" at bounding box center [652, 393] width 403 height 37
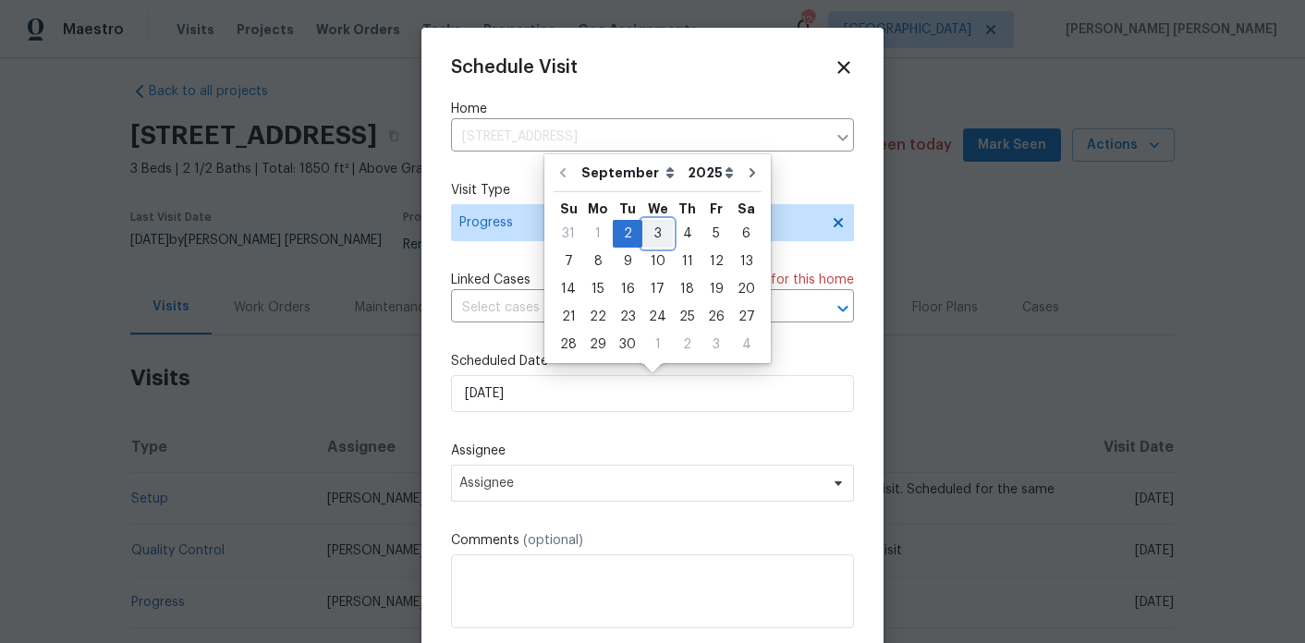
click at [650, 243] on div "3" at bounding box center [657, 234] width 30 height 26
type input "9/3/2025"
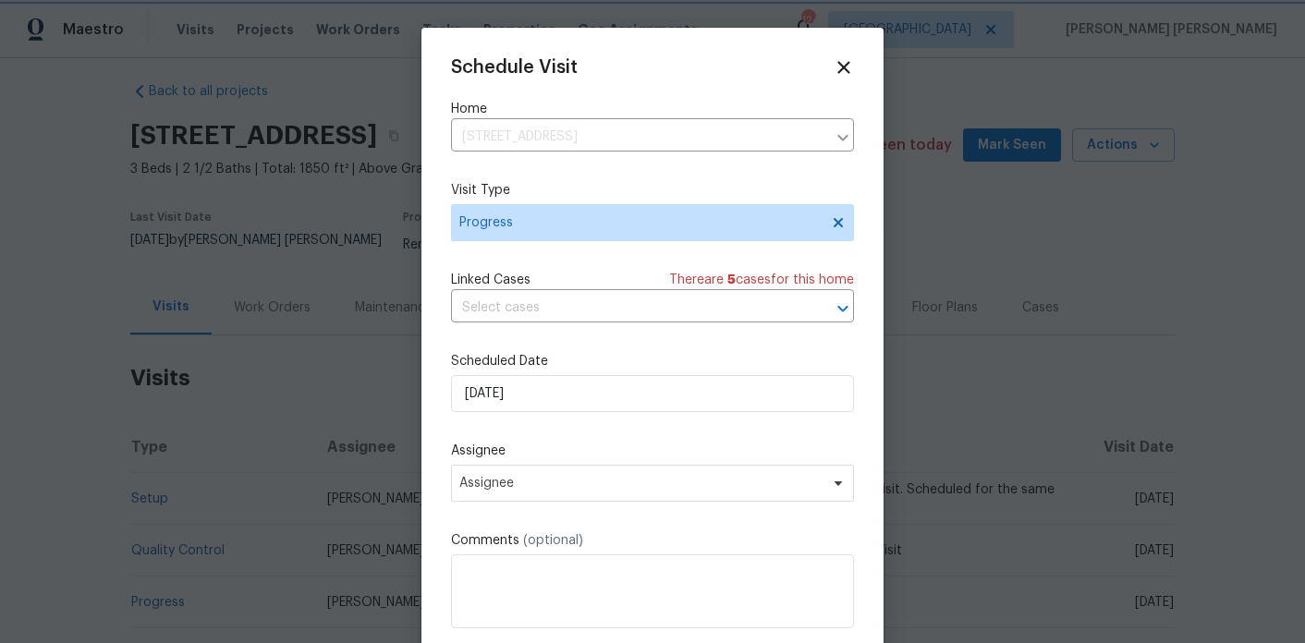
scroll to position [33, 0]
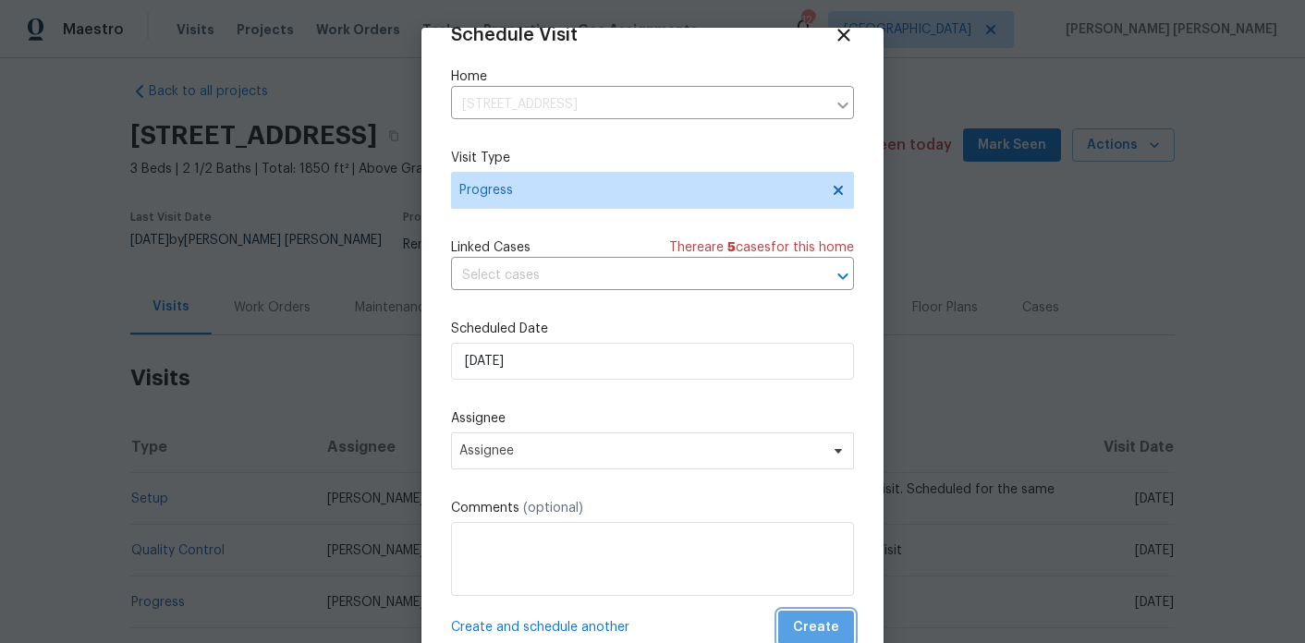
click at [835, 630] on span "Create" at bounding box center [816, 627] width 46 height 23
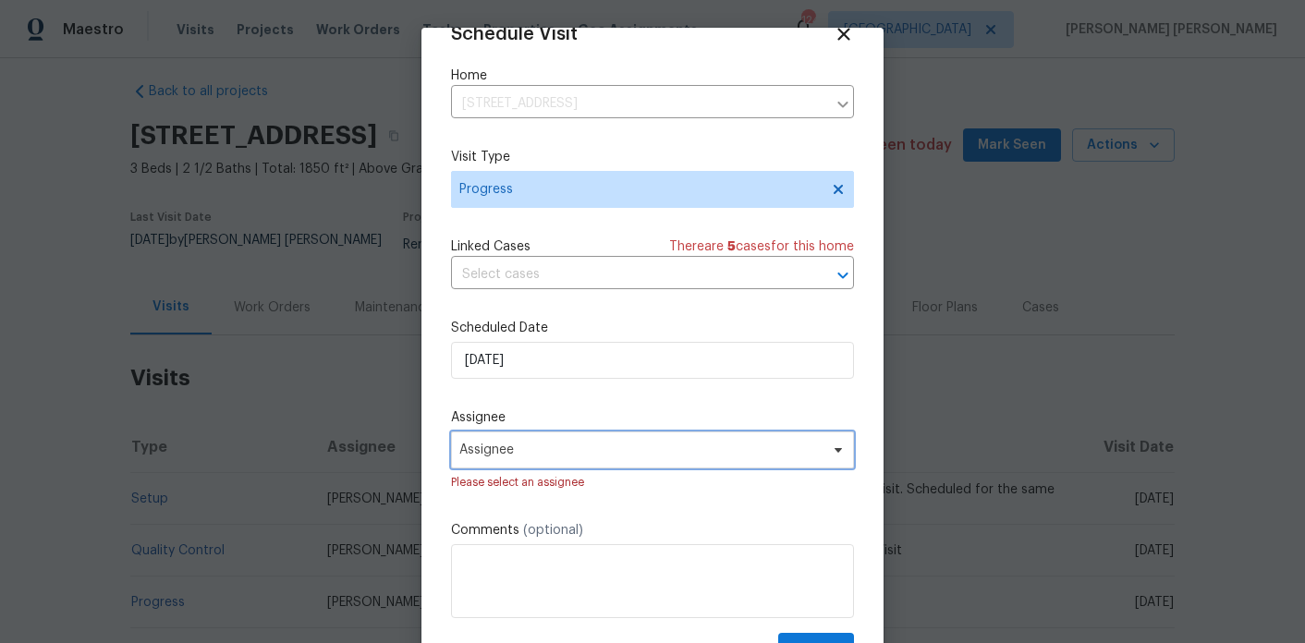
click at [608, 446] on span "Assignee" at bounding box center [640, 450] width 362 height 15
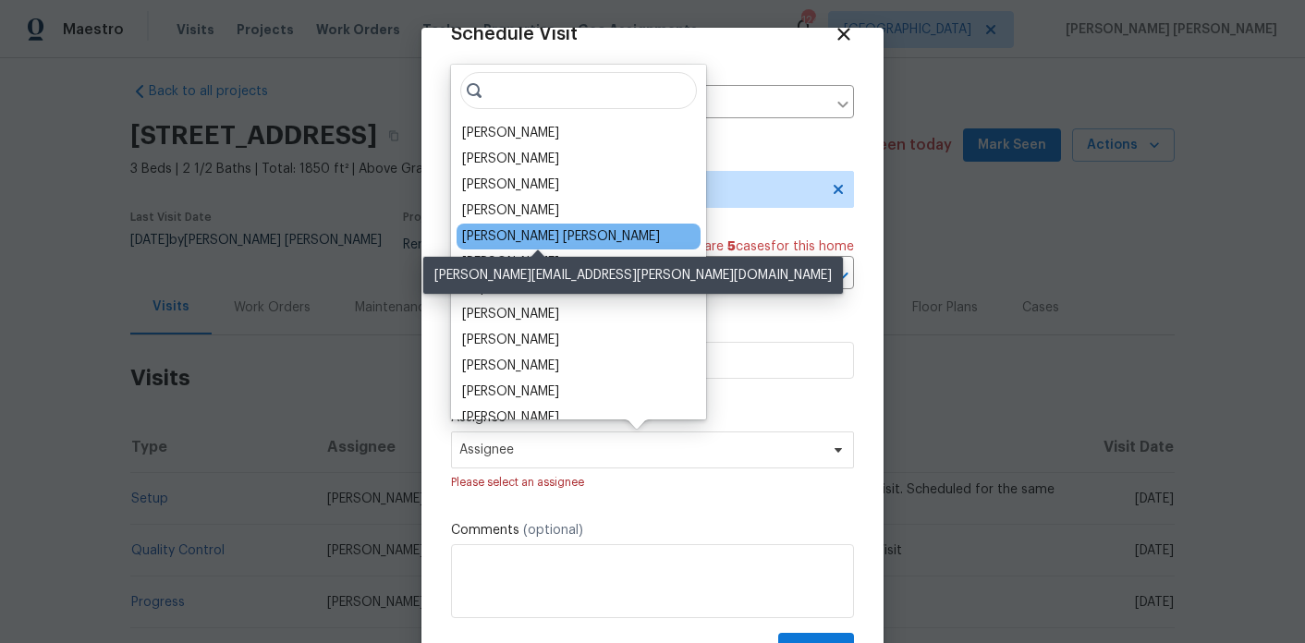
click at [555, 238] on div "[PERSON_NAME] [PERSON_NAME]" at bounding box center [561, 236] width 198 height 18
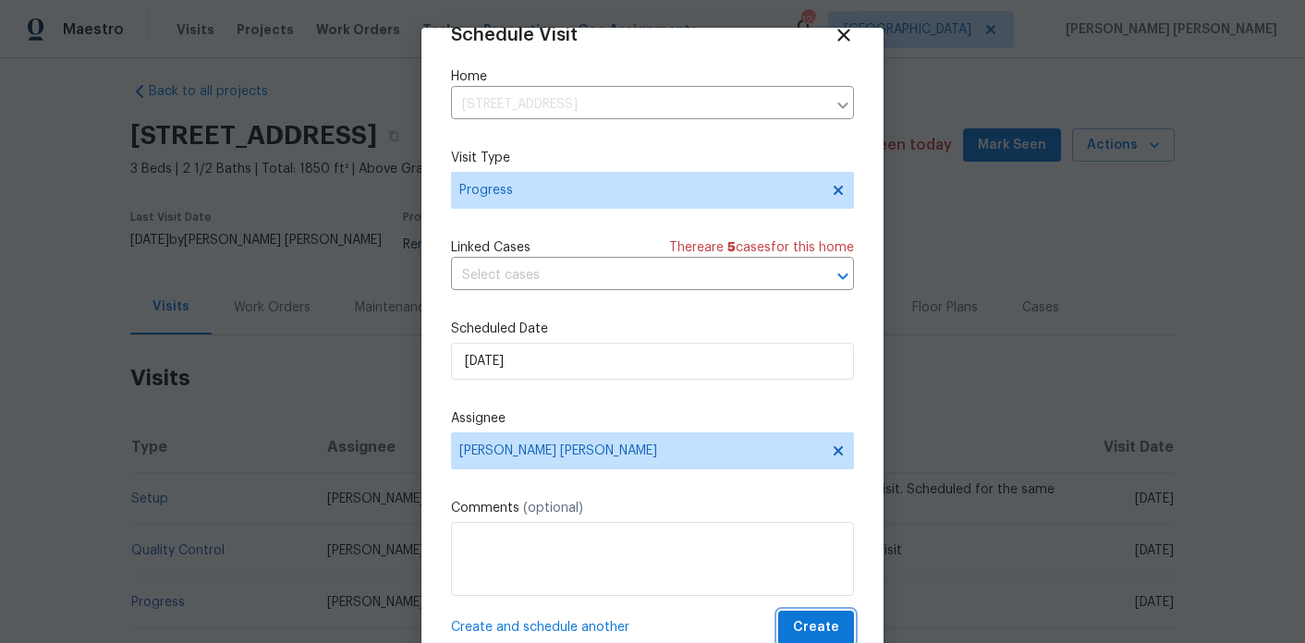
click at [842, 631] on button "Create" at bounding box center [816, 628] width 76 height 34
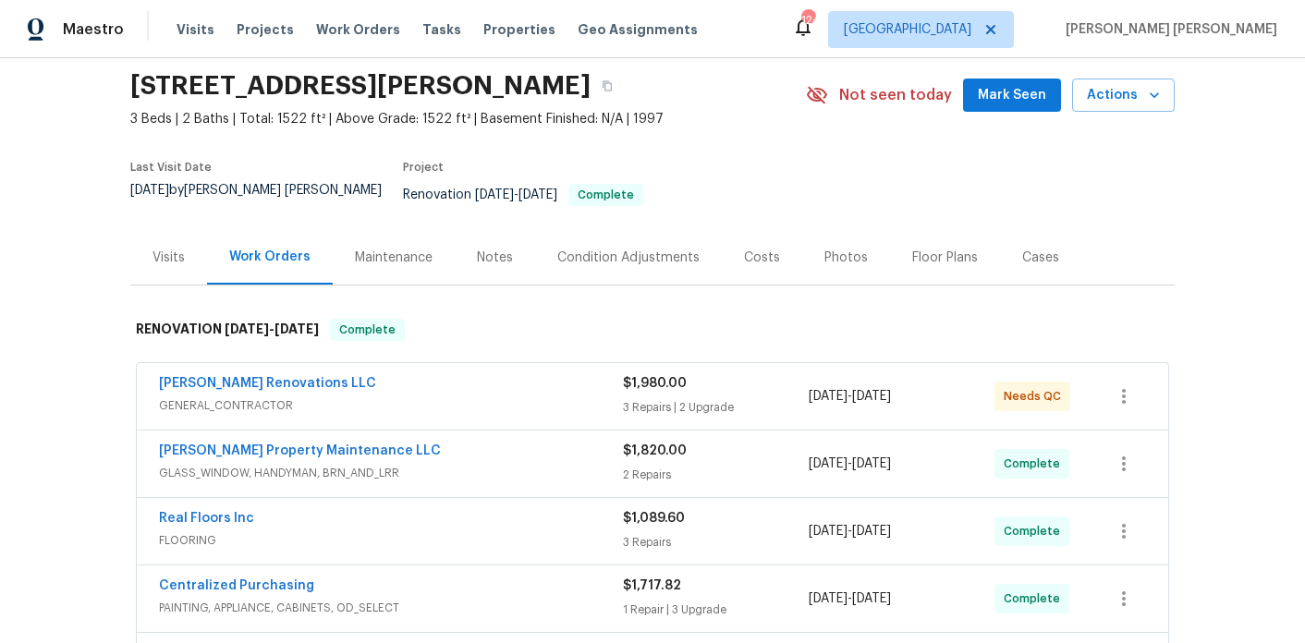
scroll to position [79, 0]
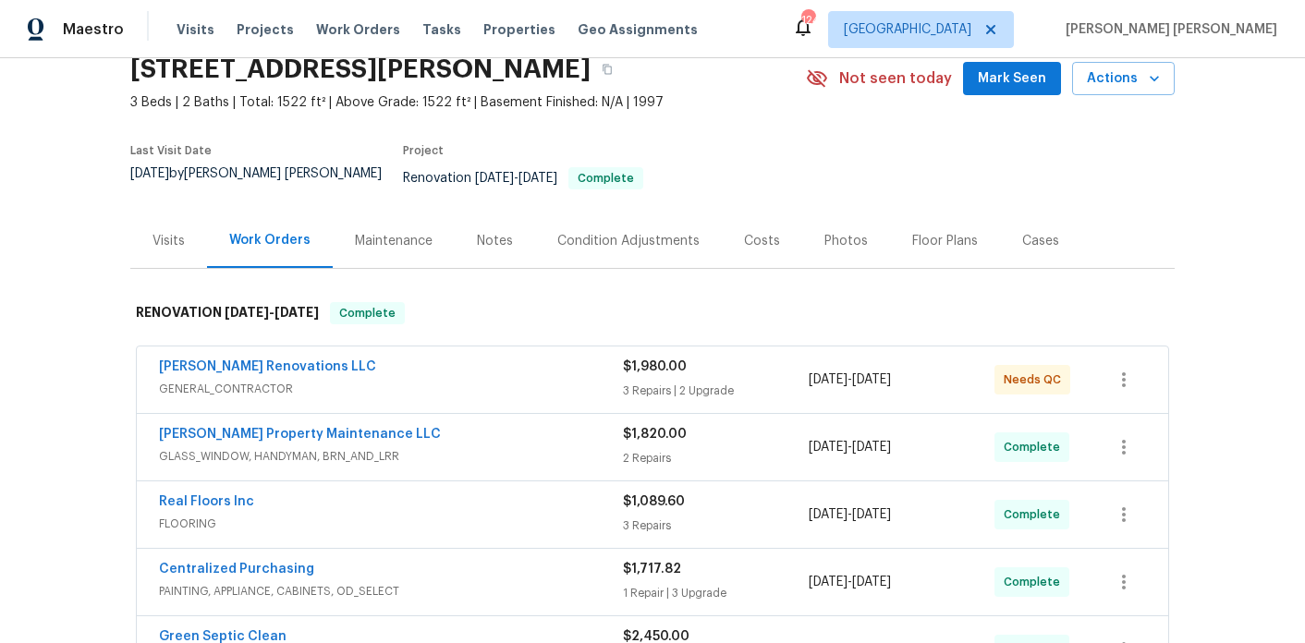
click at [504, 232] on div "Notes" at bounding box center [495, 241] width 36 height 18
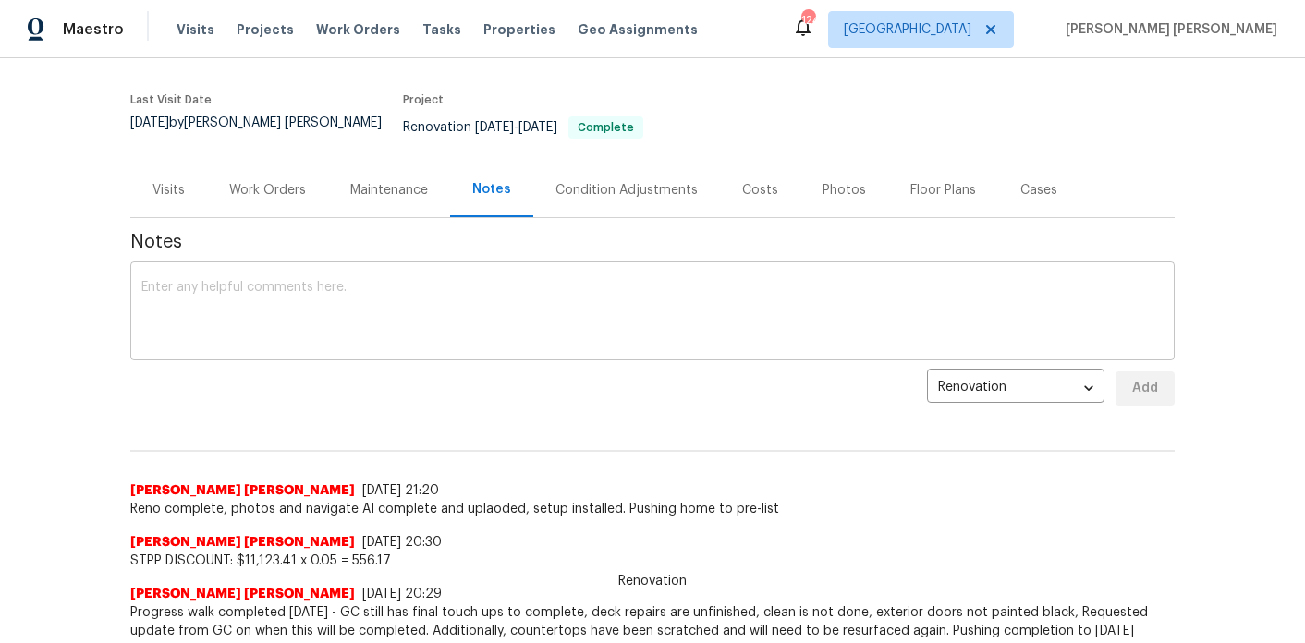
scroll to position [139, 0]
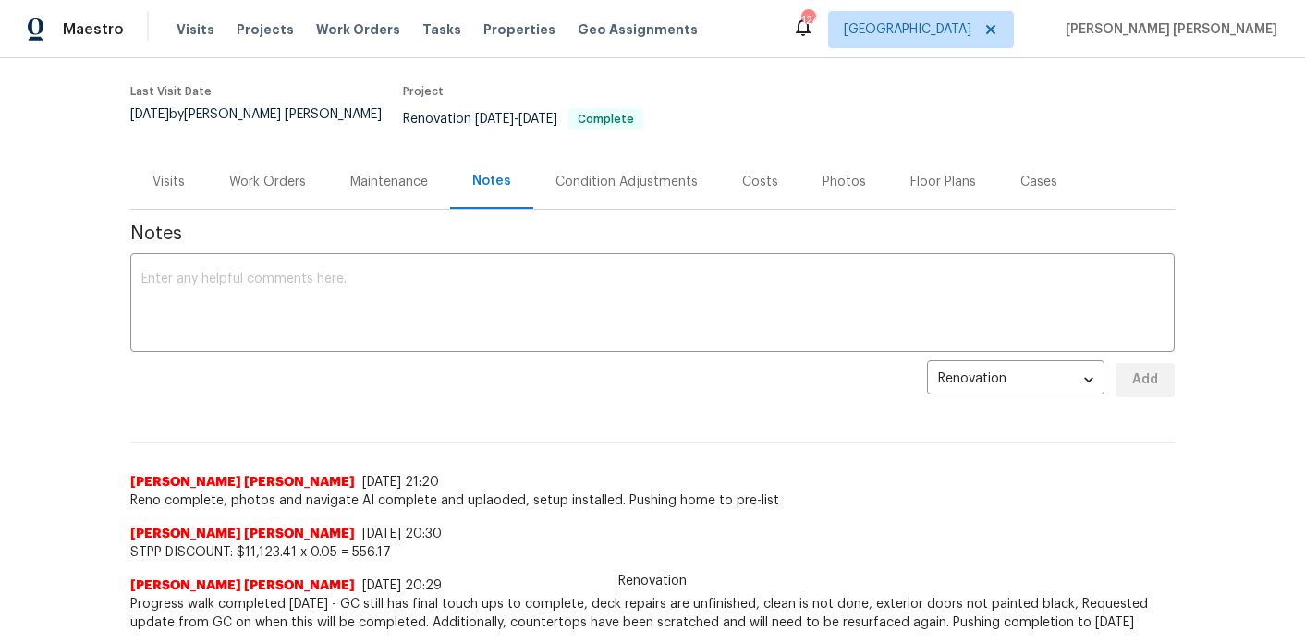
click at [181, 154] on div "Visits" at bounding box center [168, 181] width 77 height 55
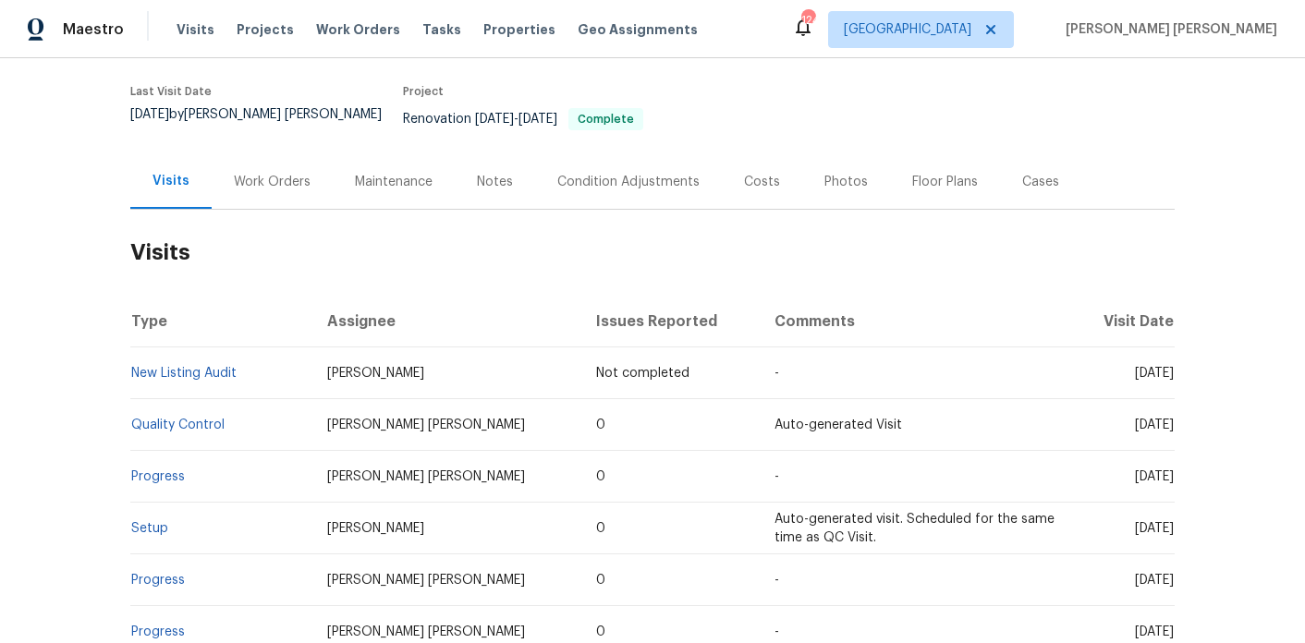
click at [287, 179] on div "Work Orders" at bounding box center [272, 181] width 121 height 55
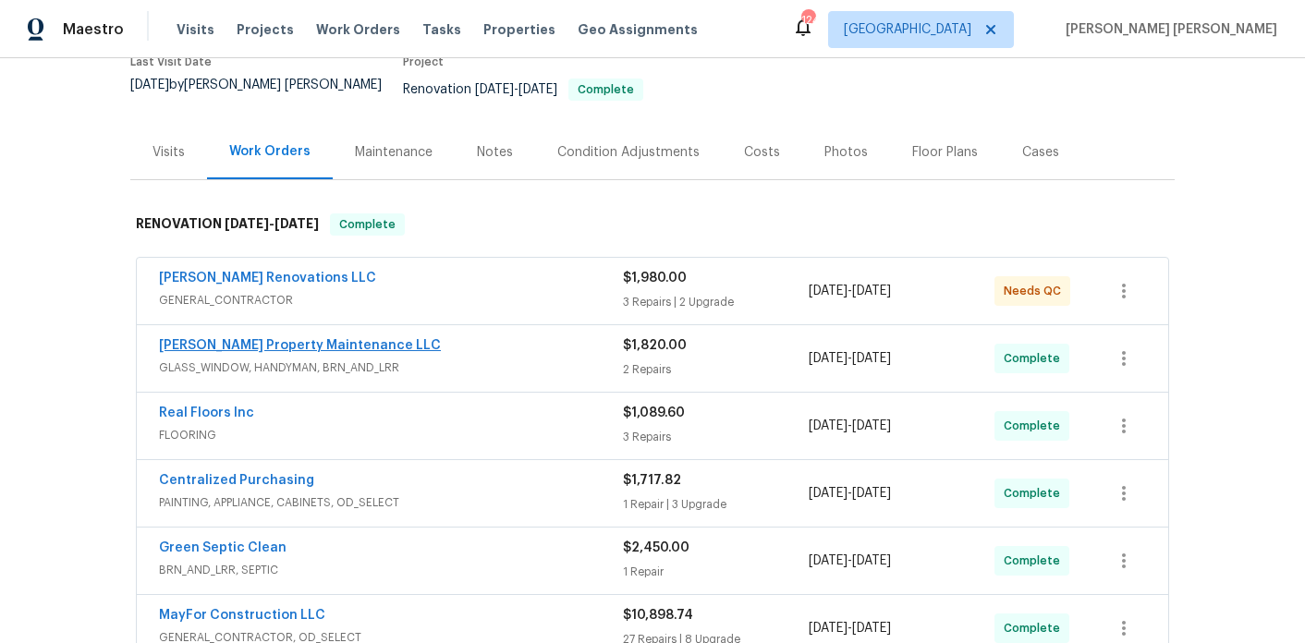
scroll to position [172, 0]
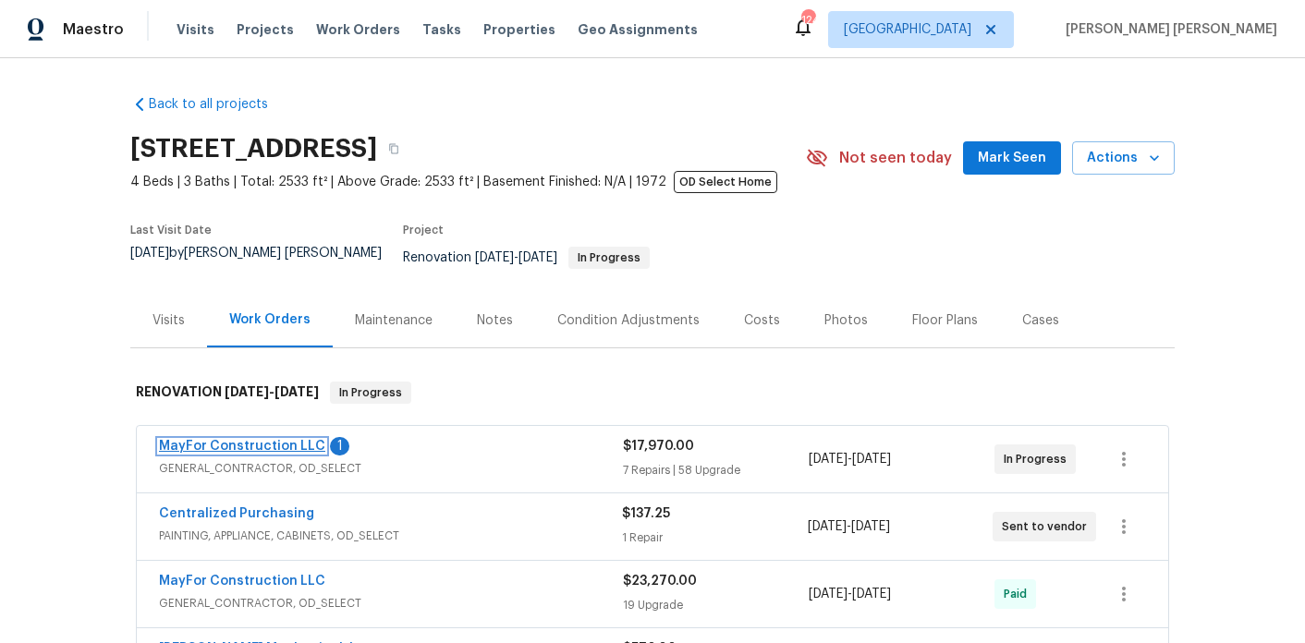
click at [253, 440] on link "MayFor Construction LLC" at bounding box center [242, 446] width 166 height 13
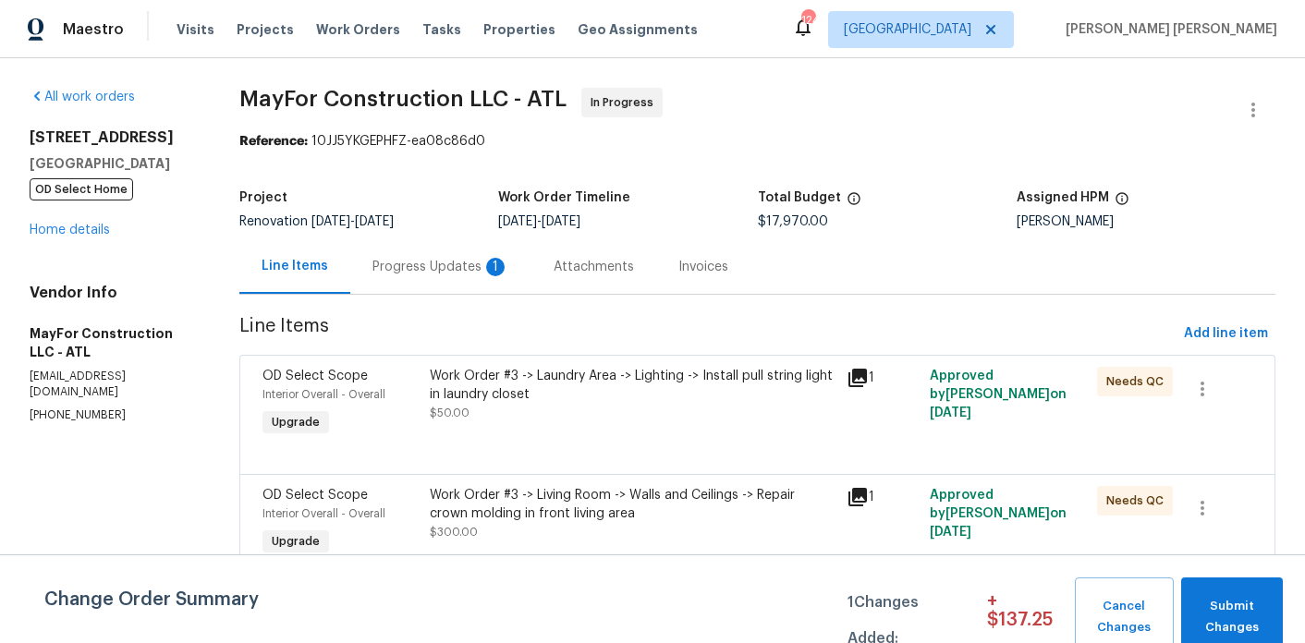
click at [481, 276] on div "Progress Updates 1" at bounding box center [440, 266] width 181 height 55
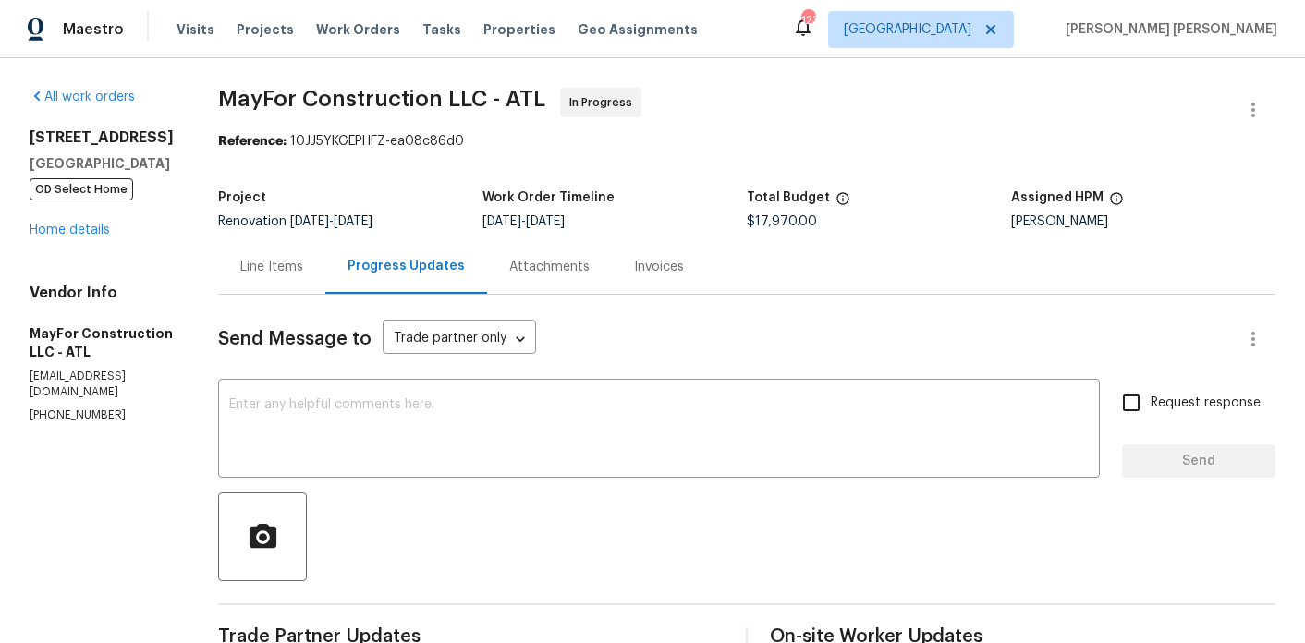
click at [50, 238] on div "3117 Jodeco Dr Jonesboro, GA 30236 OD Select Home Home details" at bounding box center [102, 183] width 144 height 111
click at [52, 234] on link "Home details" at bounding box center [70, 230] width 80 height 13
